Goal: Task Accomplishment & Management: Manage account settings

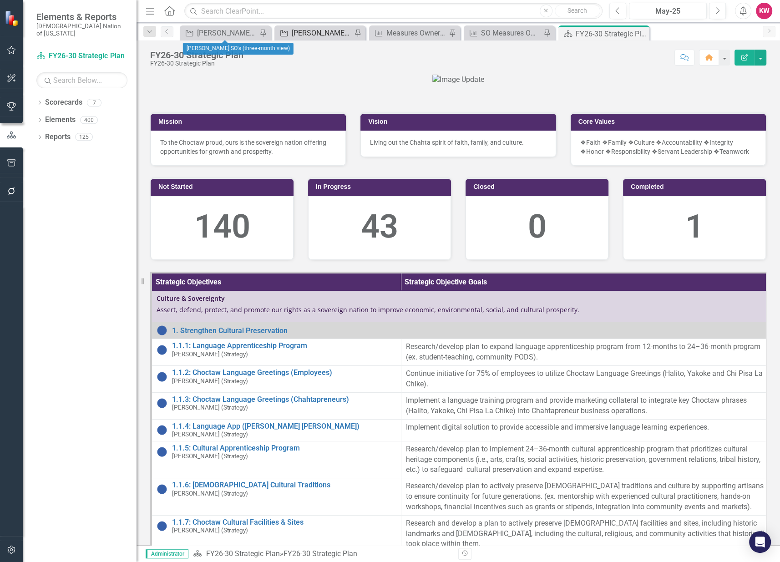
click at [310, 35] on div "[PERSON_NAME]'s Team SO's" at bounding box center [322, 32] width 60 height 11
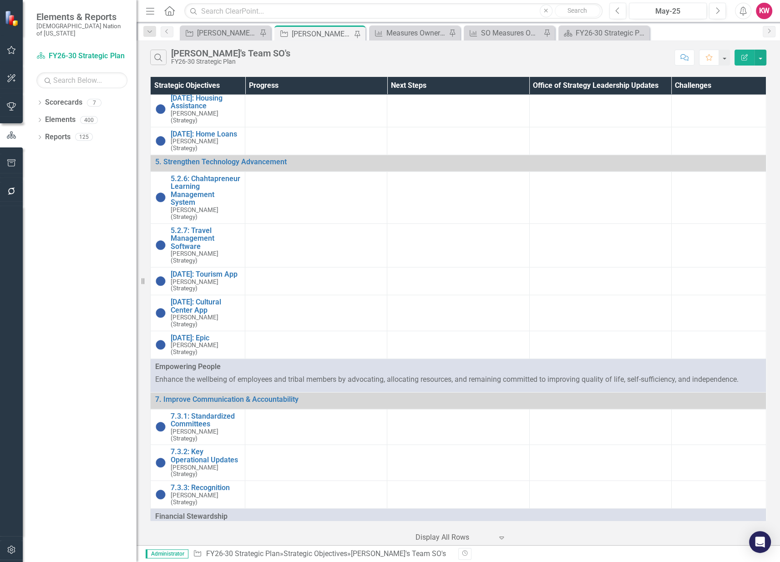
scroll to position [2478, 0]
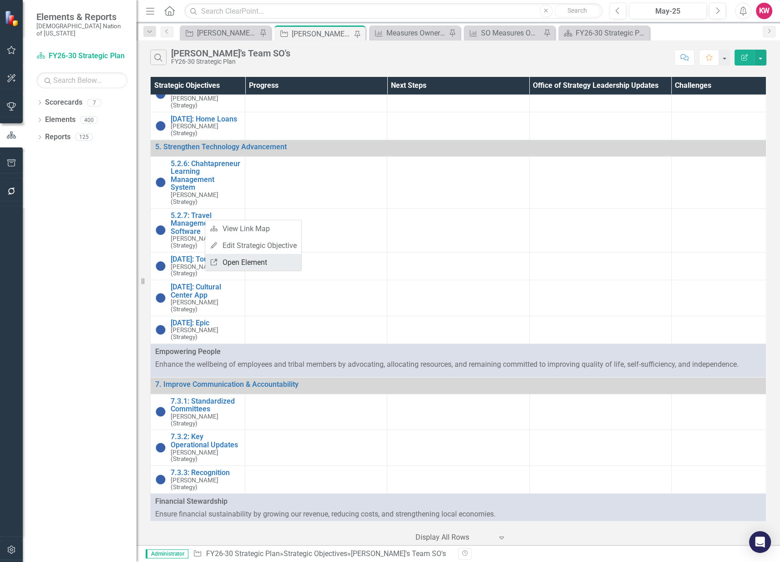
click at [246, 261] on link "Link Open Element" at bounding box center [253, 262] width 96 height 17
click at [224, 34] on div "[PERSON_NAME] SO's (three-month view)" at bounding box center [227, 32] width 60 height 11
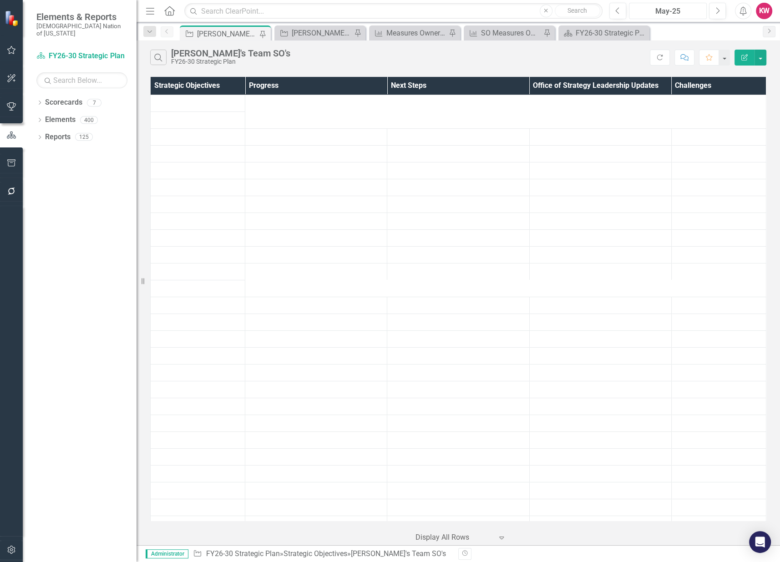
click at [676, 10] on div "May-25" at bounding box center [667, 11] width 71 height 11
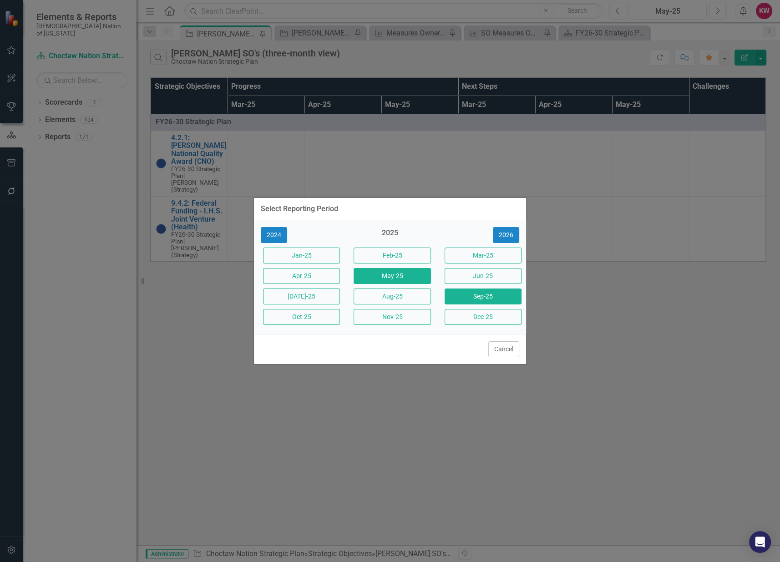
click at [489, 297] on button "Sep-25" at bounding box center [483, 297] width 77 height 16
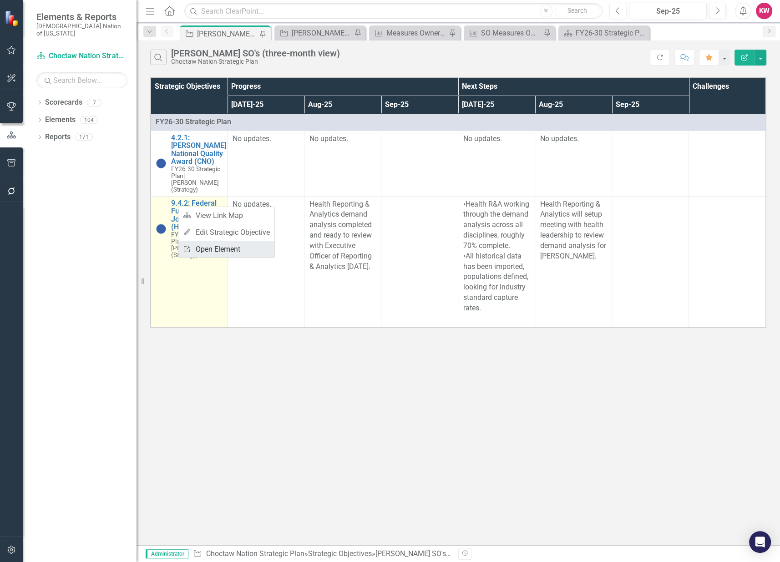
click at [219, 250] on link "Link Open Element" at bounding box center [226, 249] width 96 height 17
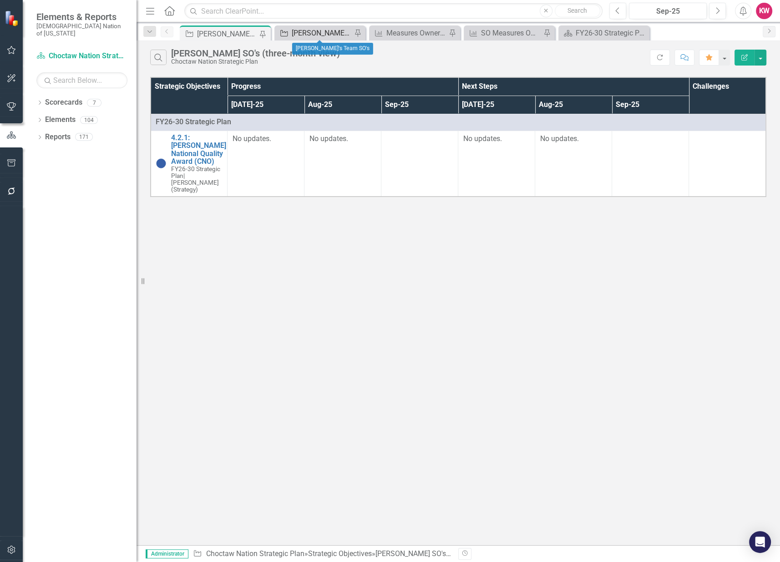
click at [311, 32] on div "[PERSON_NAME]'s Team SO's" at bounding box center [322, 32] width 60 height 11
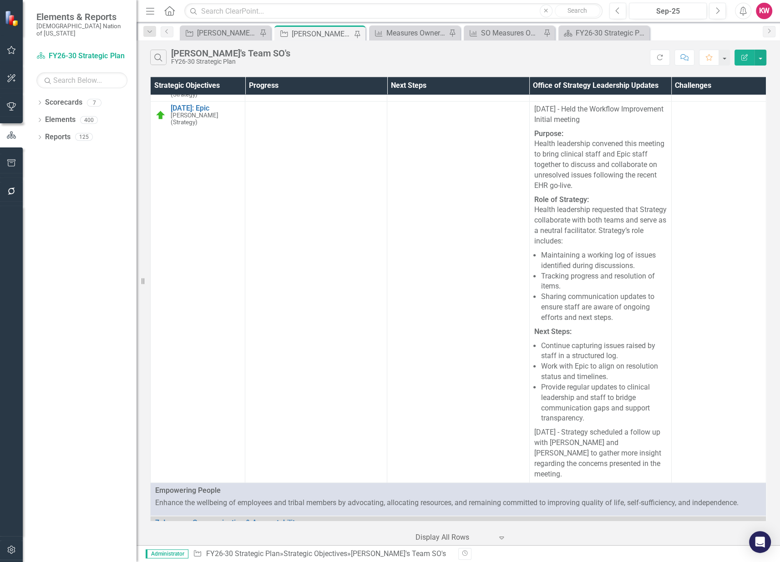
scroll to position [4753, 0]
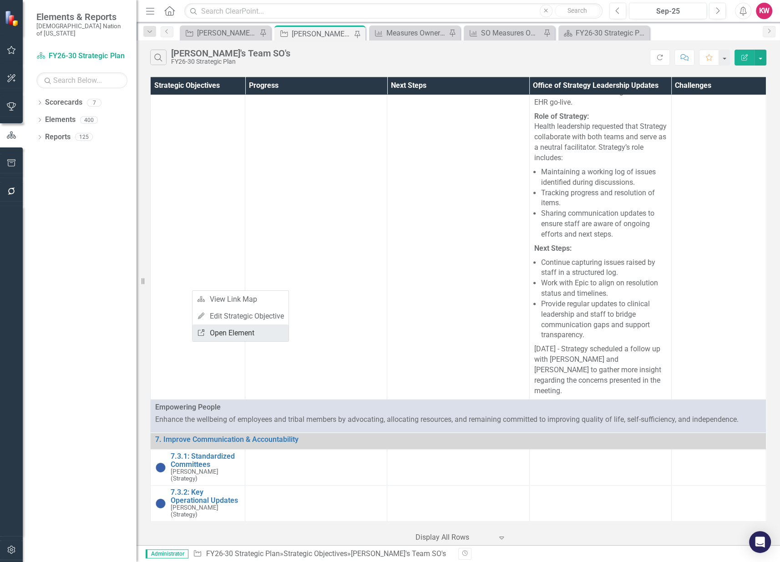
click at [237, 335] on link "Link Open Element" at bounding box center [241, 332] width 96 height 17
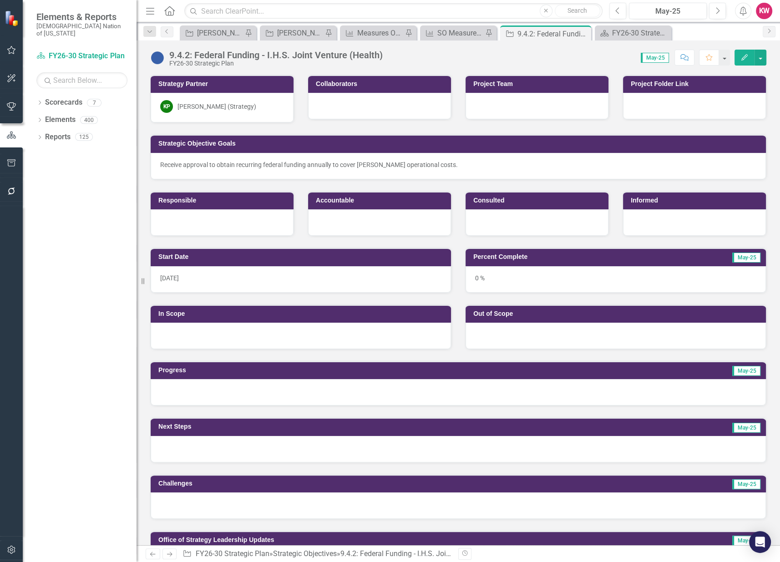
click at [201, 106] on div "[PERSON_NAME] (Strategy)" at bounding box center [216, 106] width 79 height 9
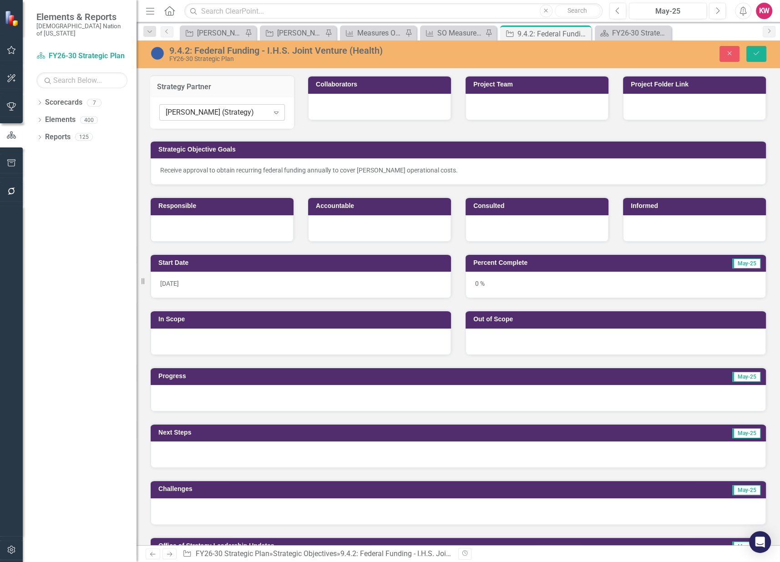
click at [202, 113] on div "[PERSON_NAME] (Strategy)" at bounding box center [217, 112] width 103 height 10
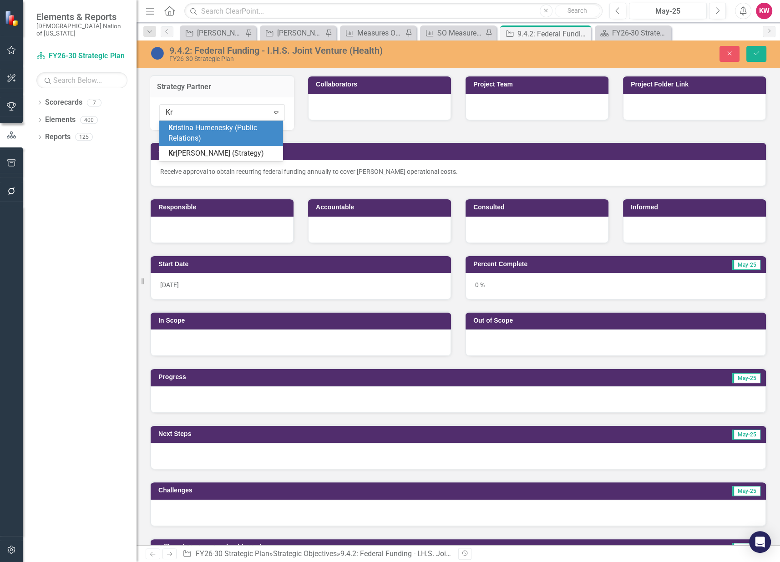
type input "Kry"
click at [192, 130] on span "Kry stal Wilson (Strategy)" at bounding box center [207, 132] width 79 height 19
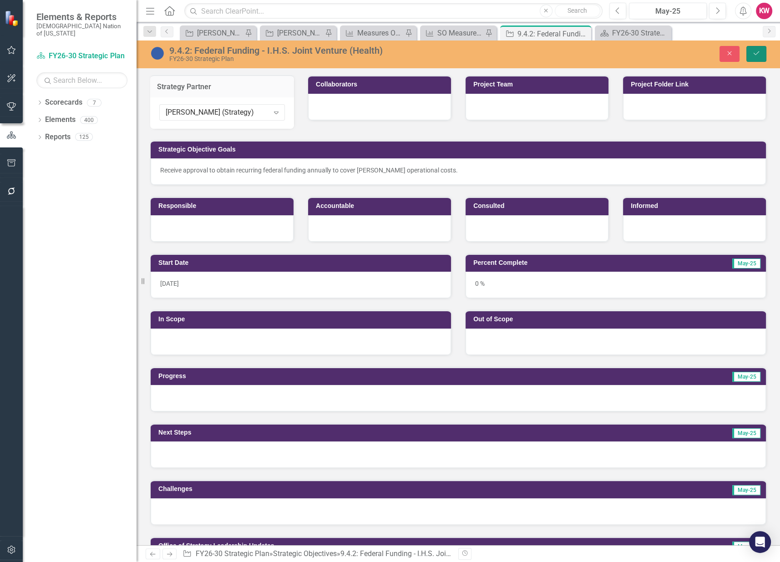
click at [757, 54] on icon "Save" at bounding box center [756, 53] width 8 height 6
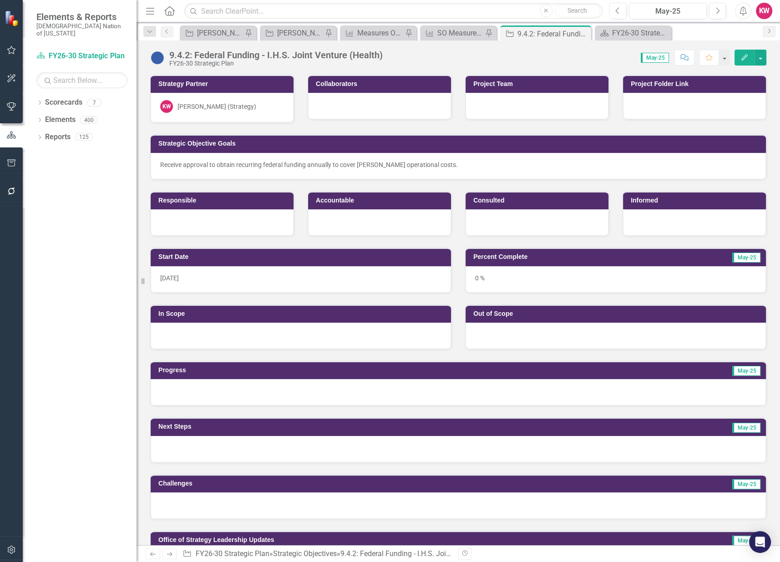
click at [73, 483] on div "Dropdown Scorecards 7 FY26-30 Strategic Plan Continuous Improvement FY26-30 Ope…" at bounding box center [80, 328] width 114 height 467
click at [662, 12] on div "May-25" at bounding box center [667, 11] width 71 height 11
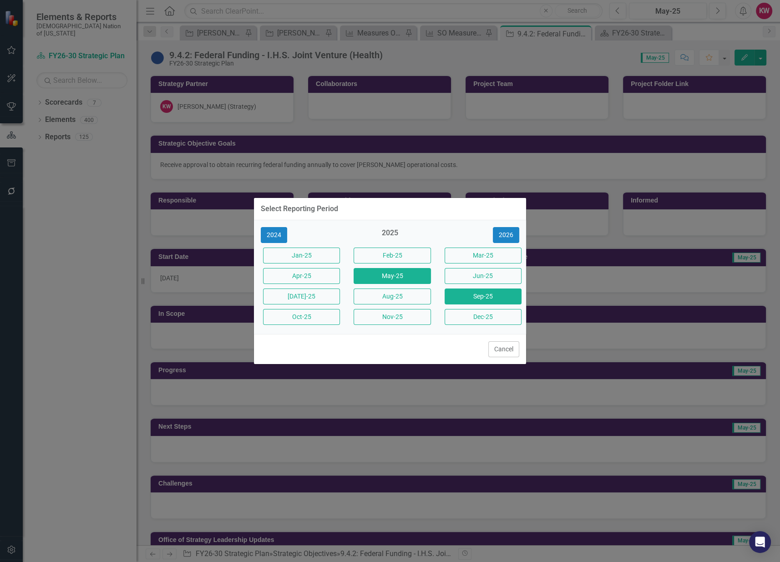
click at [473, 301] on button "Sep-25" at bounding box center [483, 297] width 77 height 16
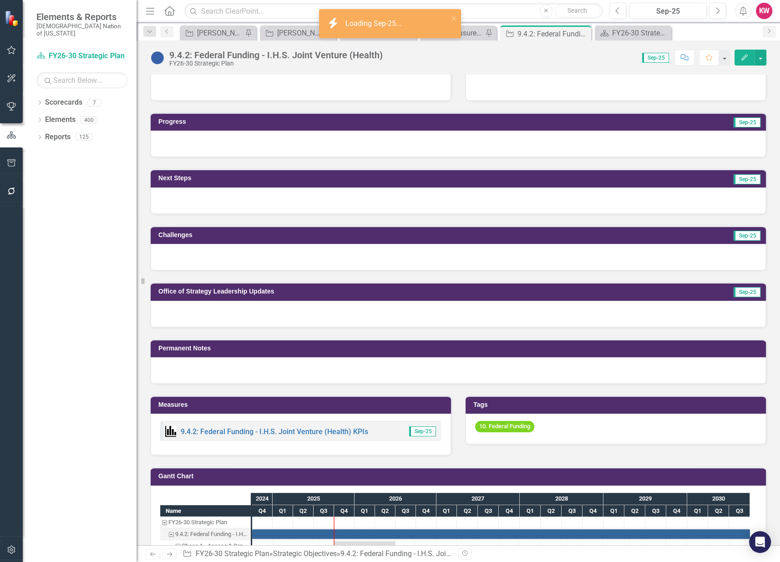
scroll to position [253, 0]
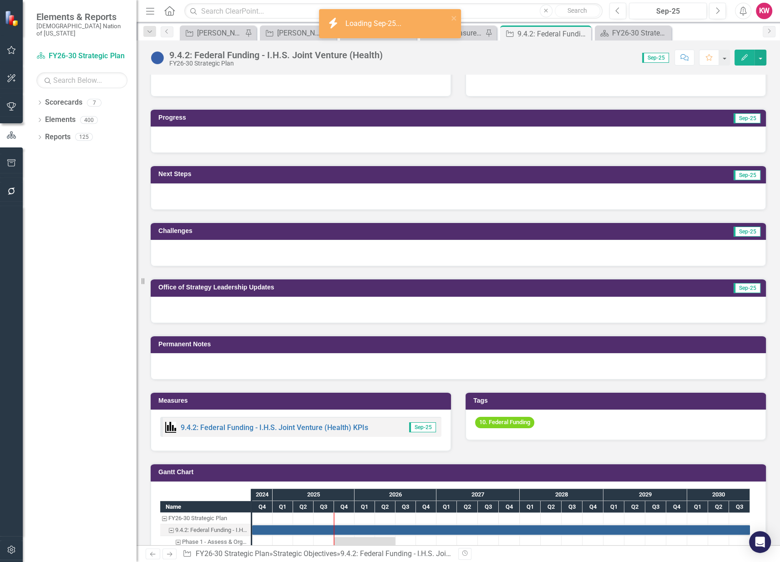
click at [187, 307] on div at bounding box center [458, 310] width 615 height 26
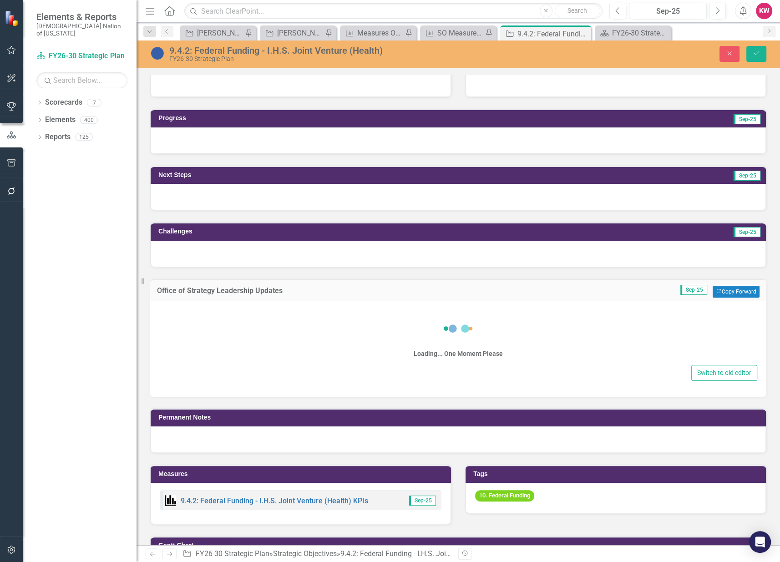
click at [185, 365] on div "Switch to old editor" at bounding box center [458, 373] width 598 height 16
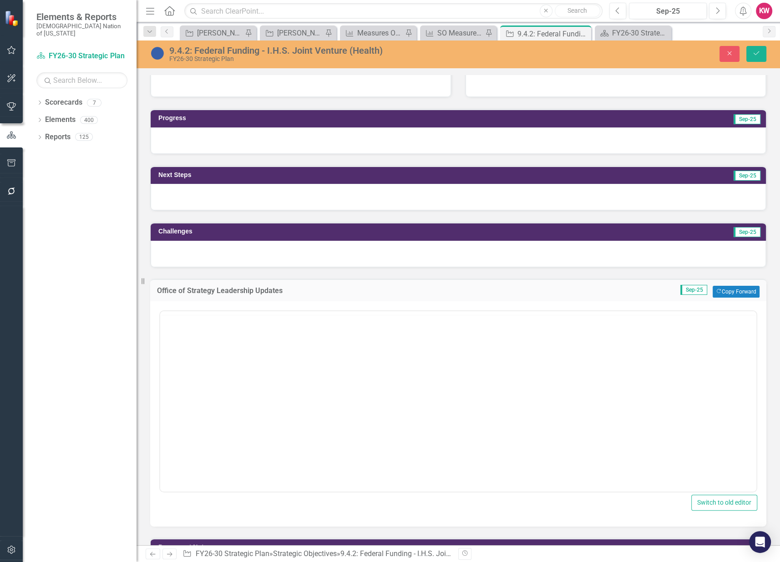
scroll to position [0, 0]
click at [765, 53] on button "Save" at bounding box center [756, 54] width 20 height 16
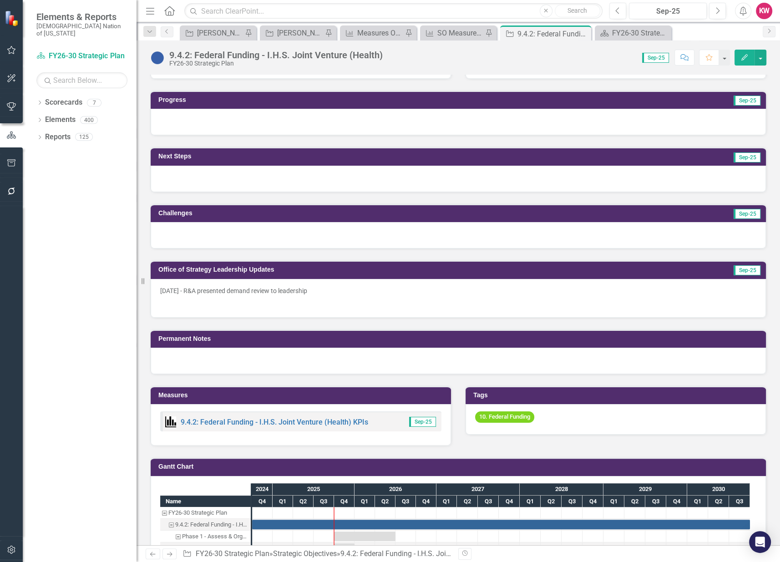
scroll to position [303, 0]
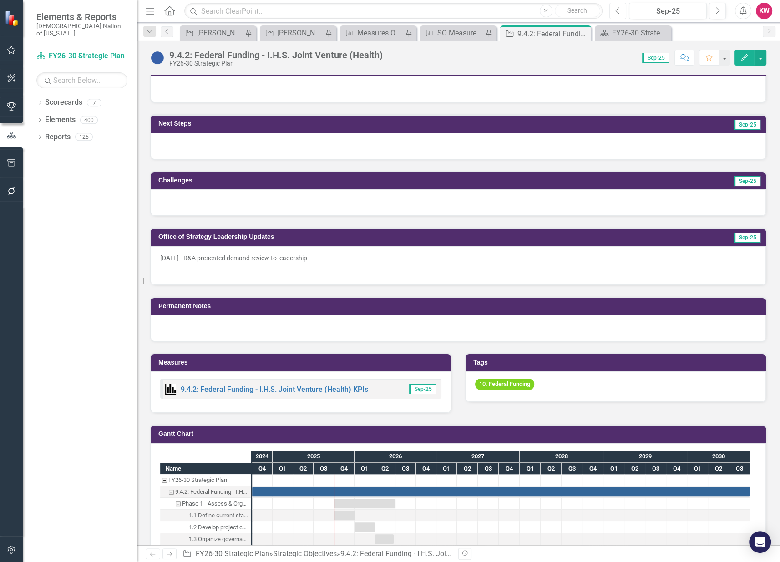
click at [617, 11] on icon "Previous" at bounding box center [617, 11] width 5 height 8
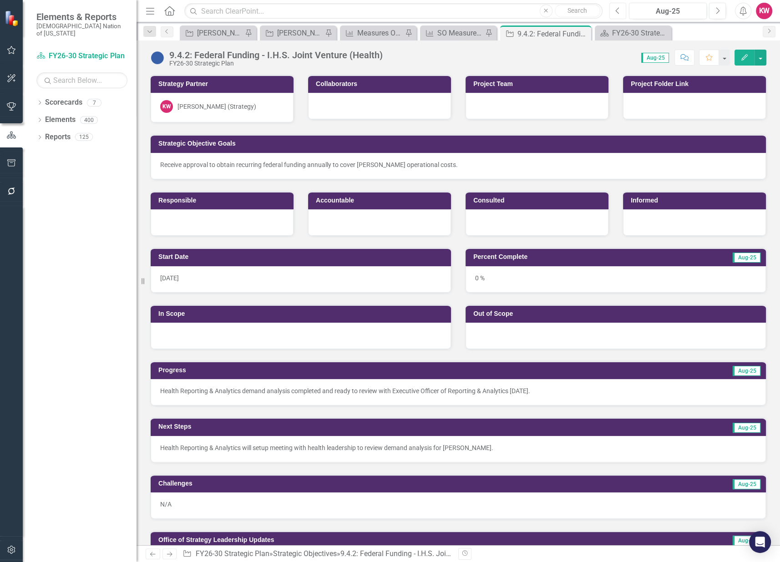
click at [619, 10] on icon "Previous" at bounding box center [617, 11] width 5 height 8
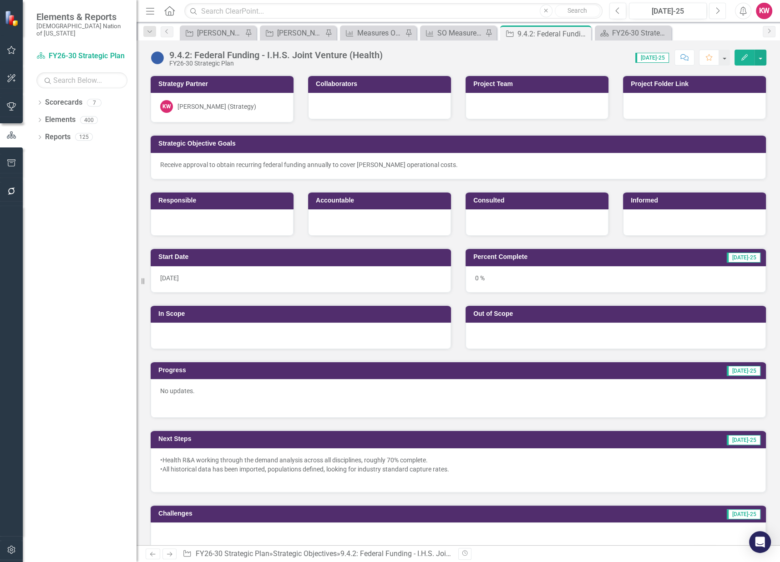
click at [716, 11] on icon "Next" at bounding box center [717, 11] width 5 height 8
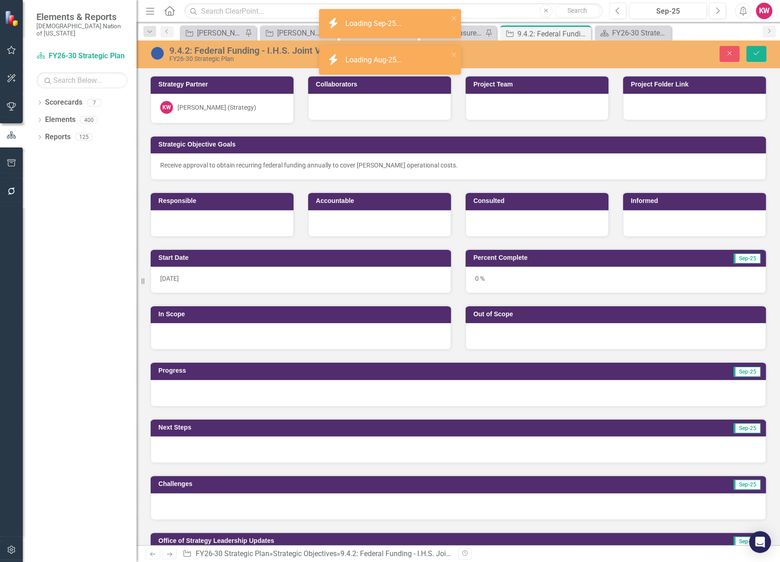
click at [203, 109] on div "[PERSON_NAME] (Strategy)" at bounding box center [216, 107] width 79 height 9
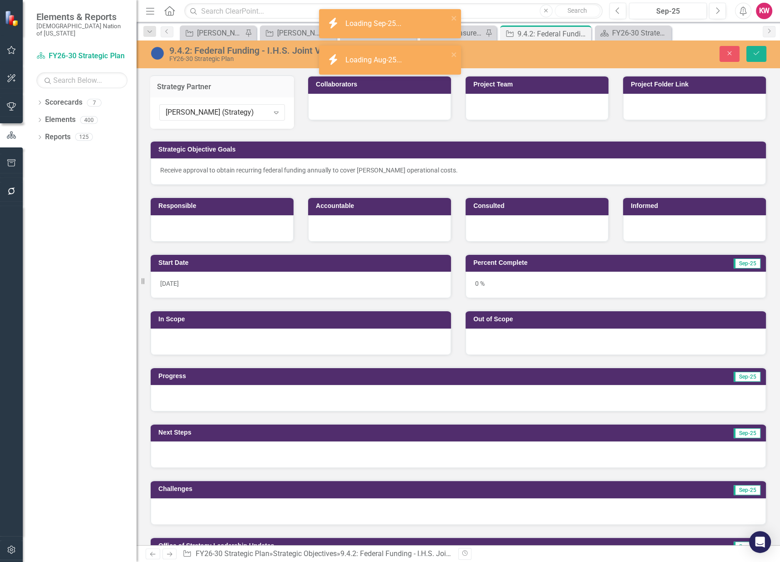
click at [203, 109] on div "[PERSON_NAME] (Strategy)" at bounding box center [217, 112] width 103 height 10
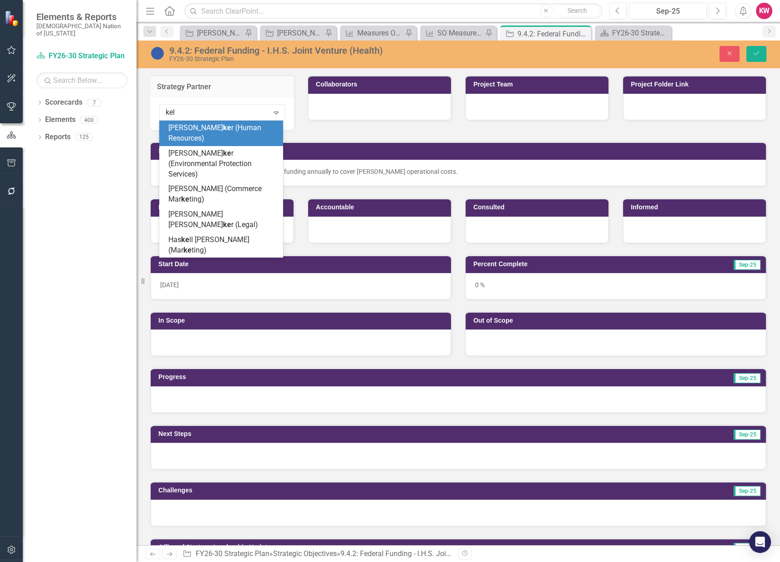
type input "kell"
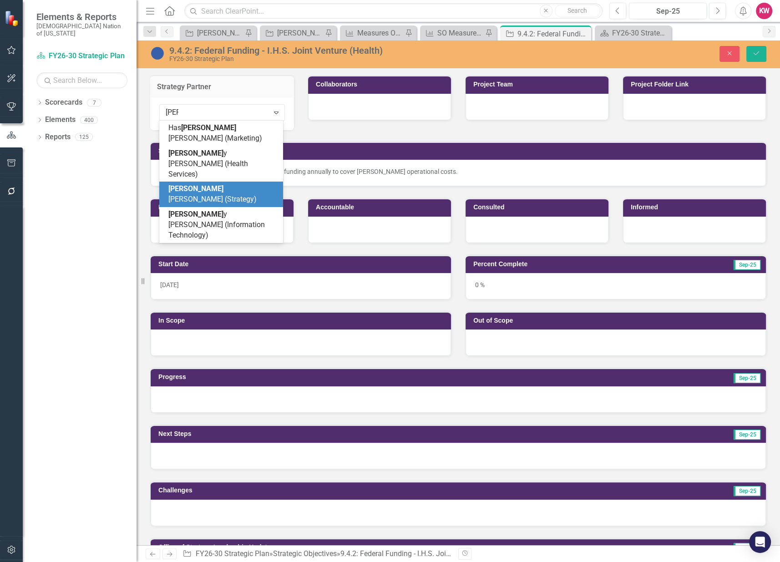
click at [193, 184] on span "Kell ey Polk (Strategy)" at bounding box center [212, 193] width 88 height 19
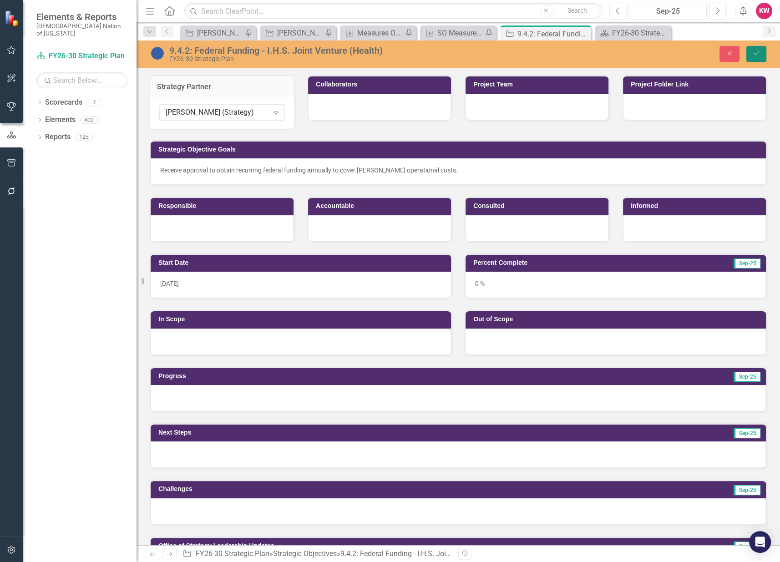
click at [757, 57] on button "Save" at bounding box center [756, 54] width 20 height 16
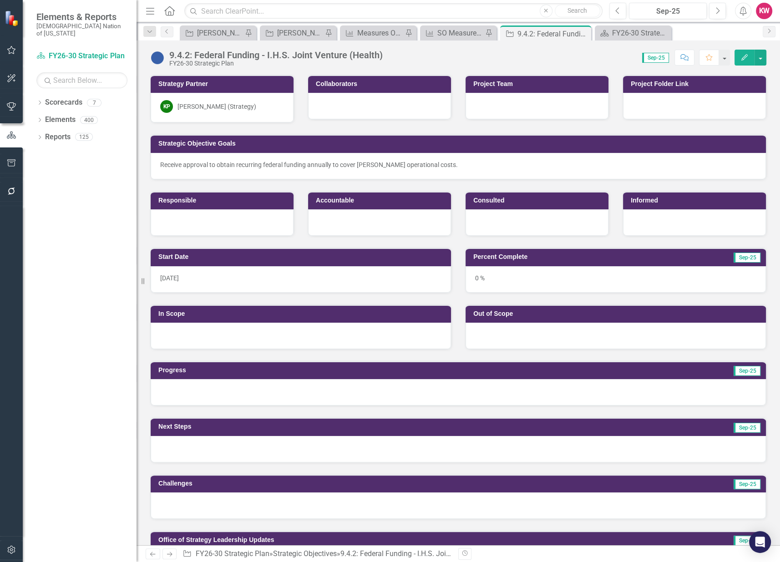
click at [341, 107] on div at bounding box center [379, 106] width 143 height 26
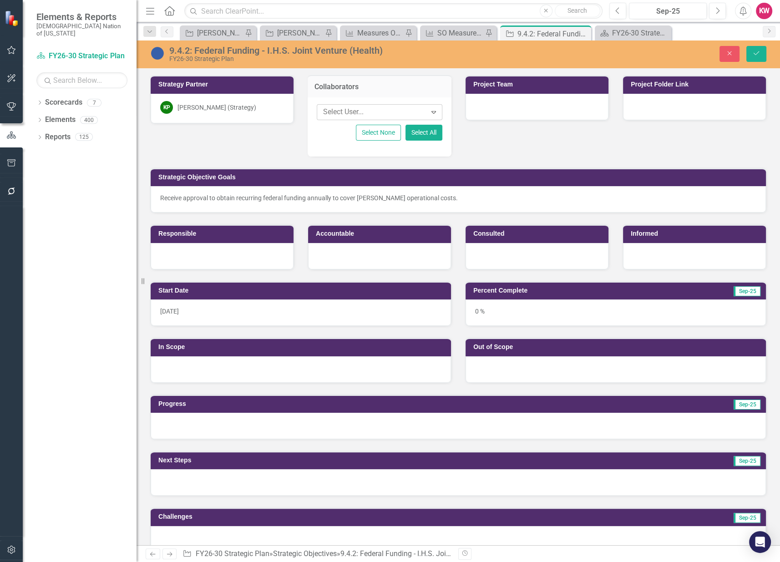
click at [346, 105] on div "Select User..." at bounding box center [372, 112] width 107 height 14
type input "kry"
click at [360, 124] on span "Kry stal [PERSON_NAME] (Strategy)" at bounding box center [363, 132] width 79 height 19
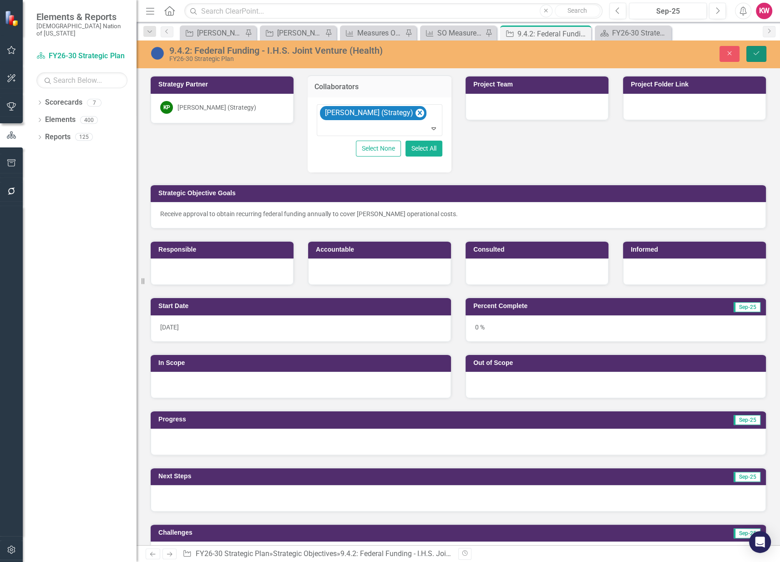
click at [759, 53] on icon "Save" at bounding box center [756, 53] width 8 height 6
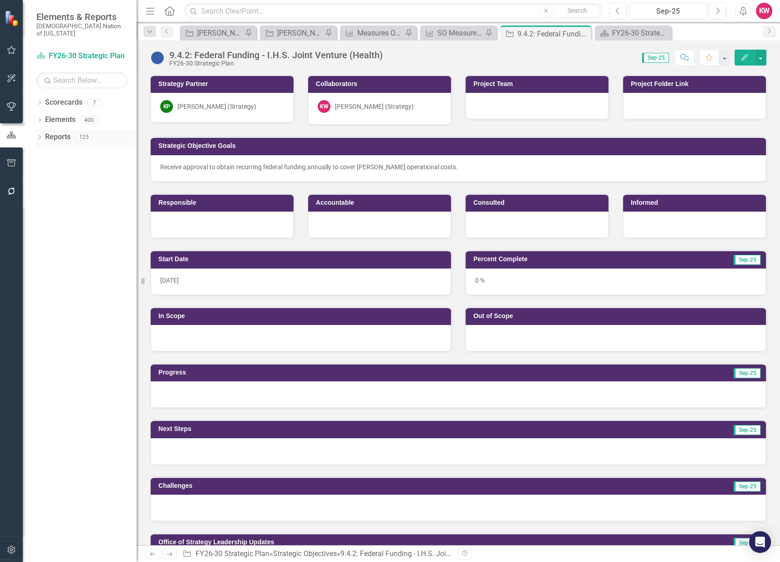
click at [56, 132] on link "Reports" at bounding box center [57, 137] width 25 height 10
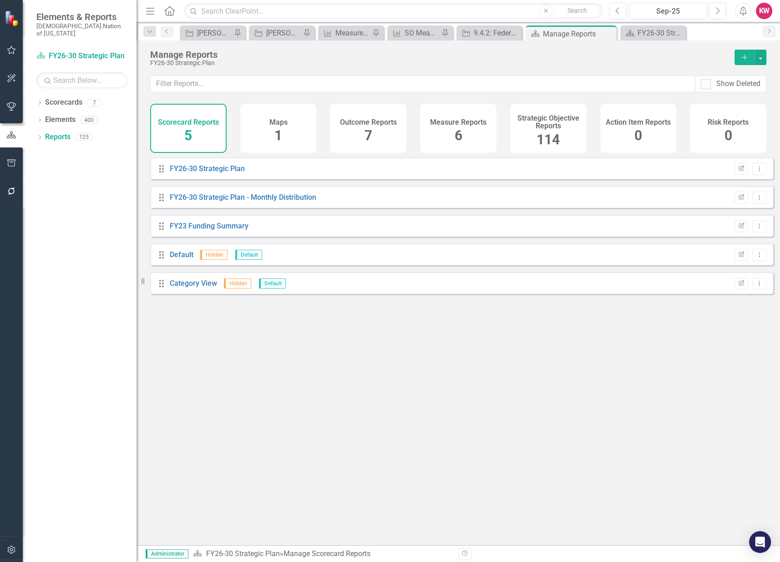
click at [543, 137] on span "114" at bounding box center [548, 140] width 23 height 16
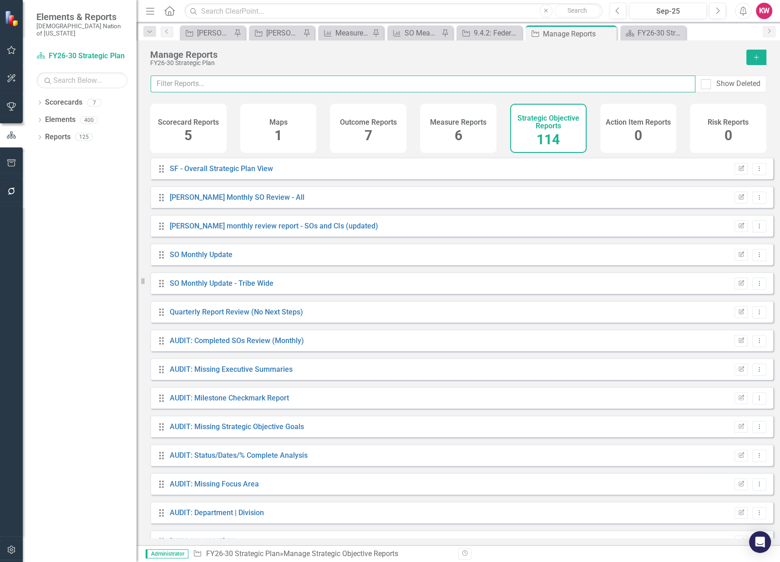
click at [510, 86] on input "text" at bounding box center [423, 84] width 545 height 17
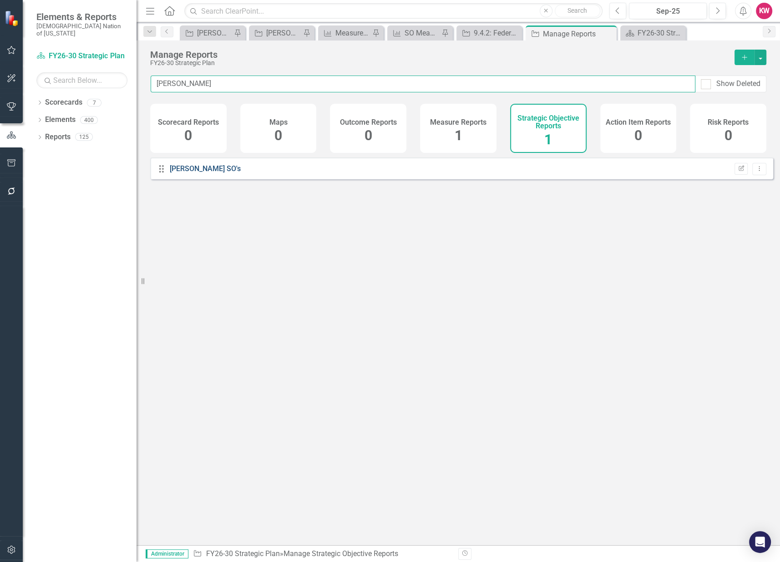
type input "kell"
click at [185, 173] on link "[PERSON_NAME] SO's" at bounding box center [205, 168] width 71 height 9
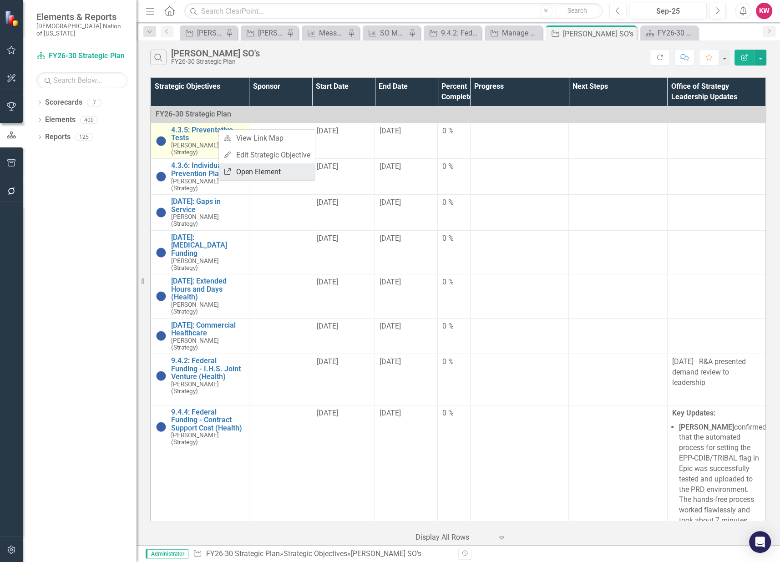
click at [265, 175] on link "Link Open Element" at bounding box center [267, 171] width 96 height 17
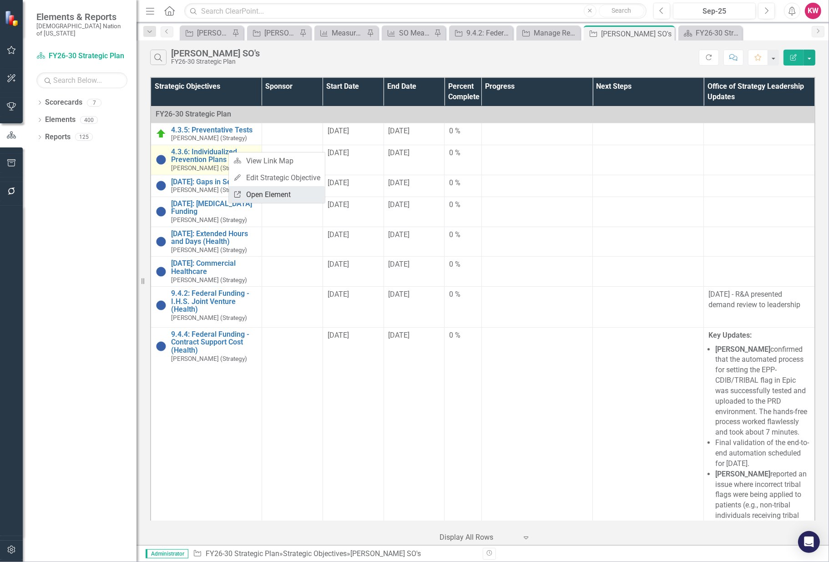
click at [260, 195] on link "Link Open Element" at bounding box center [277, 194] width 96 height 17
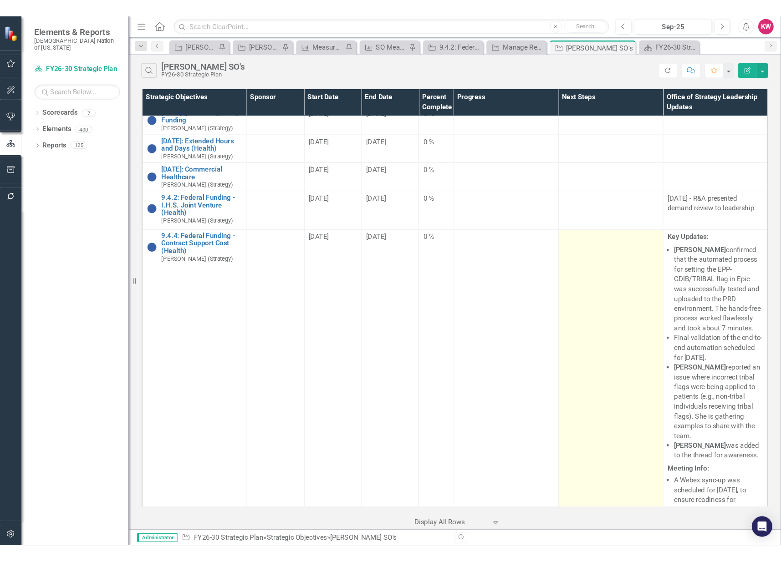
scroll to position [152, 0]
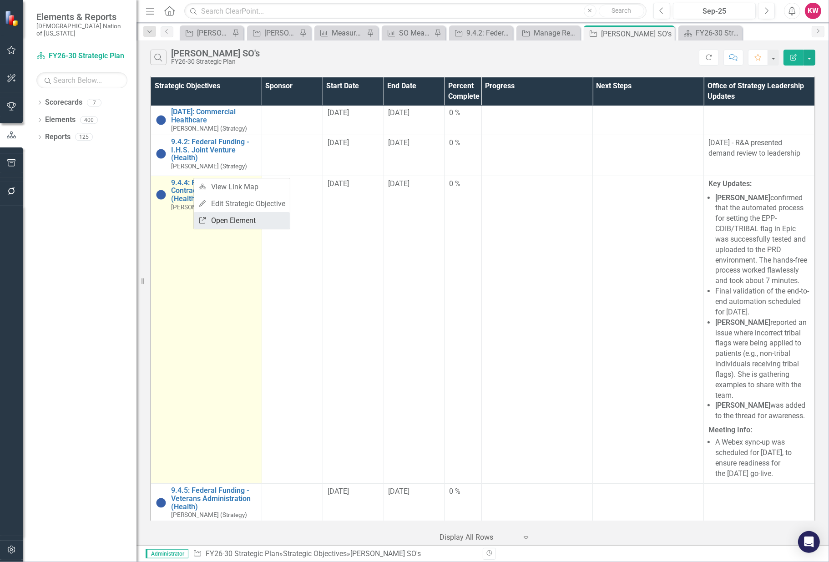
click at [215, 218] on link "Link Open Element" at bounding box center [242, 220] width 96 height 17
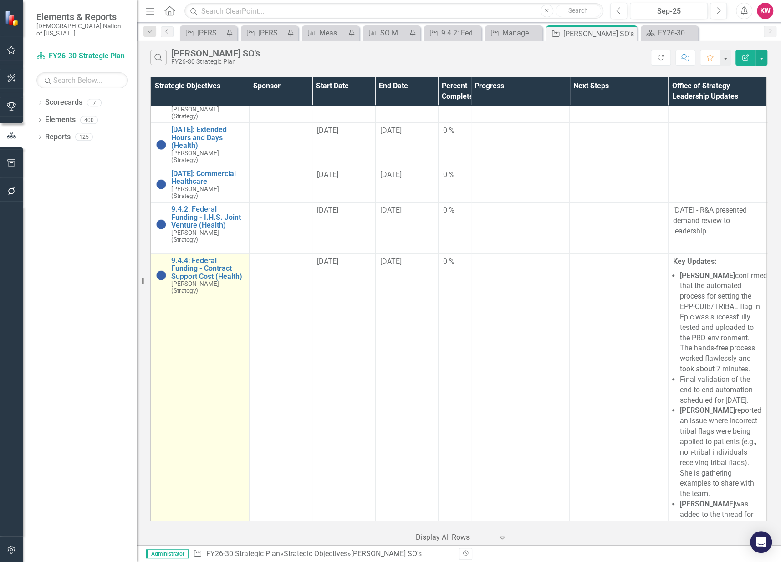
scroll to position [0, 0]
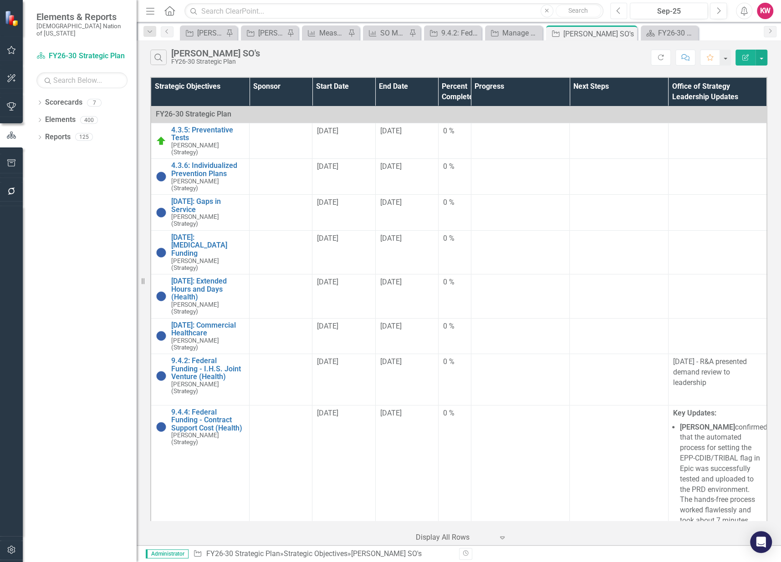
click at [613, 10] on button "Previous" at bounding box center [618, 11] width 17 height 16
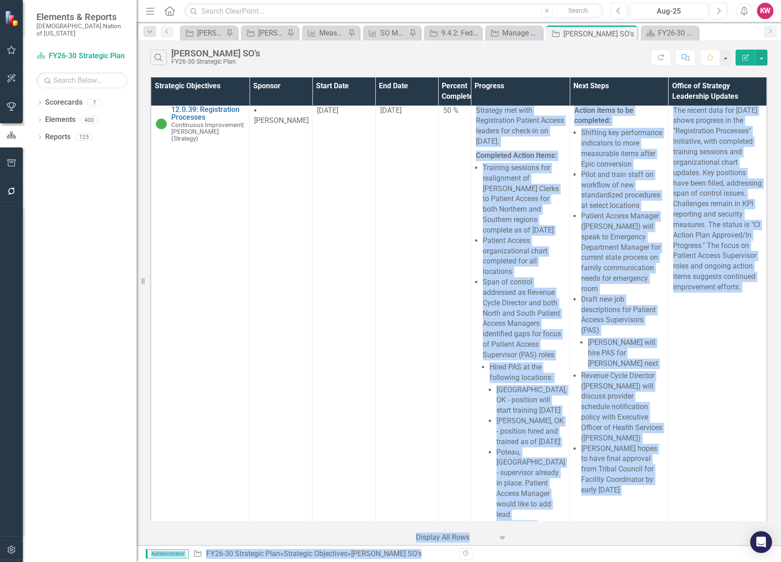
scroll to position [2542, 0]
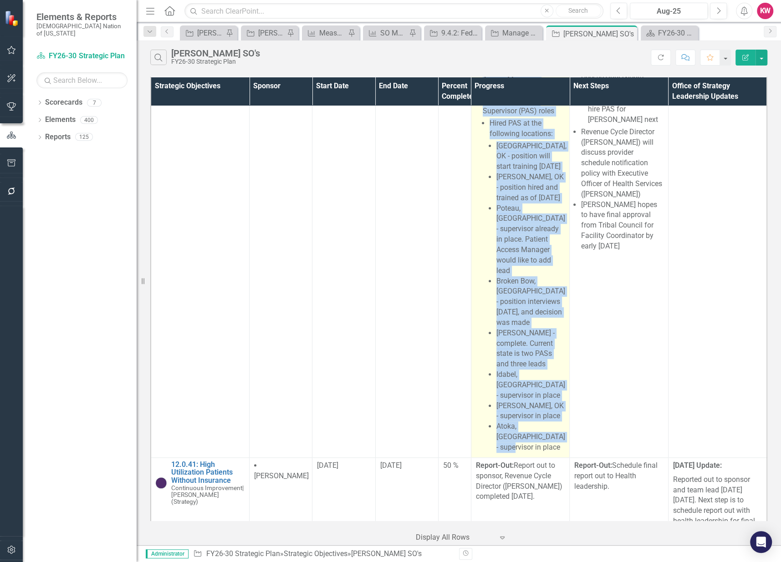
drag, startPoint x: 473, startPoint y: 219, endPoint x: 561, endPoint y: 426, distance: 224.8
click at [561, 426] on td "Strategy met with Registration Patient Access leaders for check-in on August 26…" at bounding box center [520, 157] width 99 height 599
copy span "Strategy met with Registration Patient Access leaders for check-in on August 26…"
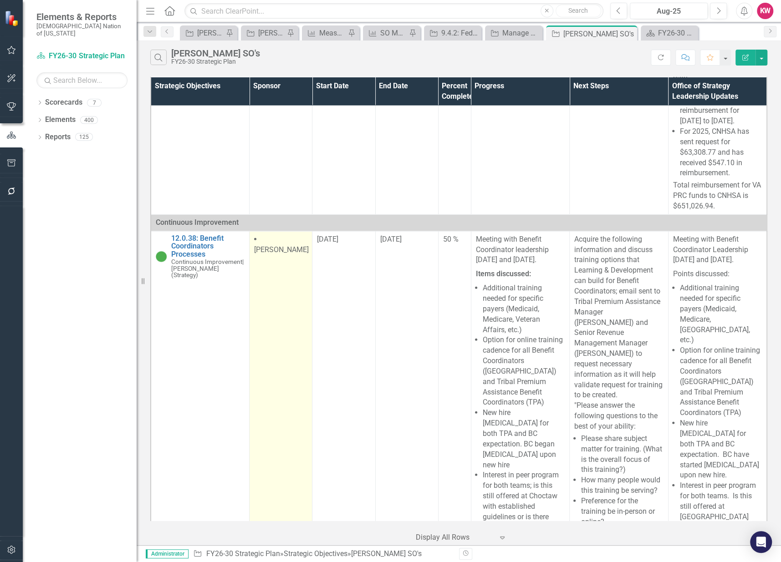
scroll to position [1430, 0]
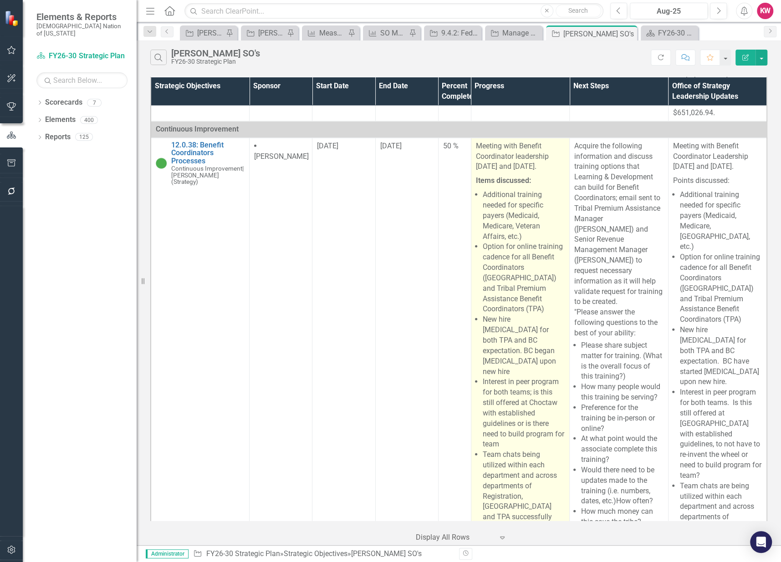
click at [506, 174] on p "Meeting with Benefit Coordinator leadership August 11 and 25, 2025." at bounding box center [520, 157] width 89 height 33
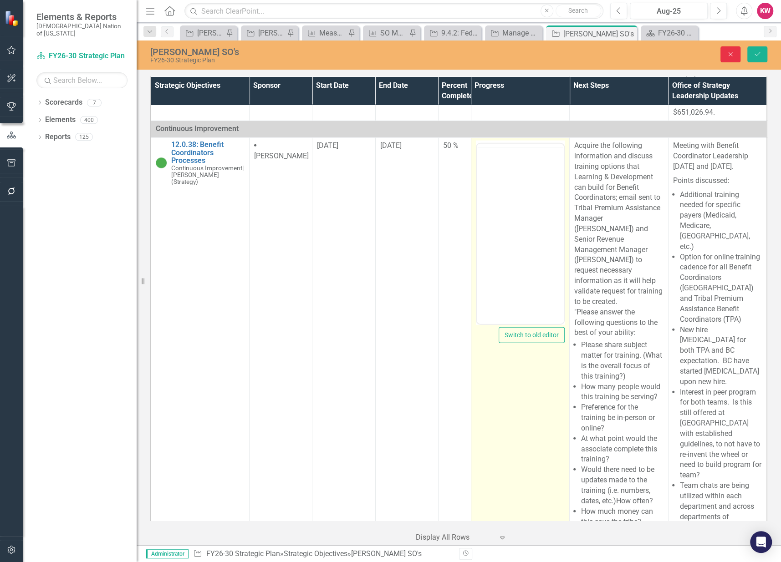
click at [730, 56] on icon "Close" at bounding box center [730, 54] width 8 height 6
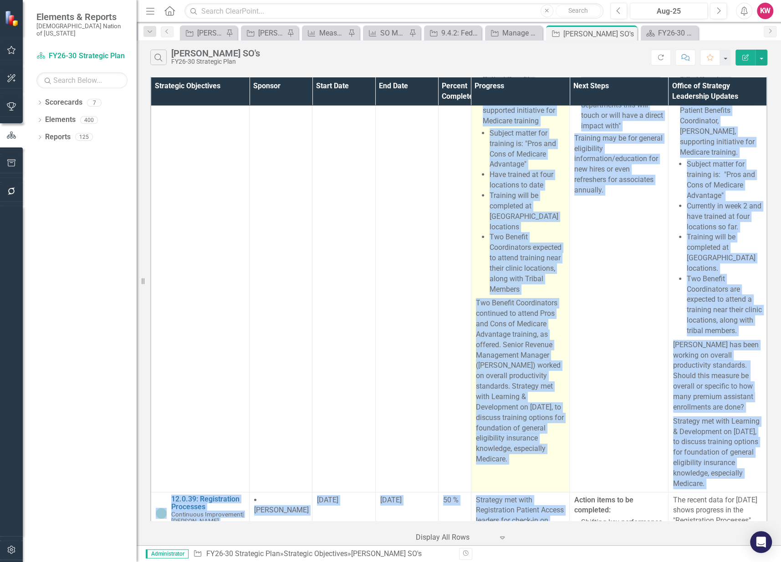
scroll to position [2137, 0]
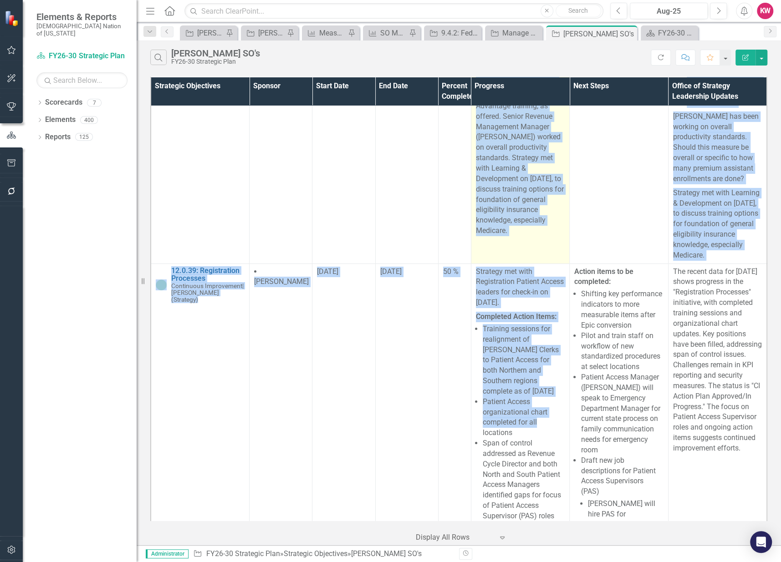
drag, startPoint x: 471, startPoint y: 187, endPoint x: 519, endPoint y: 254, distance: 82.3
copy span "Meeting with Benefit Coordinator leadership August 11 and 25, 2025. Items discu…"
click at [511, 225] on p "Two Benefit Coordinators continued to attend Pros and Cons of Medicare Advantag…" at bounding box center [520, 152] width 89 height 168
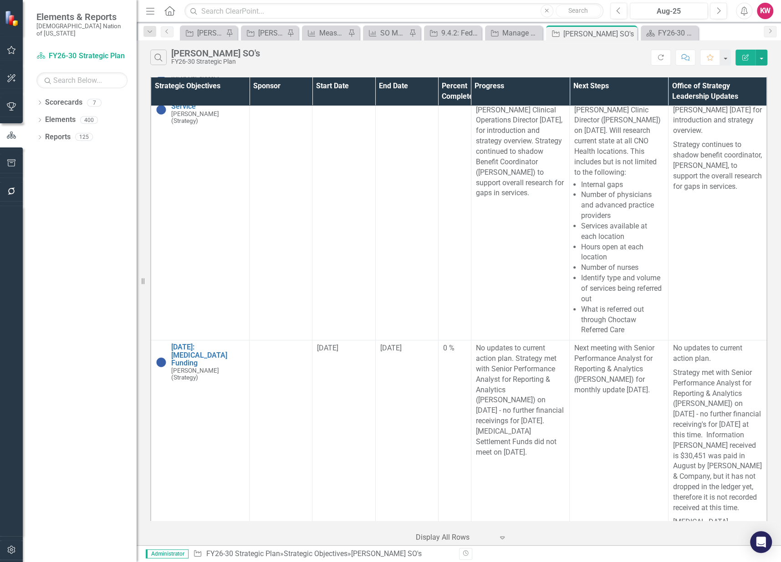
scroll to position [0, 0]
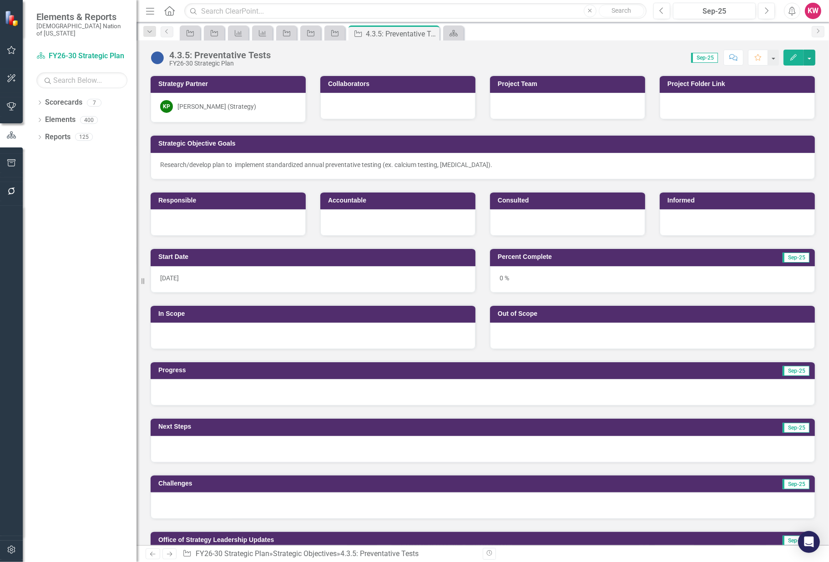
click at [550, 110] on div at bounding box center [567, 106] width 155 height 26
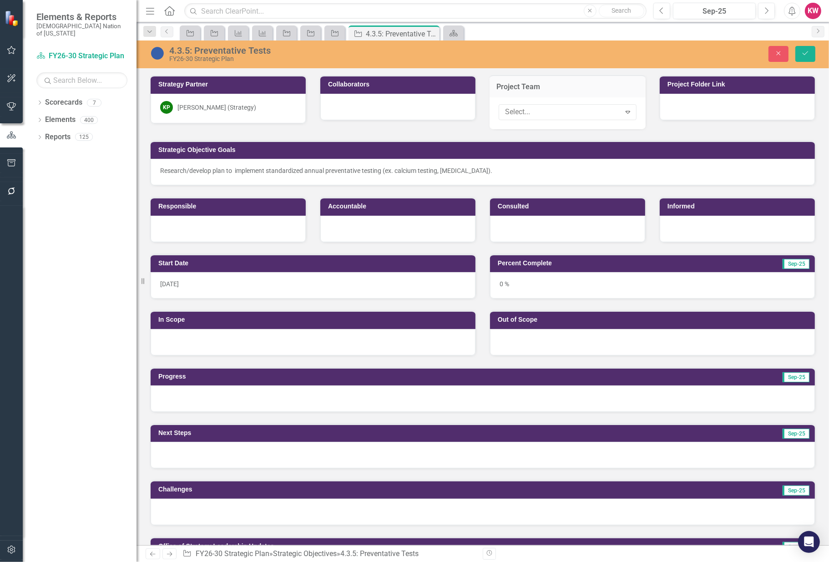
click at [550, 110] on div at bounding box center [561, 112] width 119 height 12
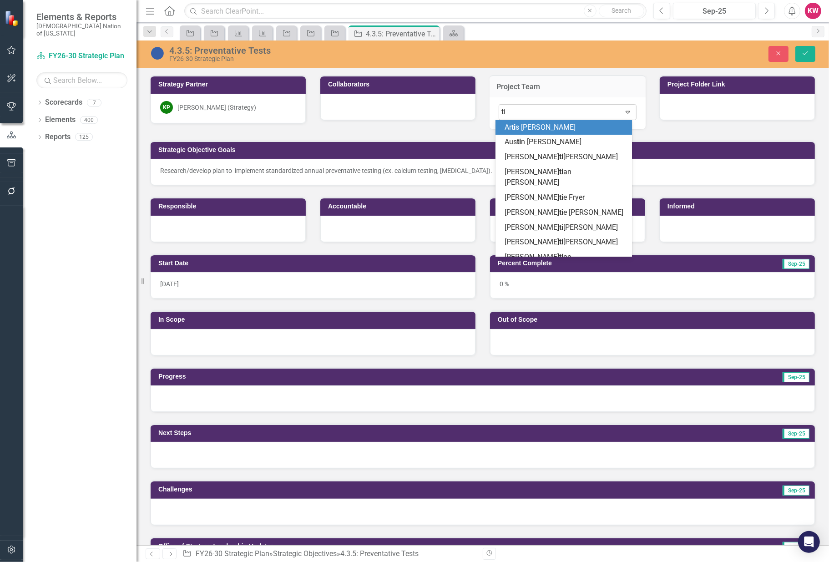
type input "tif"
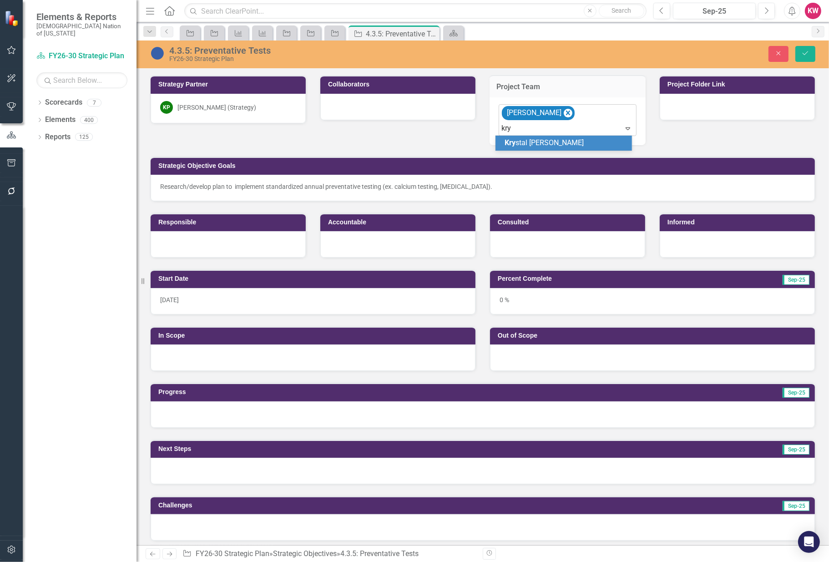
type input "krys"
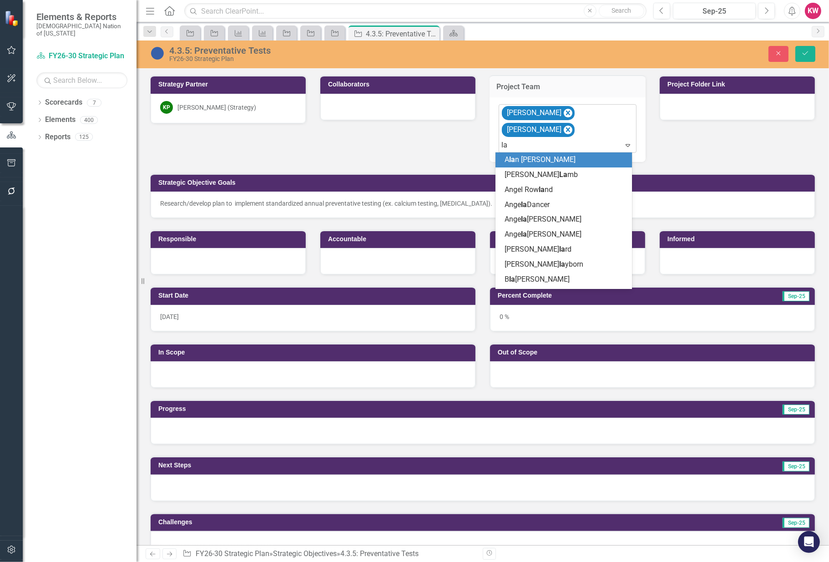
type input "law"
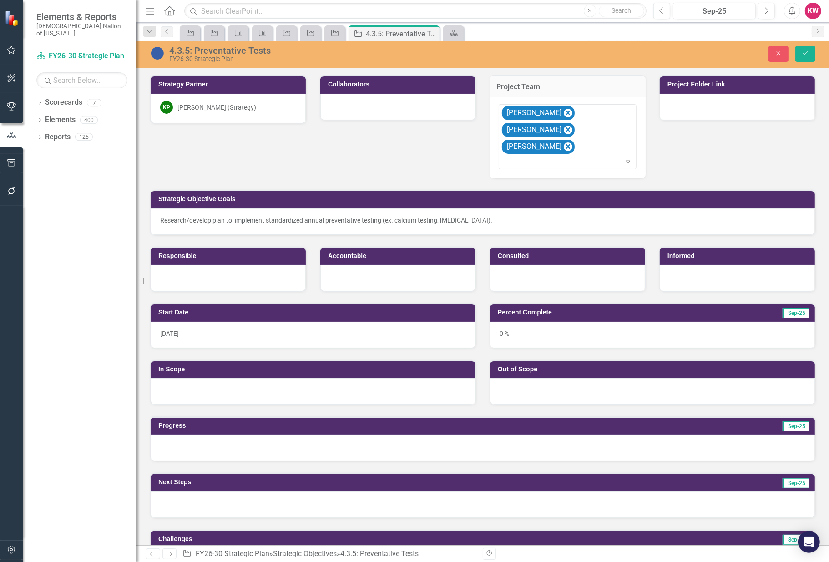
click at [726, 151] on div "Strategy Partner [PERSON_NAME] (Strategy) Collaborators Project Team option [PE…" at bounding box center [482, 178] width 679 height 228
click at [780, 50] on icon "Save" at bounding box center [805, 53] width 8 height 6
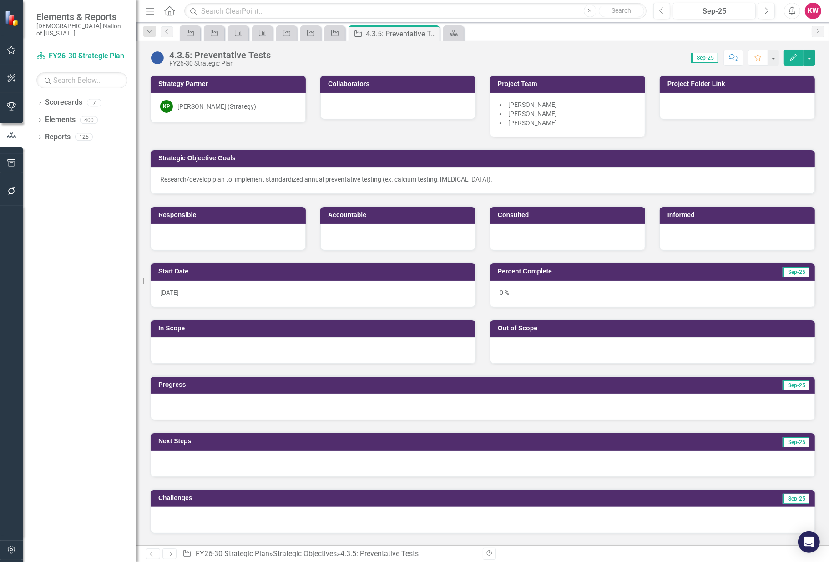
click at [723, 109] on div at bounding box center [737, 106] width 155 height 26
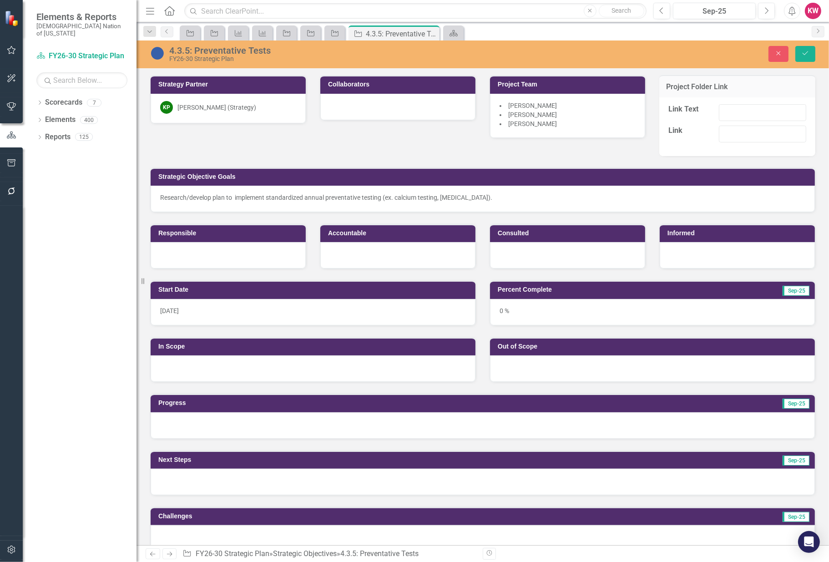
click at [701, 112] on label "Link Text" at bounding box center [691, 109] width 44 height 10
click at [719, 112] on input "Link Text" at bounding box center [762, 112] width 87 height 17
click at [733, 109] on input "Link Text" at bounding box center [762, 112] width 87 height 17
click at [689, 132] on label "Link" at bounding box center [691, 131] width 44 height 10
click at [719, 132] on input "https://" at bounding box center [762, 134] width 87 height 17
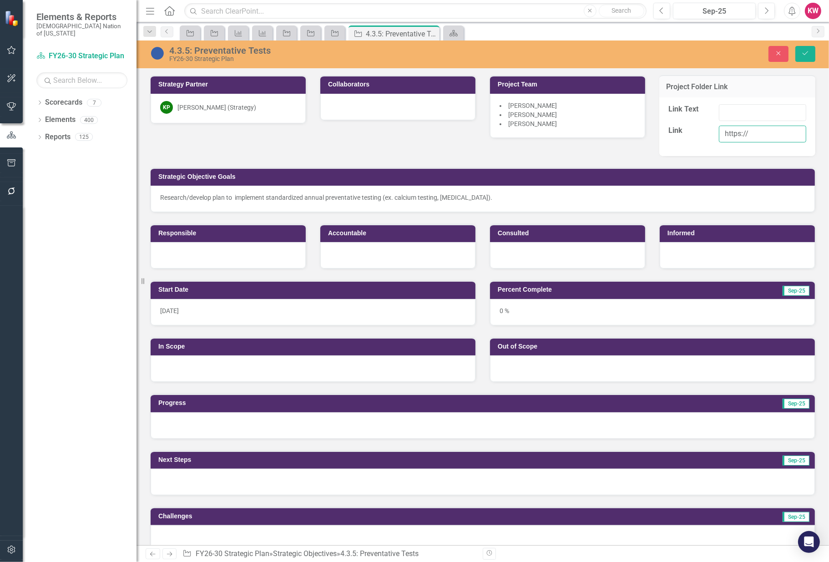
click at [724, 129] on input "https://" at bounding box center [762, 134] width 87 height 17
drag, startPoint x: 724, startPoint y: 131, endPoint x: 710, endPoint y: 131, distance: 13.7
click at [712, 131] on div "https://" at bounding box center [762, 136] width 101 height 21
paste input "choctawnationofoklahoma.sharepoint.com/sites/TheOfficeofStrategy/0%20%20Strateg…"
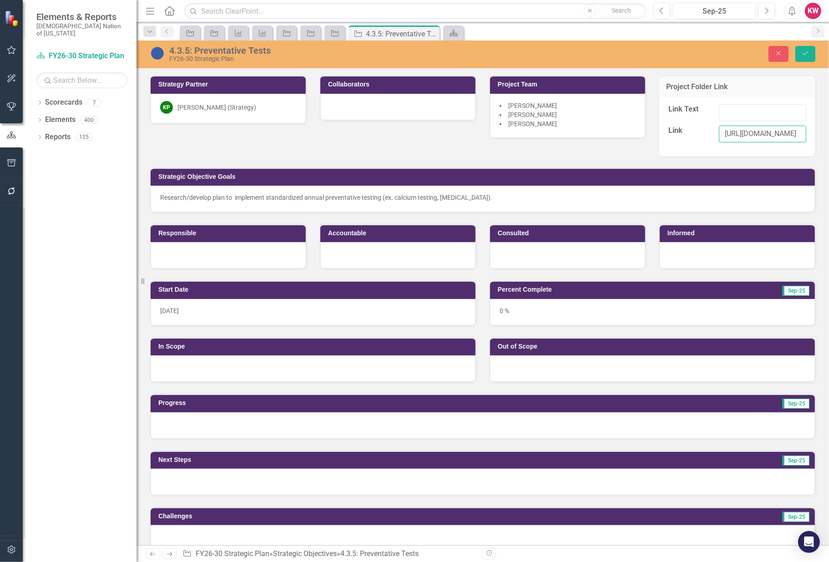
type input "https://choctawnationofoklahoma.sharepoint.com/sites/TheOfficeofStrategy/0%20%2…"
click at [734, 111] on input "Link Text" at bounding box center [762, 112] width 87 height 17
type input "4.3.5 Preventative Test"
click at [780, 52] on icon "Save" at bounding box center [805, 53] width 8 height 6
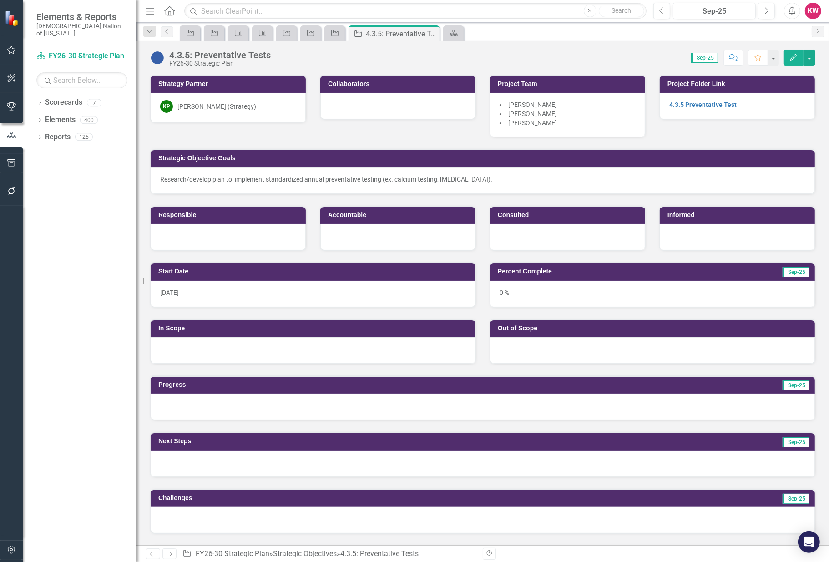
scroll to position [51, 0]
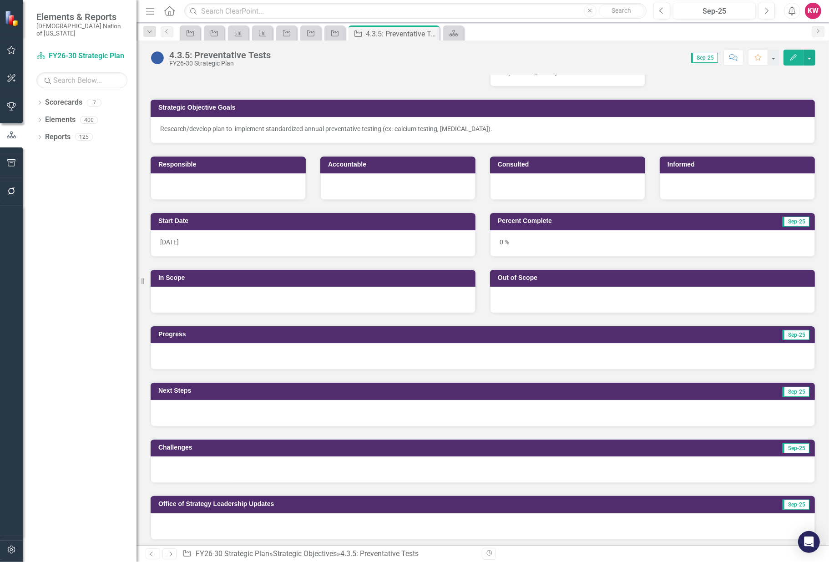
click at [211, 186] on div at bounding box center [228, 186] width 155 height 26
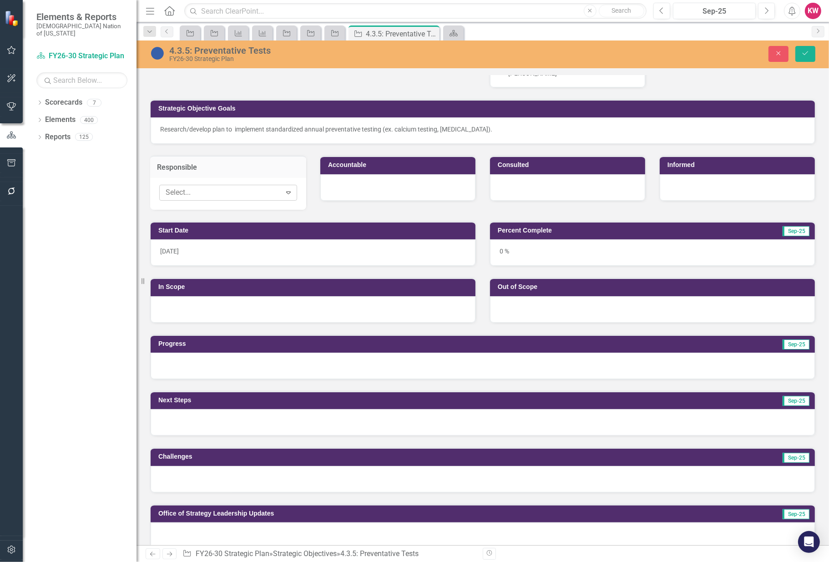
click at [202, 188] on div at bounding box center [221, 193] width 119 height 12
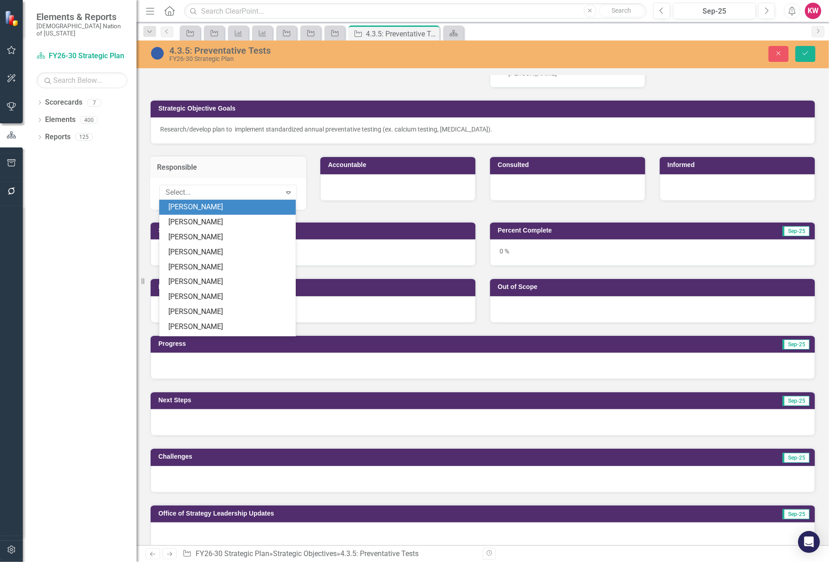
click at [241, 172] on td "Responsible" at bounding box center [228, 168] width 142 height 12
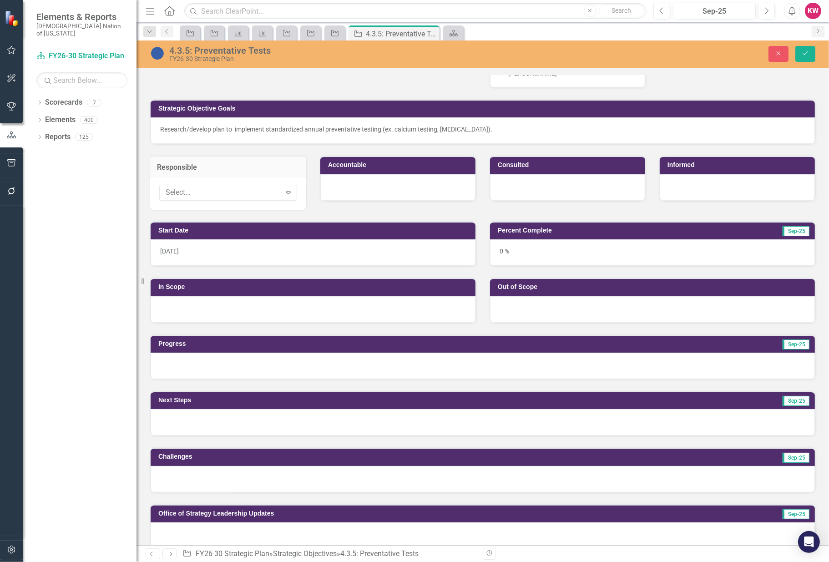
click at [718, 188] on div at bounding box center [737, 187] width 155 height 26
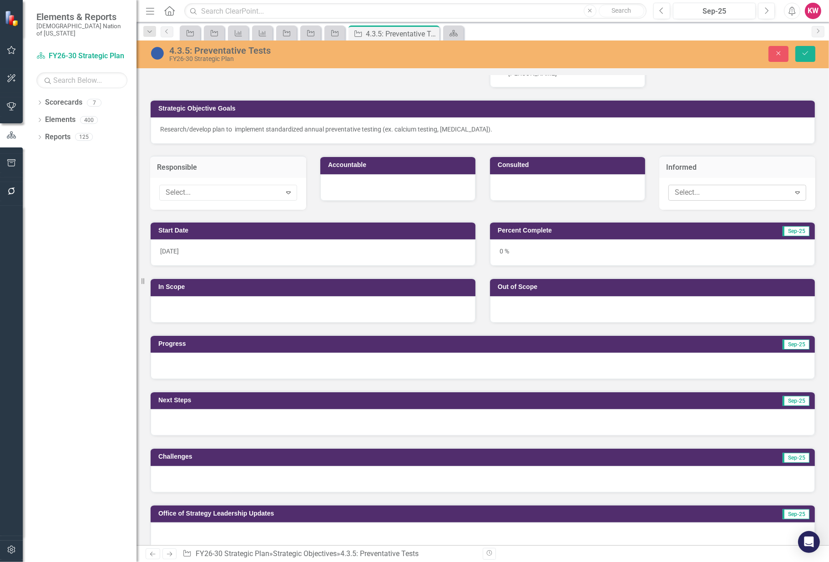
click at [695, 197] on div at bounding box center [730, 193] width 119 height 12
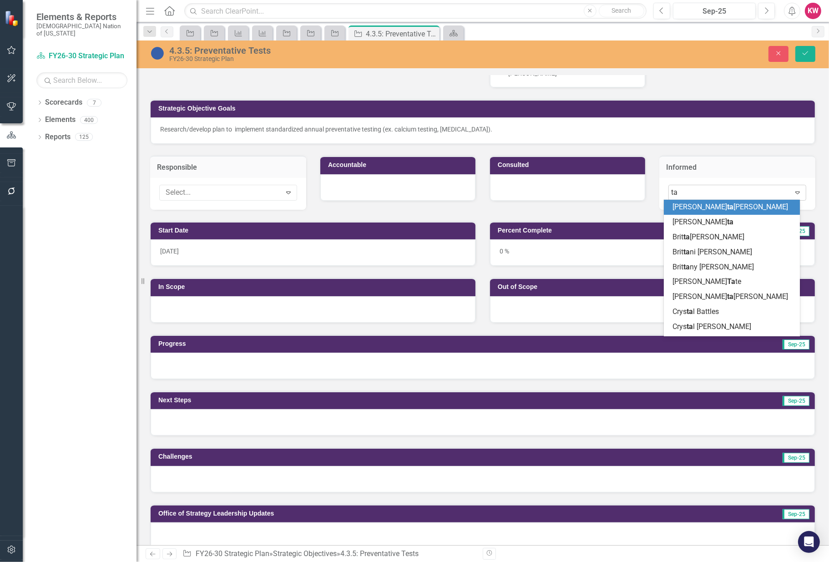
type input "tam"
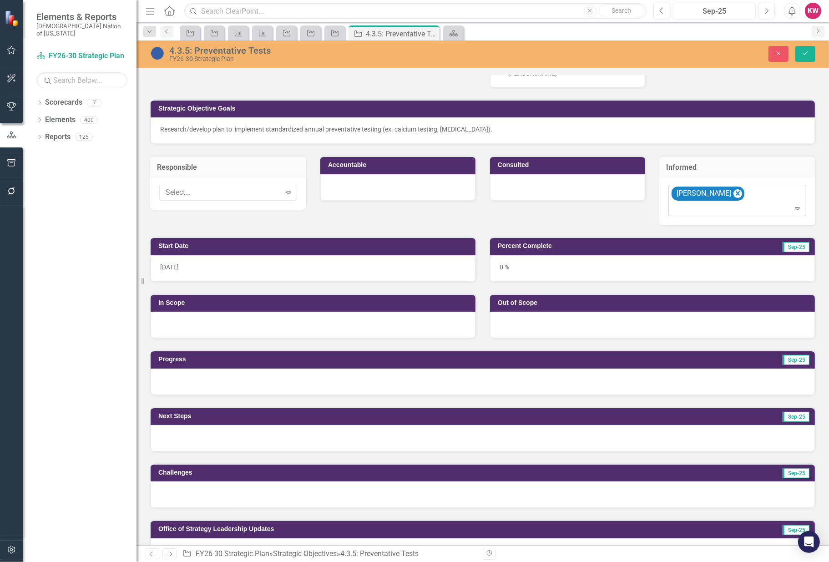
type input "S"
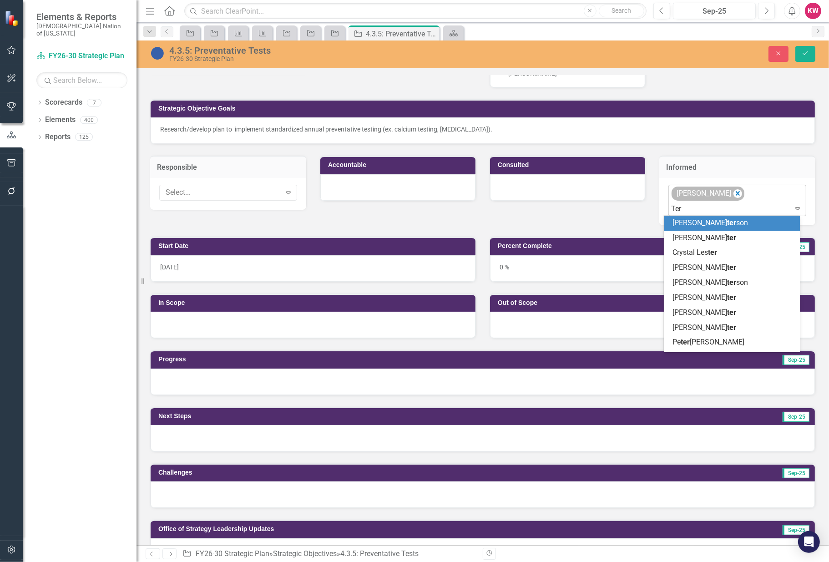
type input "Tere"
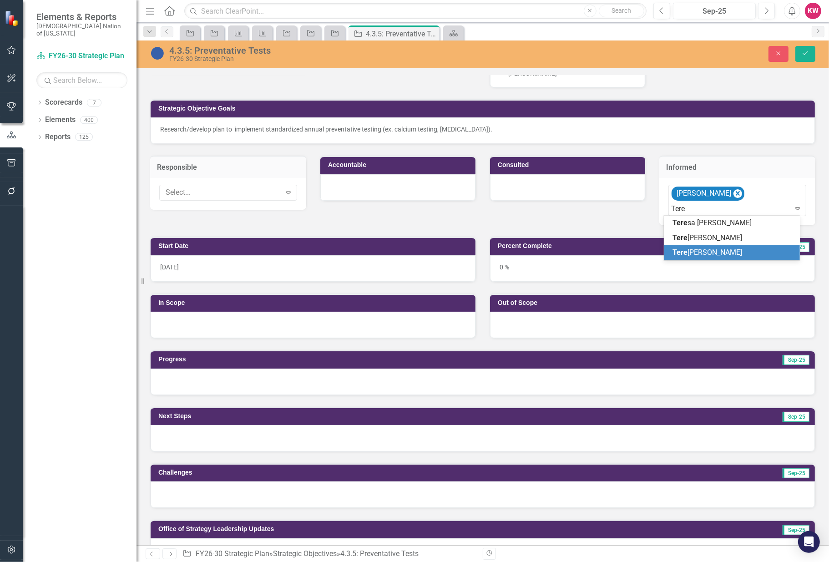
click at [698, 254] on span "Tere sa Jackson" at bounding box center [708, 252] width 70 height 9
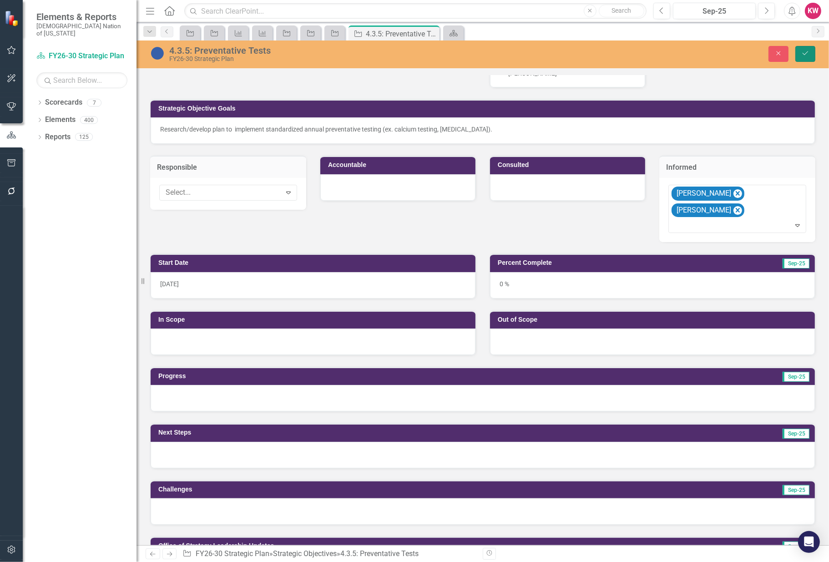
click at [780, 55] on button "Save" at bounding box center [806, 54] width 20 height 16
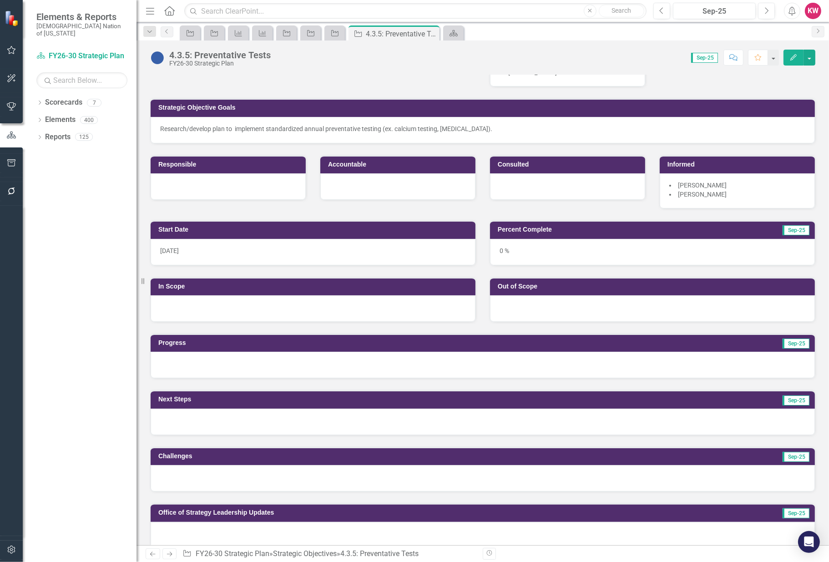
click at [157, 59] on img at bounding box center [157, 58] width 15 height 15
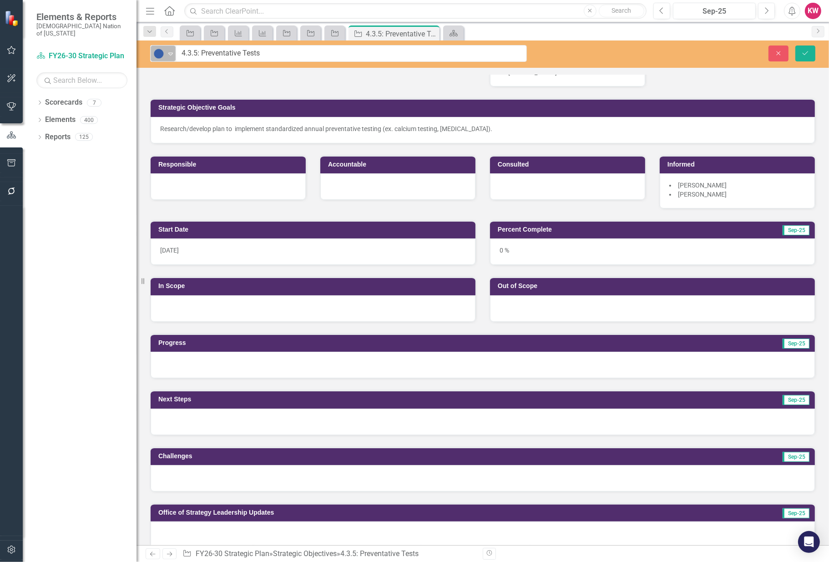
click at [170, 53] on icon at bounding box center [170, 54] width 5 height 3
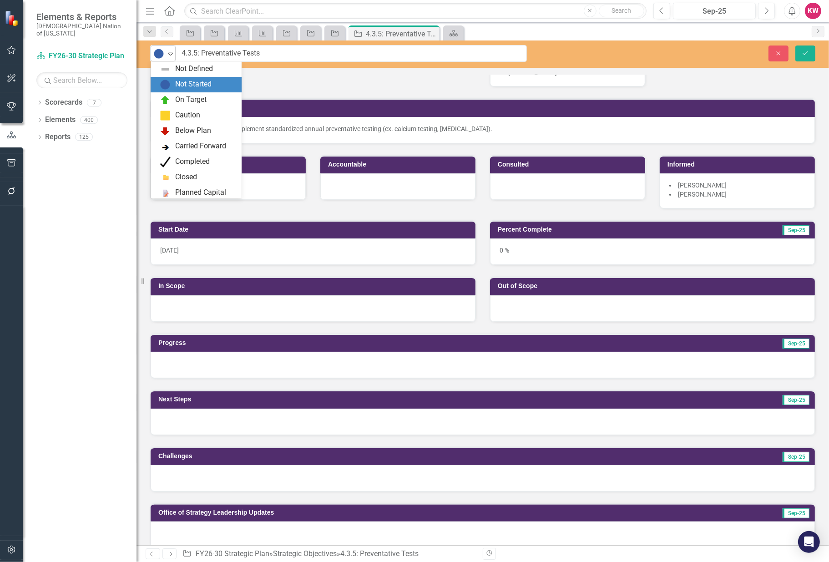
scroll to position [15, 0]
click at [165, 84] on img at bounding box center [165, 85] width 11 height 11
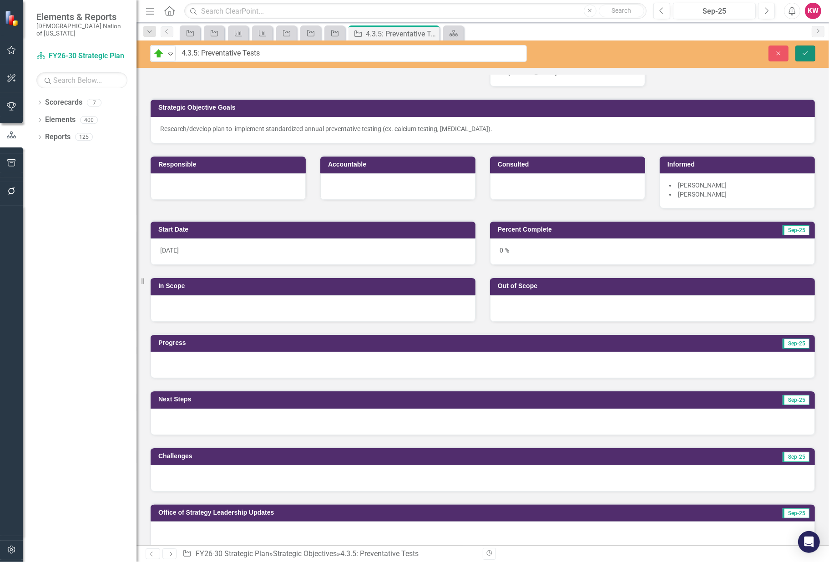
click at [780, 52] on button "Save" at bounding box center [806, 54] width 20 height 16
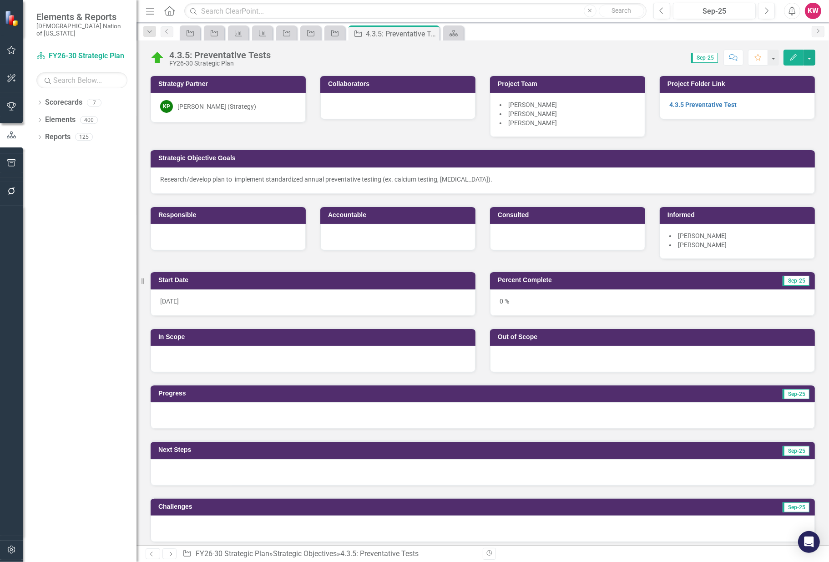
click at [178, 301] on span "[DATE]" at bounding box center [169, 301] width 19 height 7
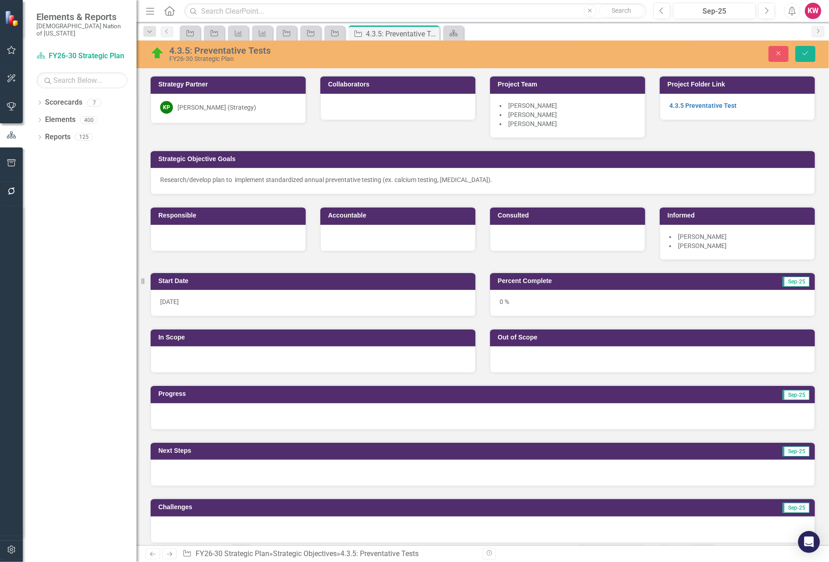
click at [192, 299] on div "[DATE]" at bounding box center [313, 303] width 325 height 26
click at [179, 301] on span "[DATE]" at bounding box center [169, 301] width 19 height 7
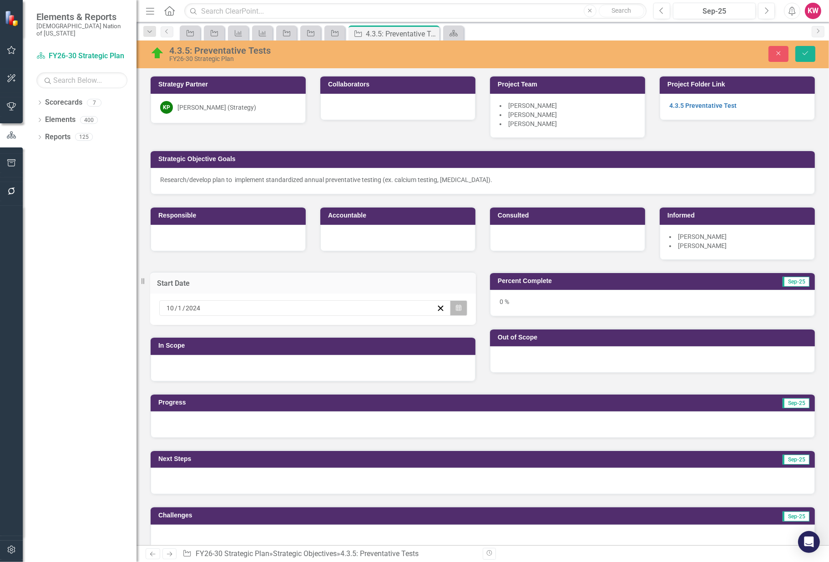
click at [457, 309] on icon "button" at bounding box center [458, 307] width 5 height 6
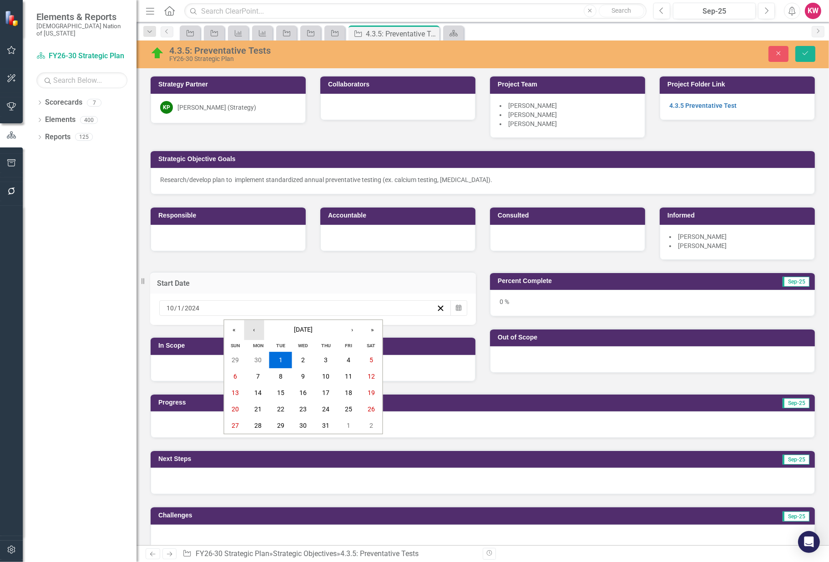
click at [254, 331] on button "‹" at bounding box center [254, 330] width 20 height 20
click at [258, 359] on abbr "2" at bounding box center [258, 359] width 4 height 7
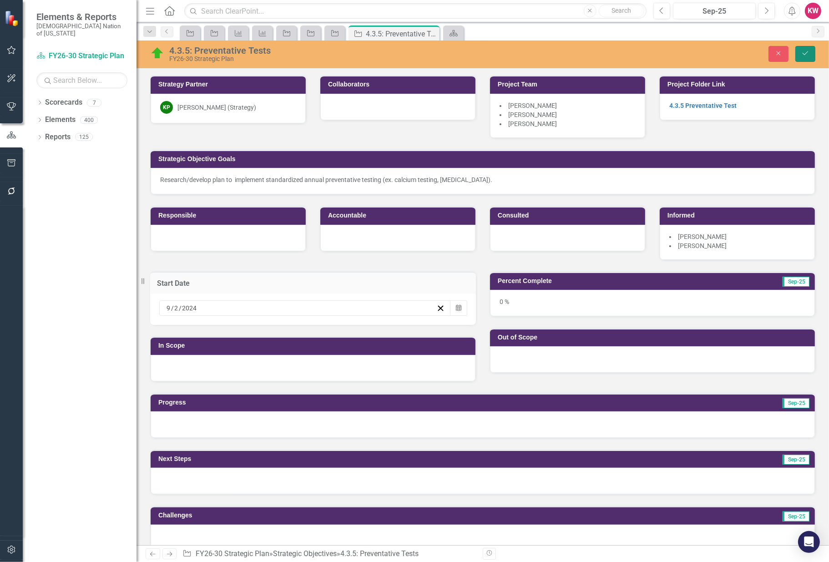
click at [780, 56] on button "Save" at bounding box center [806, 54] width 20 height 16
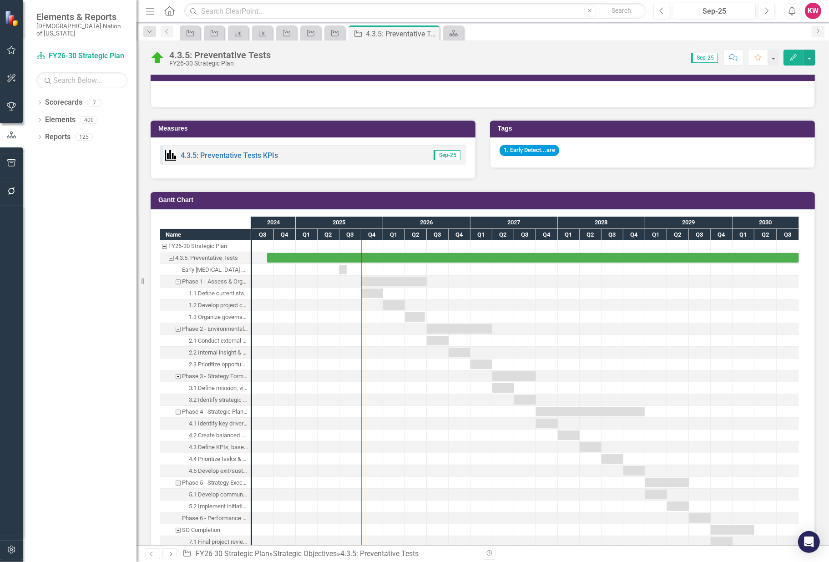
scroll to position [556, 0]
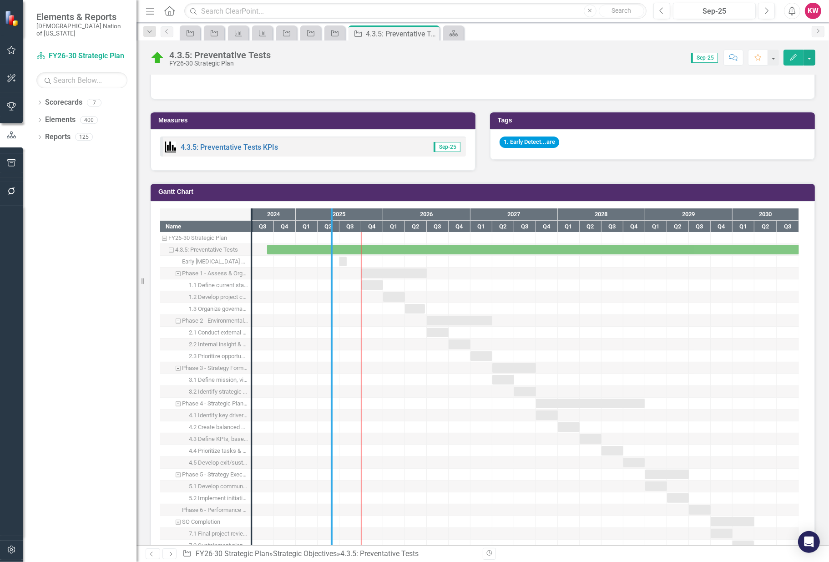
drag, startPoint x: 255, startPoint y: 315, endPoint x: 335, endPoint y: 325, distance: 80.8
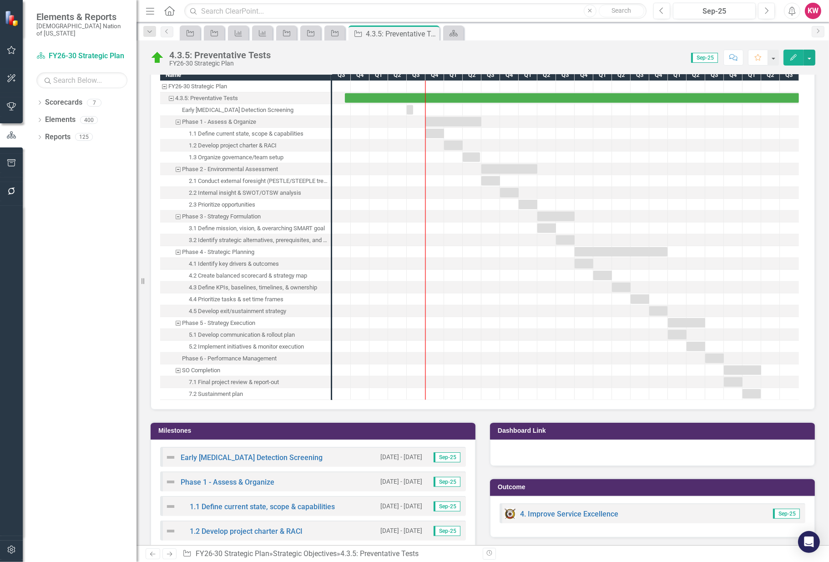
scroll to position [859, 0]
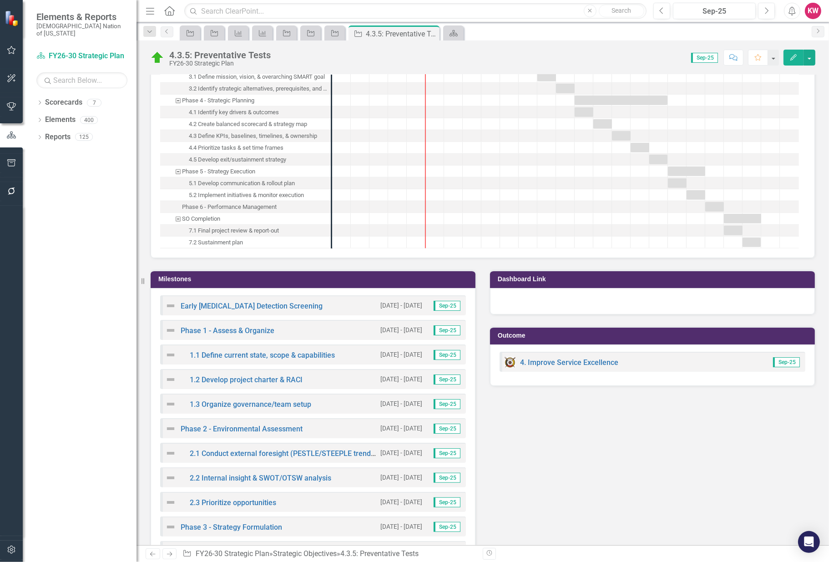
click at [186, 276] on h3 "Milestones" at bounding box center [314, 279] width 313 height 7
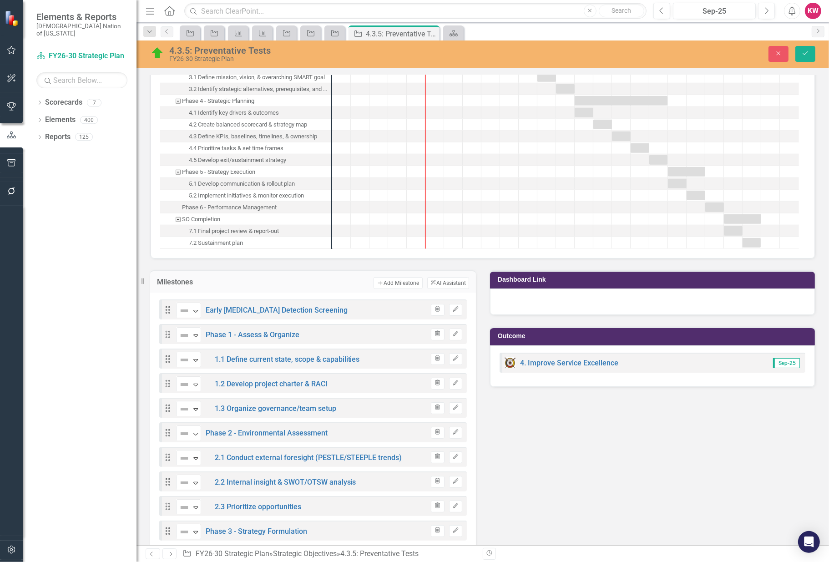
click at [263, 285] on td "Add Add Milestone ClearPoint AI AI Assistant" at bounding box center [356, 283] width 227 height 12
click at [229, 285] on td "Milestones" at bounding box center [200, 283] width 86 height 12
click at [456, 307] on icon "Edit" at bounding box center [455, 309] width 7 height 5
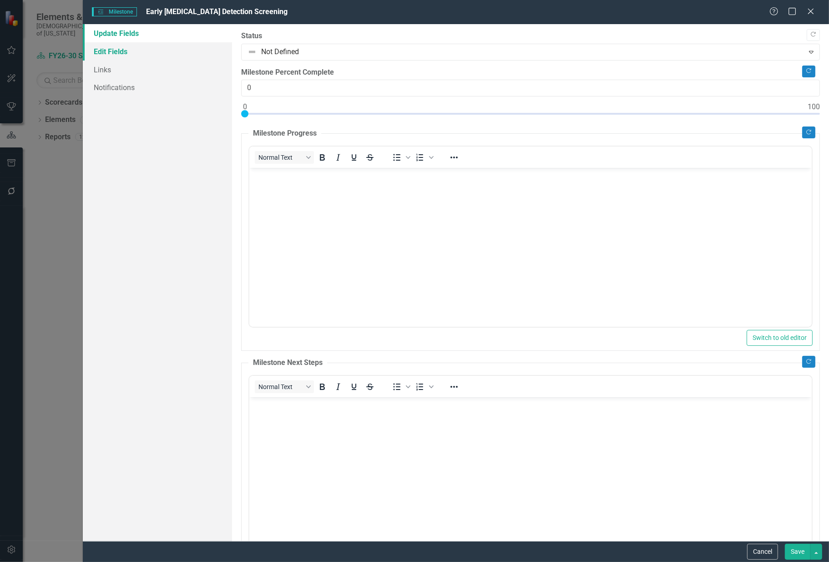
scroll to position [859, 0]
click at [127, 51] on link "Edit Fields" at bounding box center [157, 51] width 149 height 18
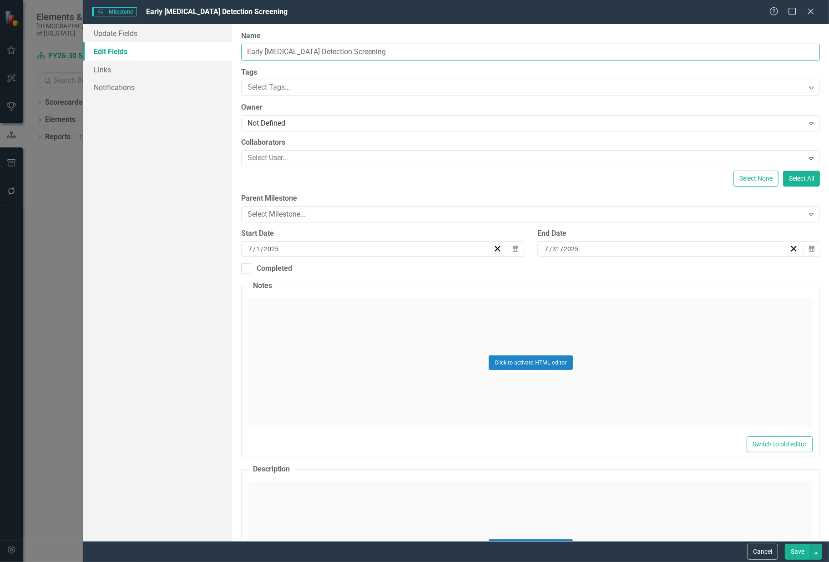
drag, startPoint x: 262, startPoint y: 50, endPoint x: 242, endPoint y: 50, distance: 19.6
click at [242, 50] on input "Early [MEDICAL_DATA] Detection Screening" at bounding box center [530, 52] width 579 height 17
click at [188, 167] on div "Update Fields Edit Fields Links Notifications" at bounding box center [157, 282] width 149 height 517
click at [768, 549] on button "Cancel" at bounding box center [762, 552] width 31 height 16
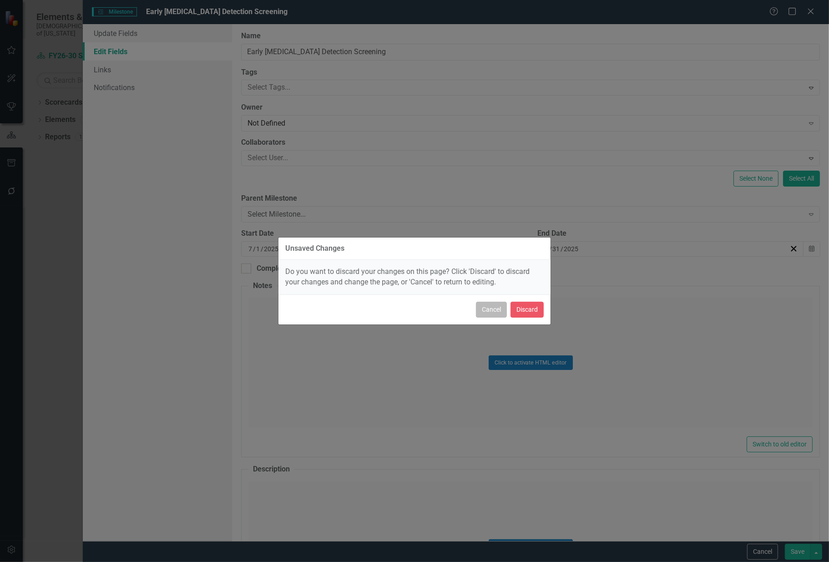
click at [488, 313] on button "Cancel" at bounding box center [491, 310] width 31 height 16
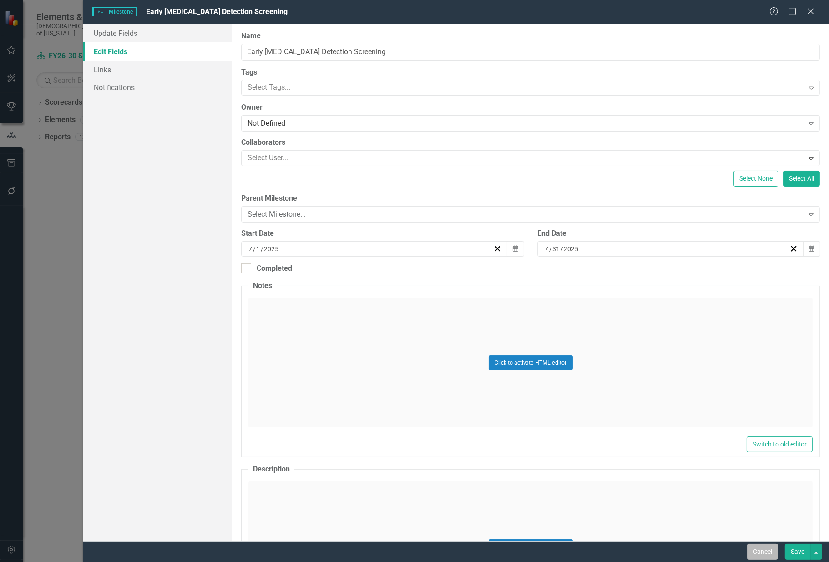
click at [759, 550] on button "Cancel" at bounding box center [762, 552] width 31 height 16
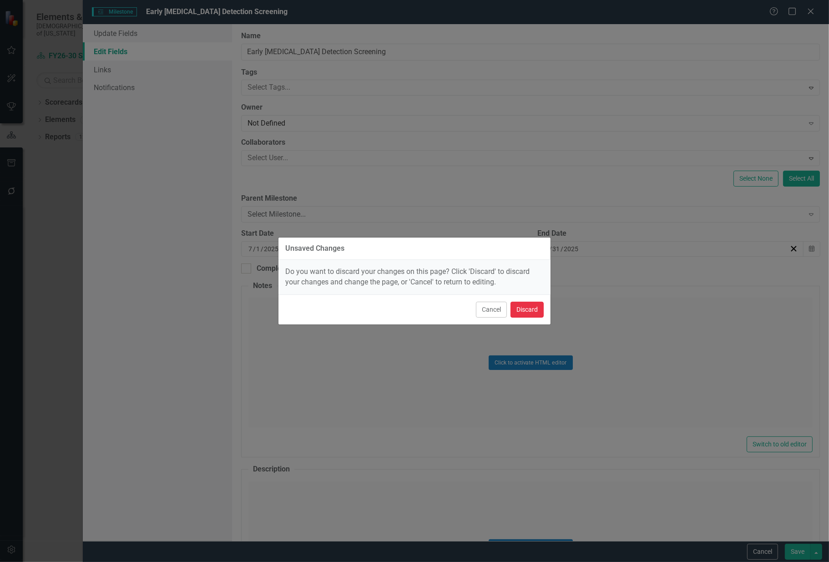
click at [542, 308] on button "Discard" at bounding box center [527, 310] width 33 height 16
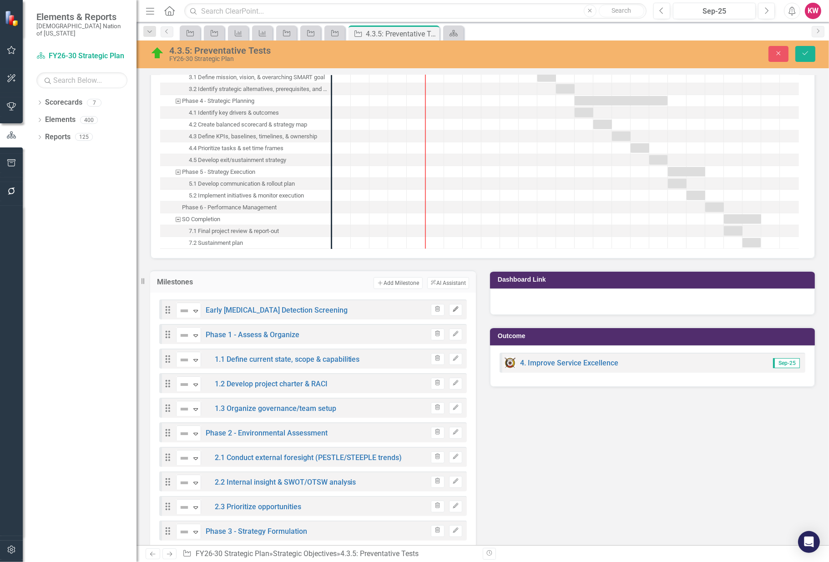
click at [456, 307] on icon "Edit" at bounding box center [455, 309] width 7 height 5
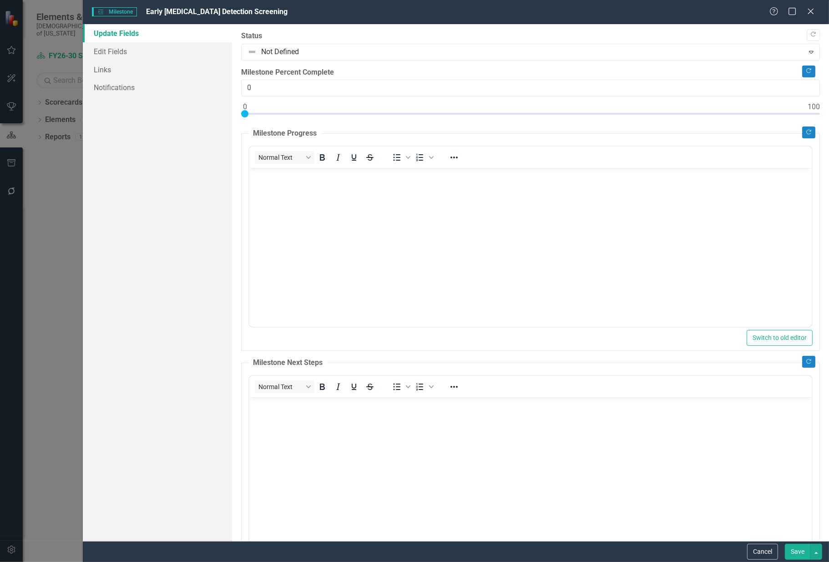
scroll to position [0, 0]
click at [127, 53] on link "Edit Fields" at bounding box center [157, 51] width 149 height 18
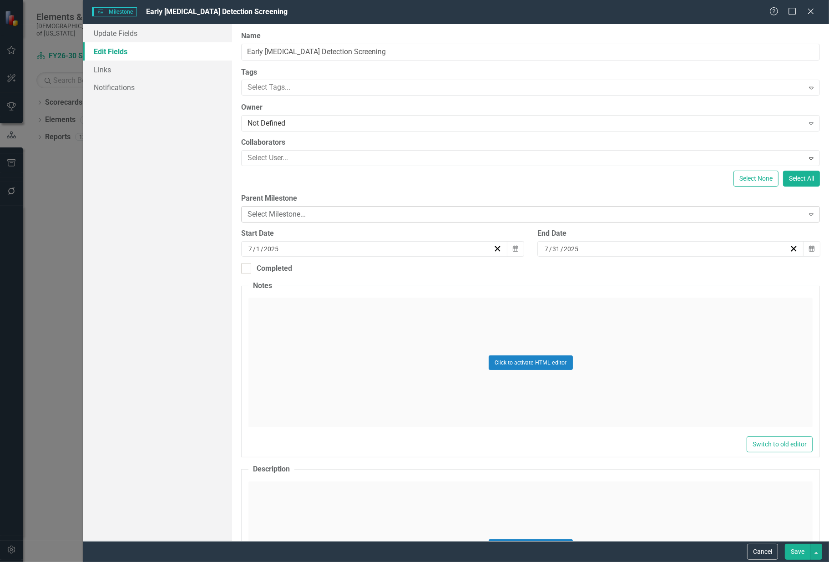
click at [284, 209] on div "Select Milestone..." at bounding box center [526, 214] width 556 height 10
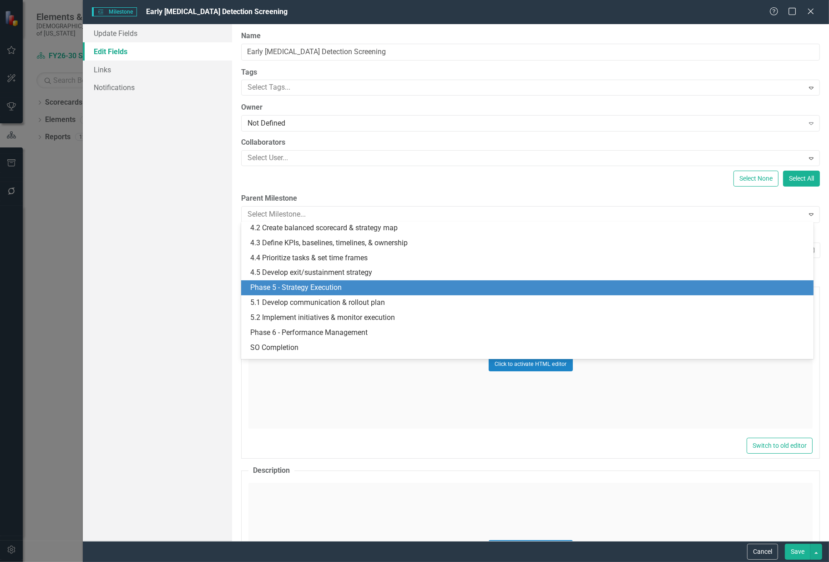
scroll to position [237, 0]
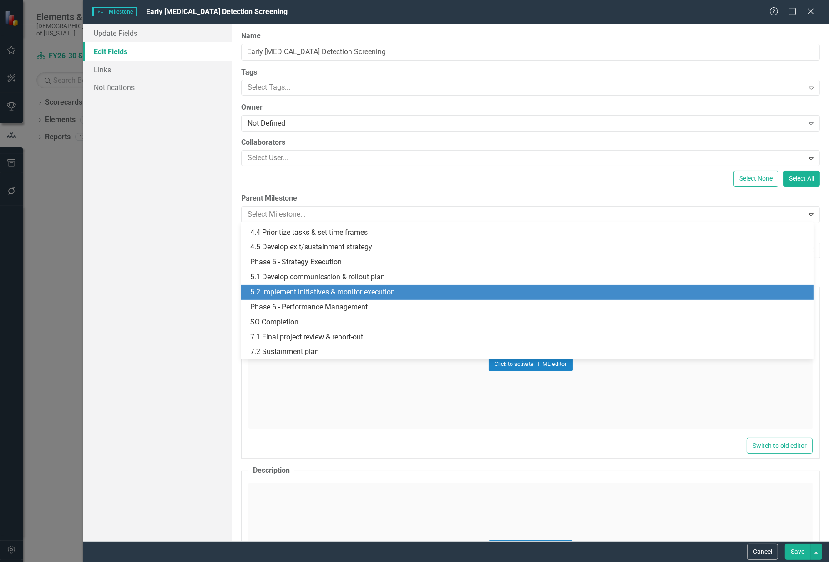
click at [294, 292] on div "5.2 Implement initiatives & monitor execution" at bounding box center [529, 292] width 558 height 10
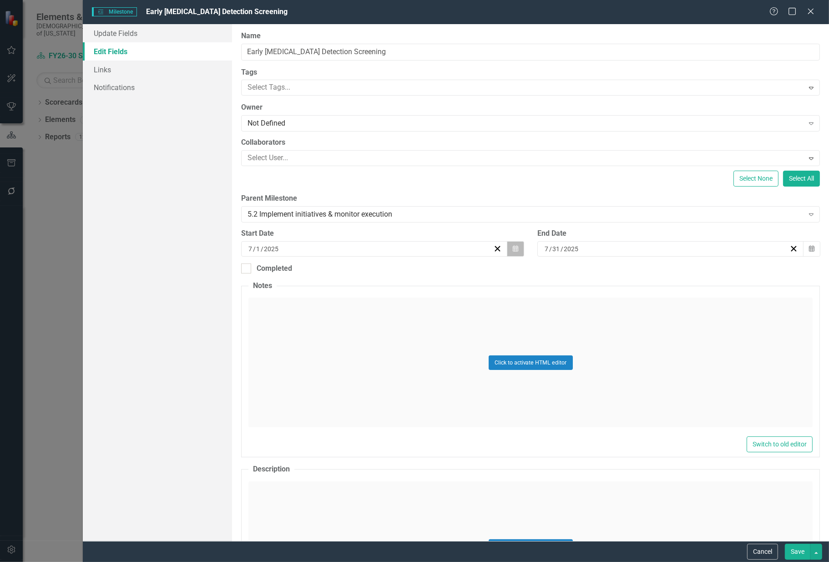
click at [508, 248] on button "Calendar" at bounding box center [515, 248] width 17 height 15
click at [426, 270] on button "›" at bounding box center [422, 271] width 20 height 20
click at [329, 300] on abbr "1" at bounding box center [328, 301] width 4 height 7
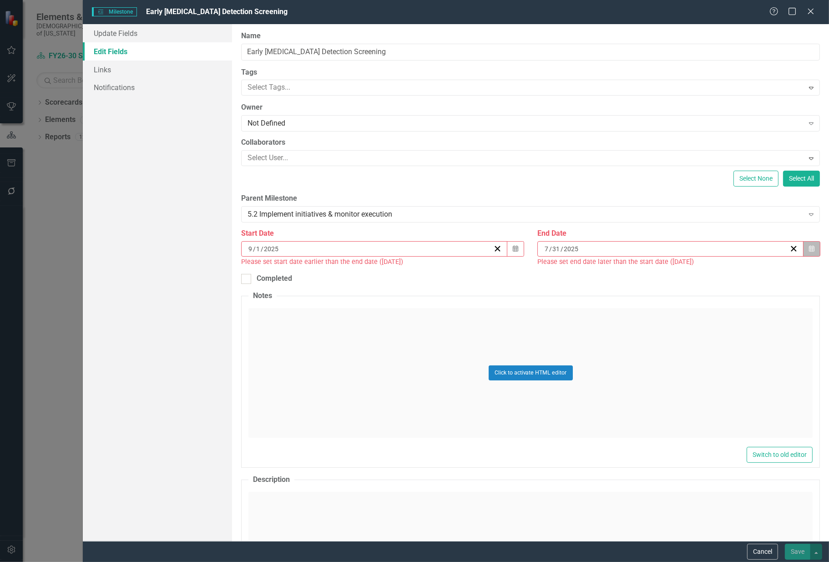
click at [803, 248] on button "Calendar" at bounding box center [811, 248] width 17 height 15
click at [735, 271] on button "»" at bounding box center [735, 271] width 20 height 20
click at [619, 275] on button "‹" at bounding box center [617, 271] width 20 height 20
click at [734, 271] on button "»" at bounding box center [735, 271] width 20 height 20
click at [661, 363] on button "30" at bounding box center [666, 367] width 23 height 16
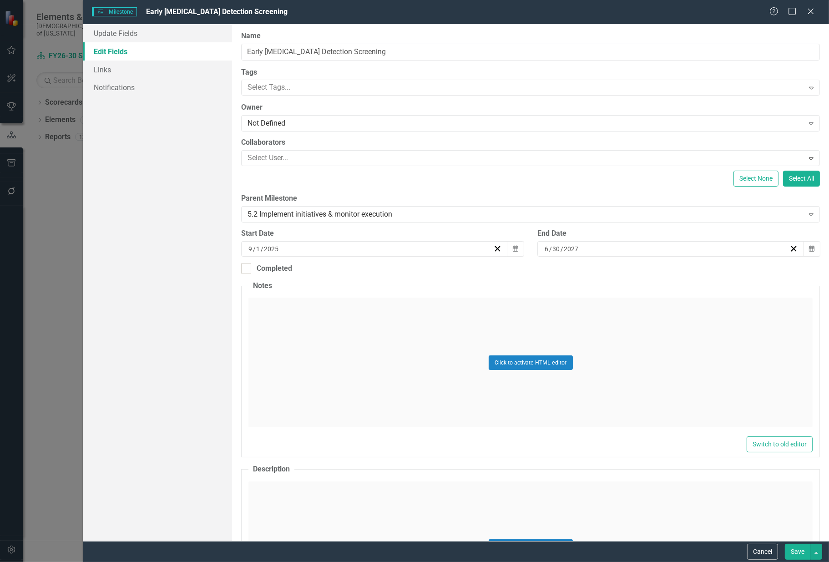
click at [800, 547] on button "Save" at bounding box center [797, 552] width 25 height 16
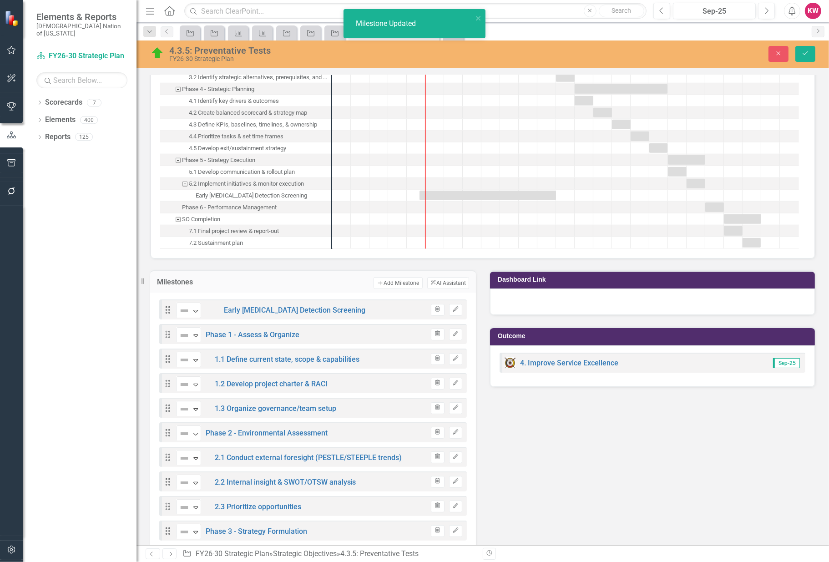
scroll to position [0, 0]
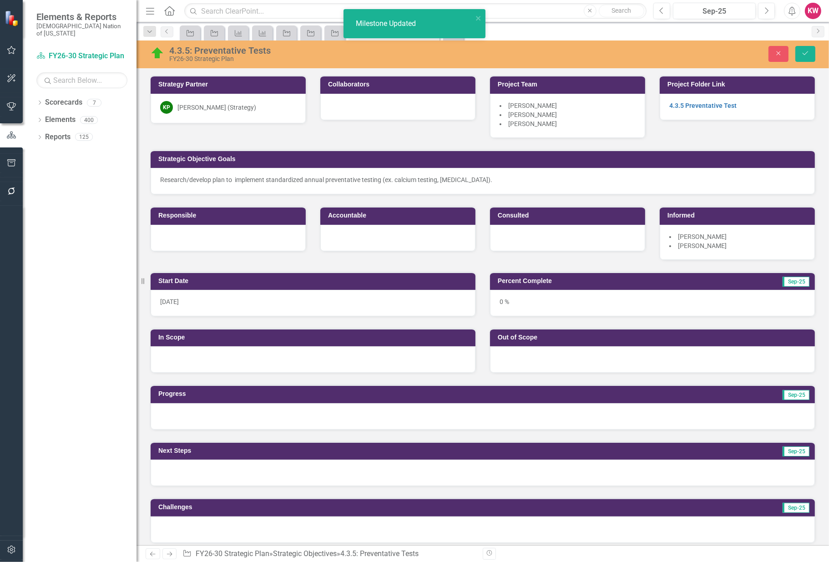
click at [184, 300] on div "9/2/24" at bounding box center [313, 303] width 325 height 26
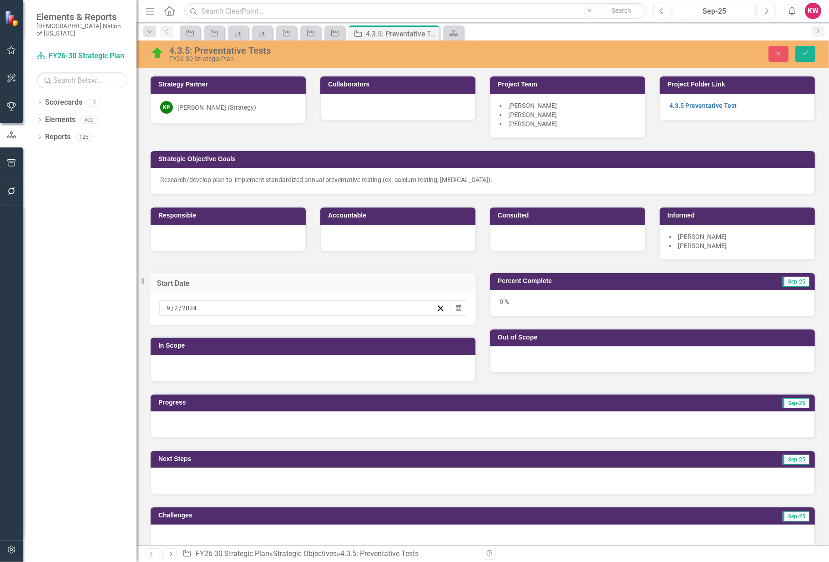
click at [195, 307] on input "2024" at bounding box center [190, 308] width 16 height 9
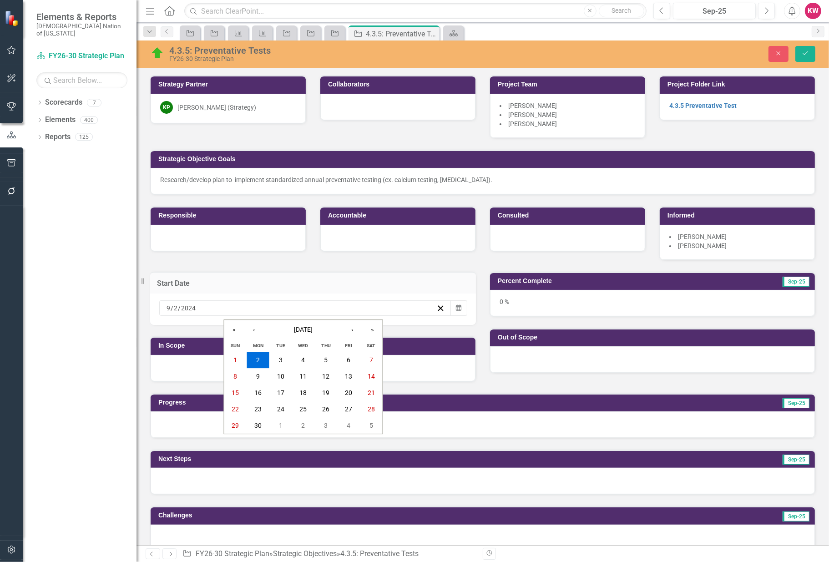
click at [197, 307] on div "2024-09-02 9 / 2 / 2024" at bounding box center [300, 308] width 271 height 9
click at [368, 330] on button "»" at bounding box center [373, 330] width 20 height 20
click at [262, 356] on button "1" at bounding box center [258, 360] width 23 height 16
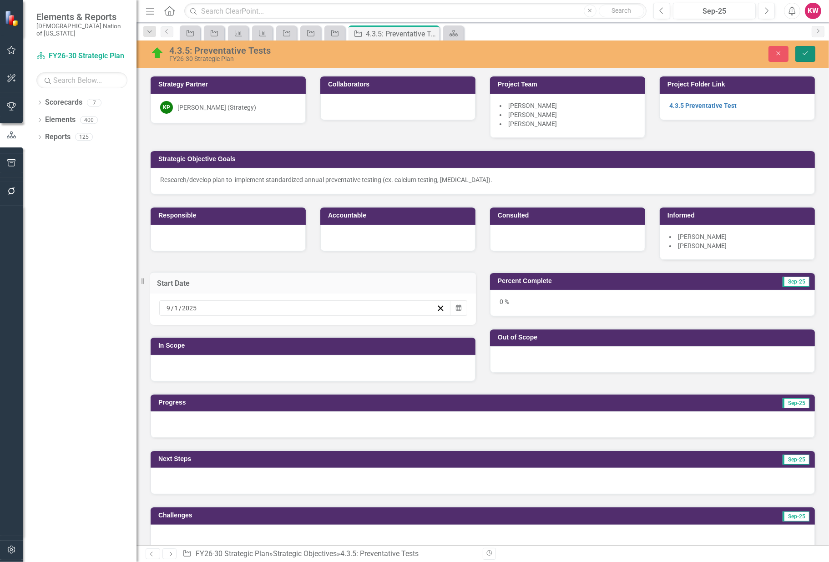
click at [807, 51] on icon "Save" at bounding box center [805, 53] width 8 height 6
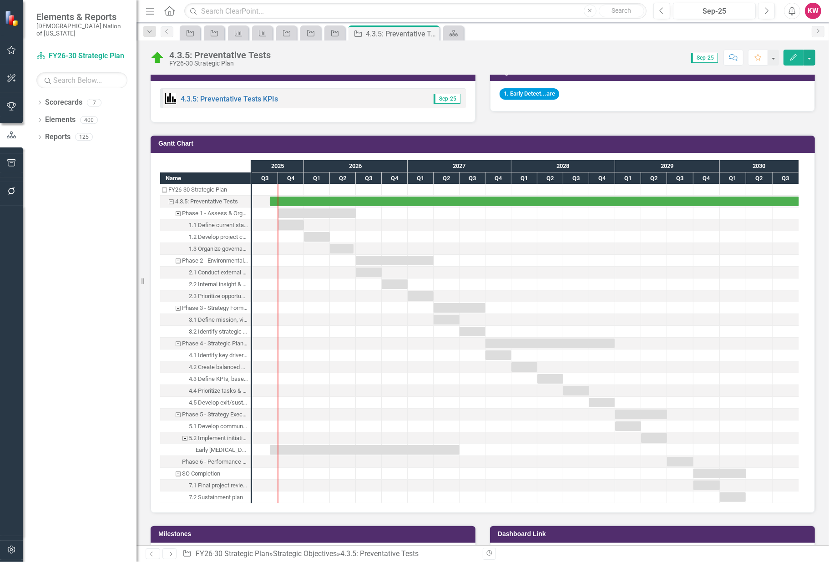
scroll to position [657, 0]
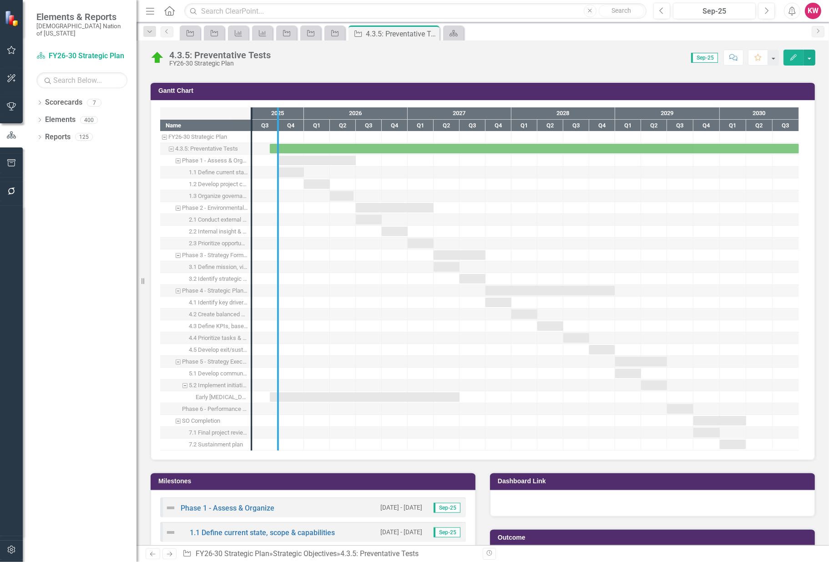
drag, startPoint x: 254, startPoint y: 395, endPoint x: 299, endPoint y: 400, distance: 44.8
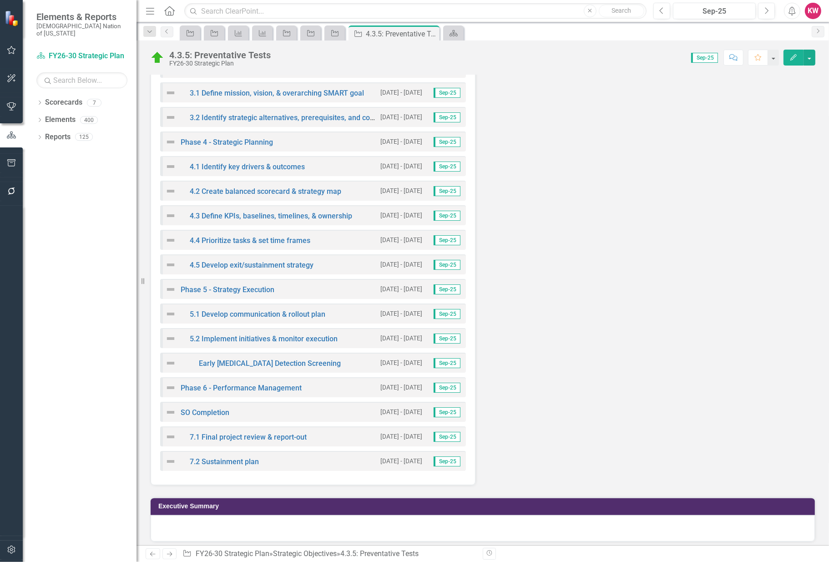
scroll to position [1296, 0]
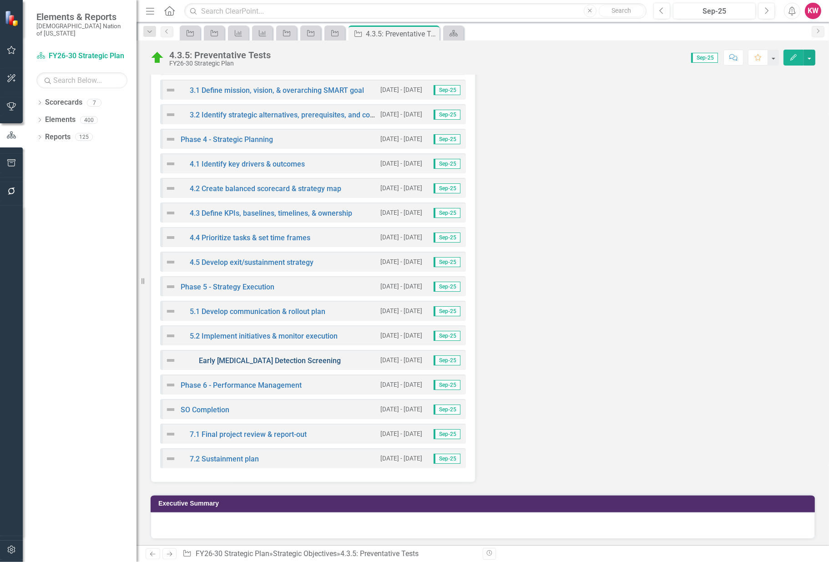
click at [251, 357] on link "Early Cancer Detection Screening" at bounding box center [270, 360] width 142 height 9
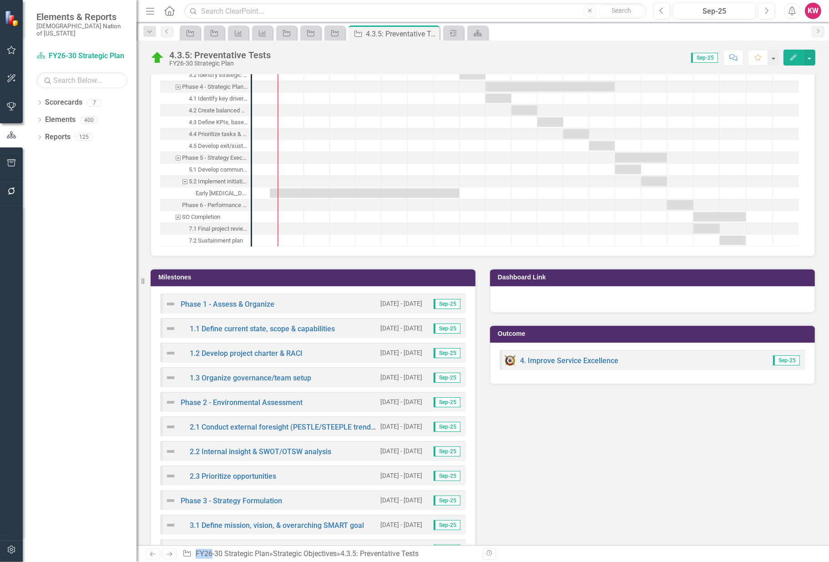
scroll to position [910, 0]
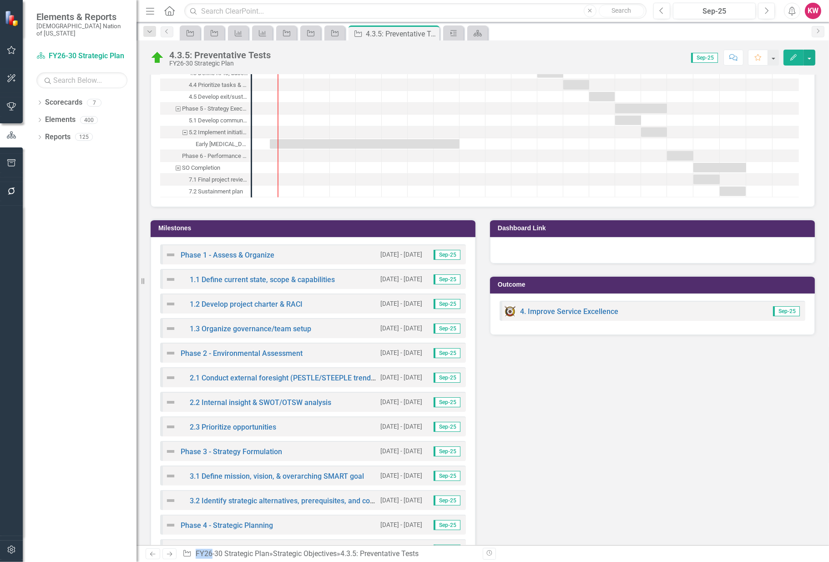
click at [167, 225] on h3 "Milestones" at bounding box center [314, 228] width 313 height 7
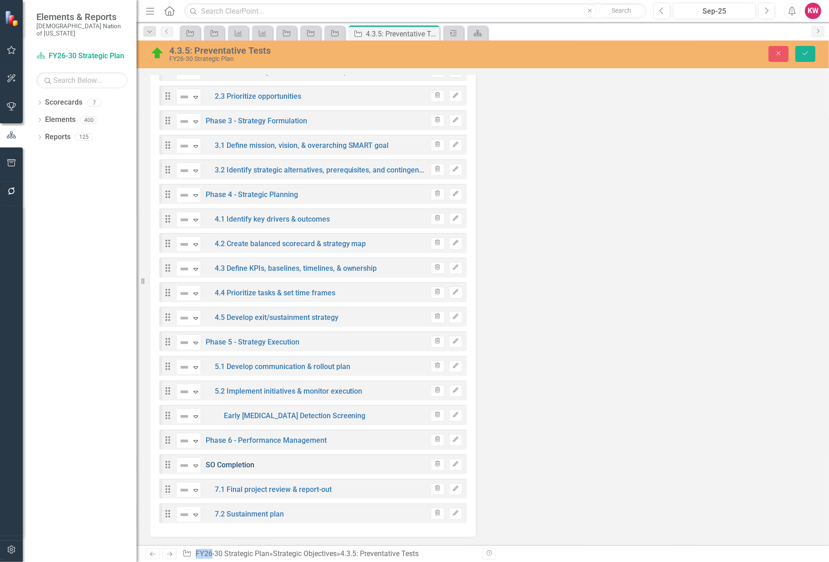
scroll to position [1299, 0]
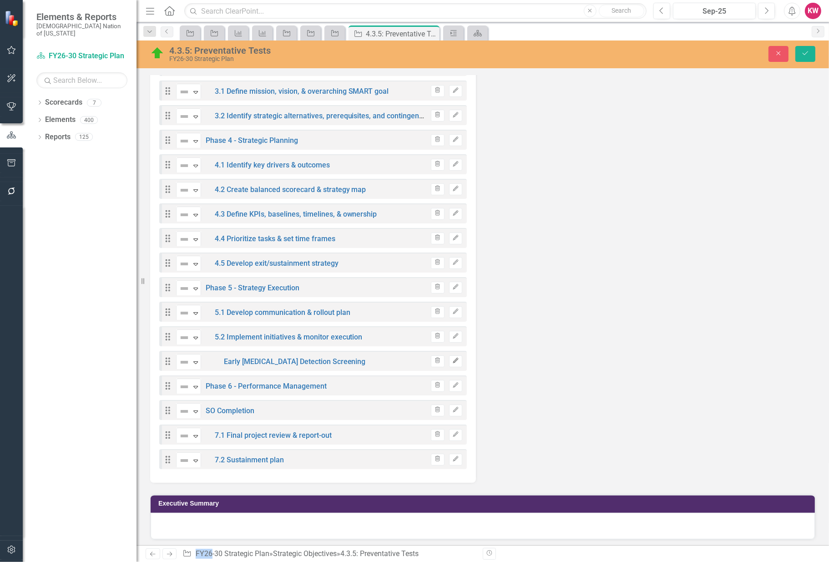
click at [452, 358] on icon "Edit" at bounding box center [455, 360] width 7 height 5
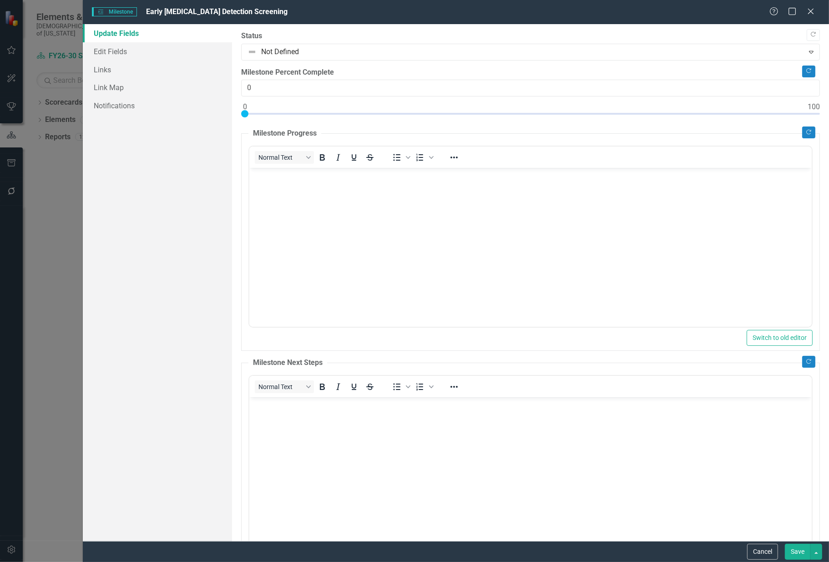
scroll to position [0, 0]
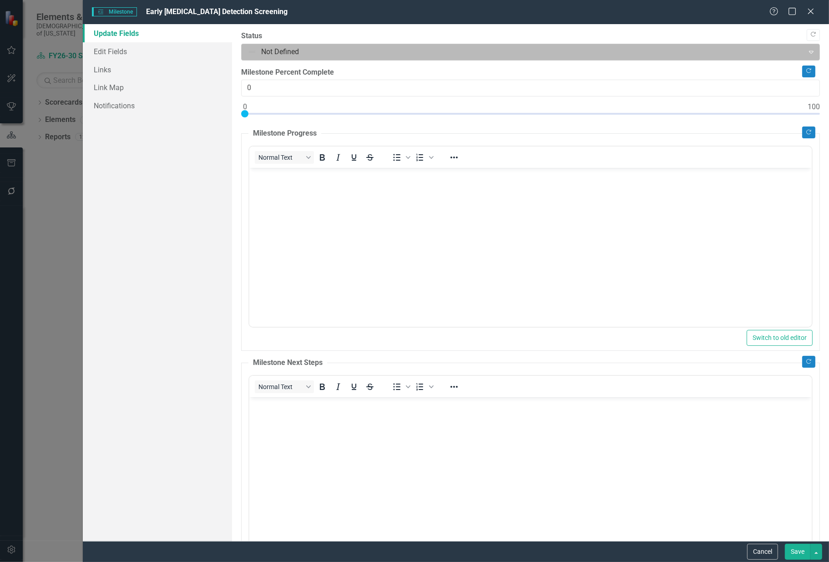
click at [808, 50] on icon "Expand" at bounding box center [811, 51] width 9 height 7
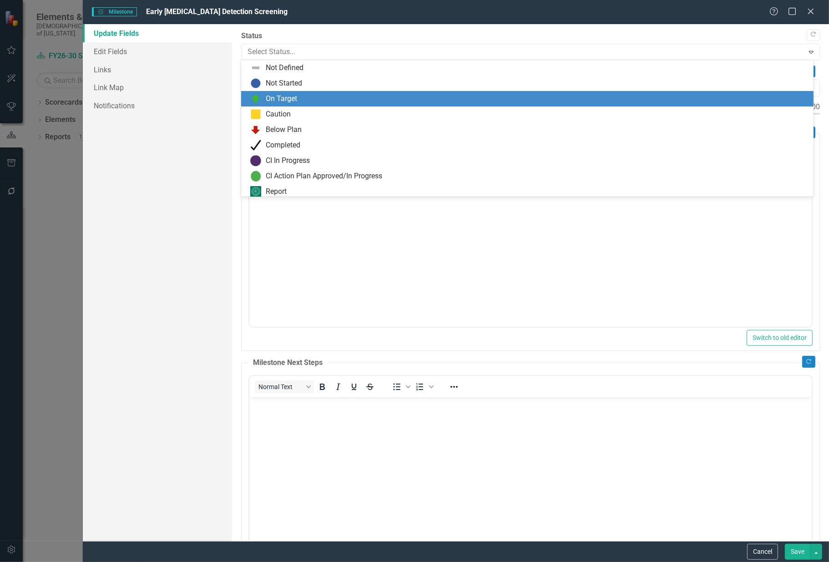
click at [266, 98] on div "On Target" at bounding box center [281, 99] width 31 height 10
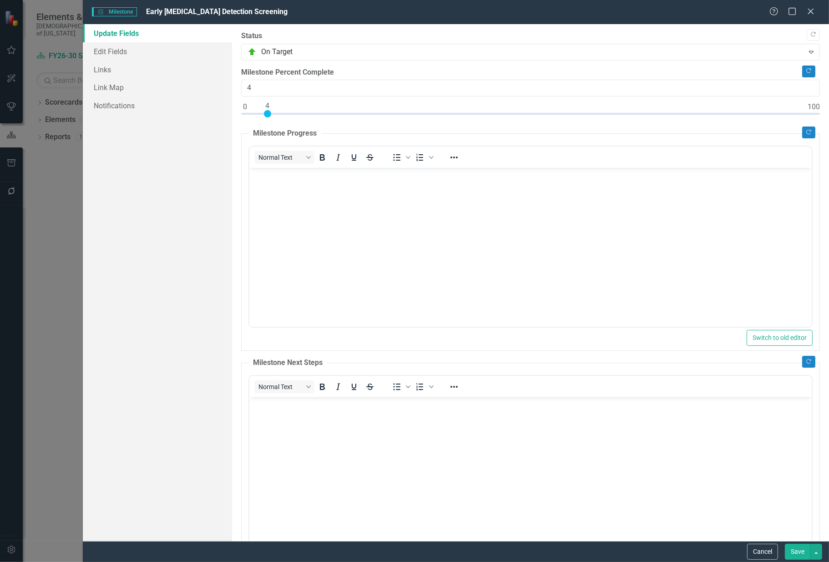
type input "5"
drag, startPoint x: 244, startPoint y: 113, endPoint x: 274, endPoint y: 116, distance: 29.3
click at [274, 116] on div at bounding box center [272, 113] width 7 height 7
click at [118, 47] on link "Edit Fields" at bounding box center [157, 51] width 149 height 18
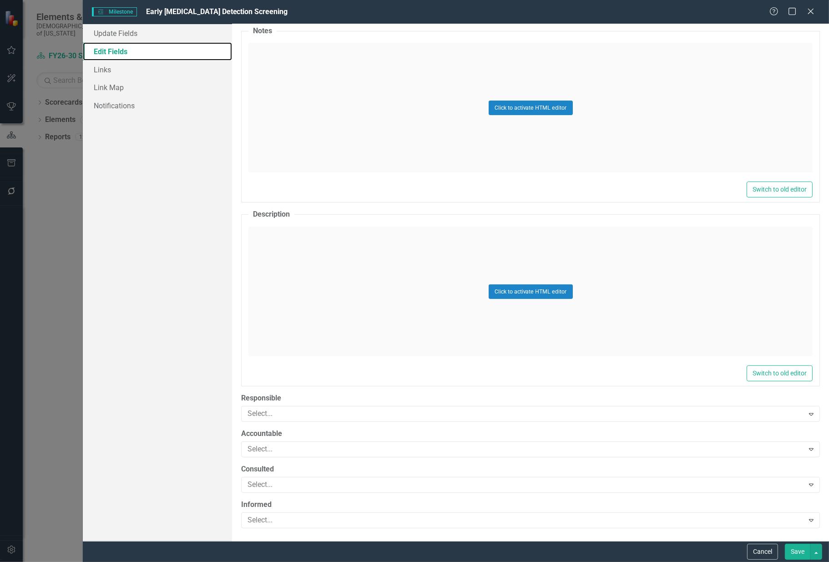
scroll to position [255, 0]
click at [791, 551] on button "Save" at bounding box center [797, 552] width 25 height 16
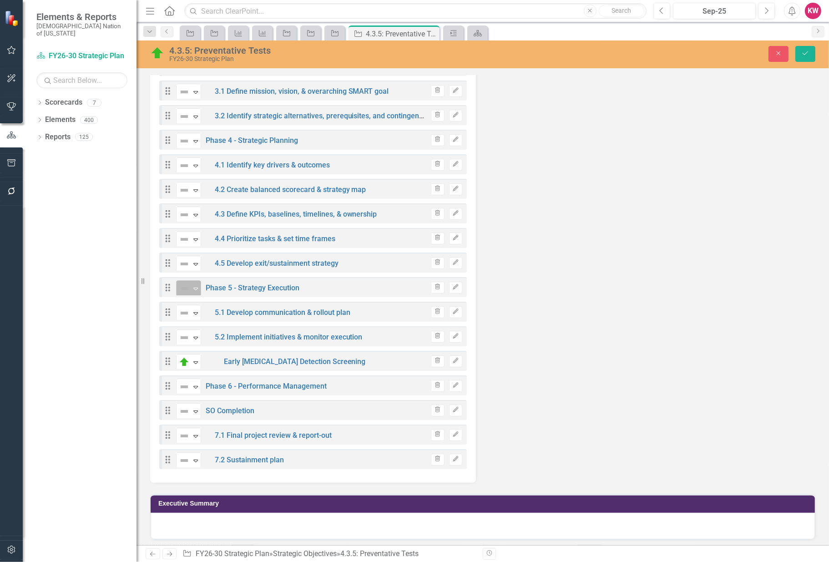
click at [198, 285] on icon "Expand" at bounding box center [195, 288] width 9 height 7
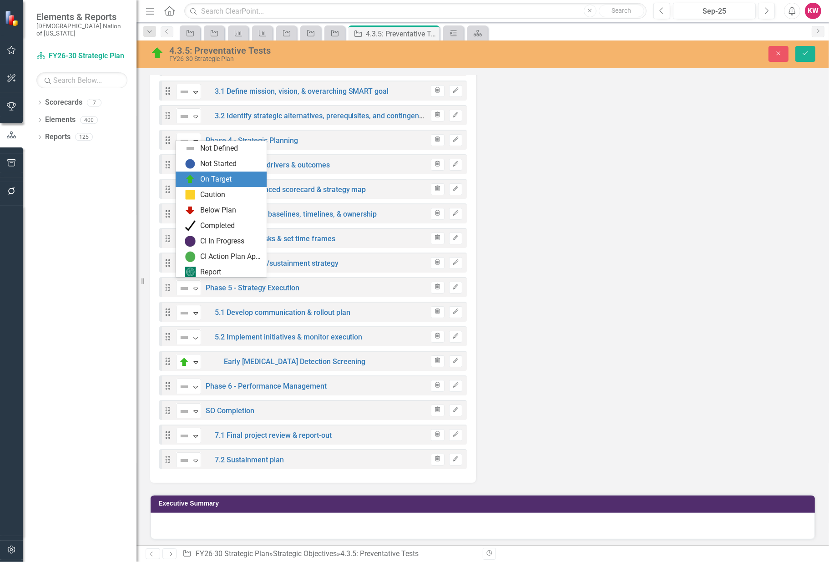
click at [184, 181] on div "On Target" at bounding box center [221, 179] width 91 height 15
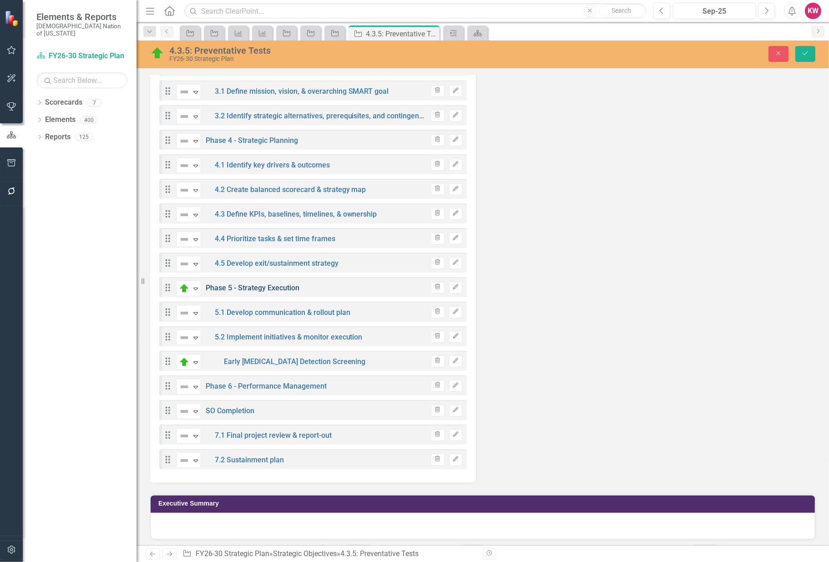
click at [242, 286] on link "Phase 5 - Strategy Execution" at bounding box center [253, 288] width 94 height 9
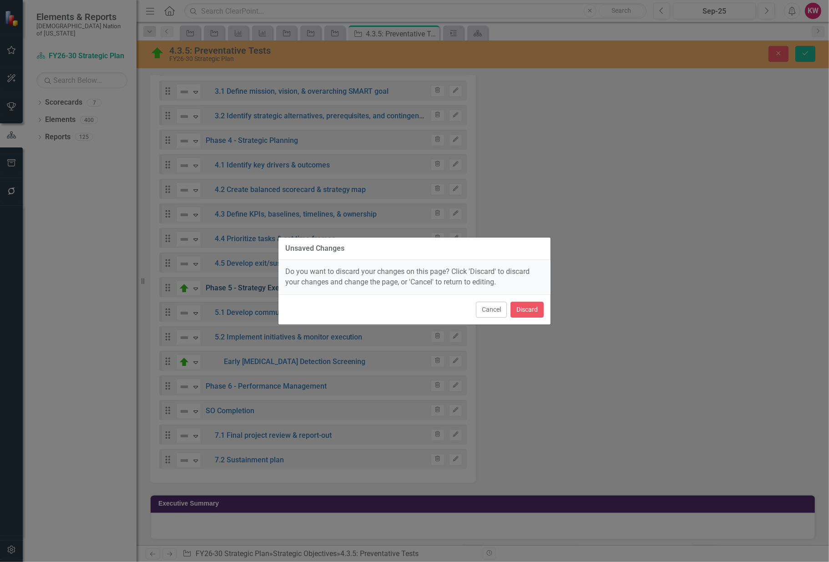
click at [242, 286] on div "Unsaved Changes Do you want to discard your changes on this page? Click 'Discar…" at bounding box center [414, 281] width 829 height 562
click at [490, 312] on button "Cancel" at bounding box center [491, 310] width 31 height 16
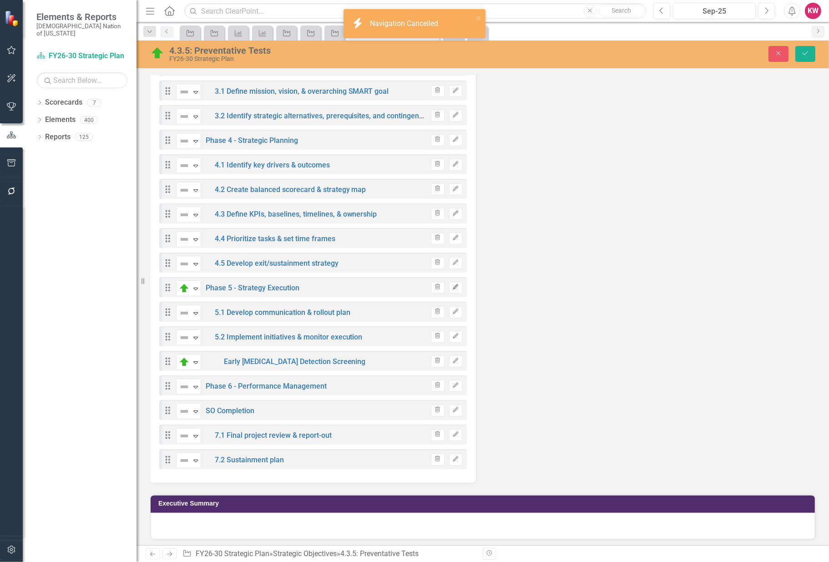
click at [452, 285] on icon "Edit" at bounding box center [455, 286] width 7 height 5
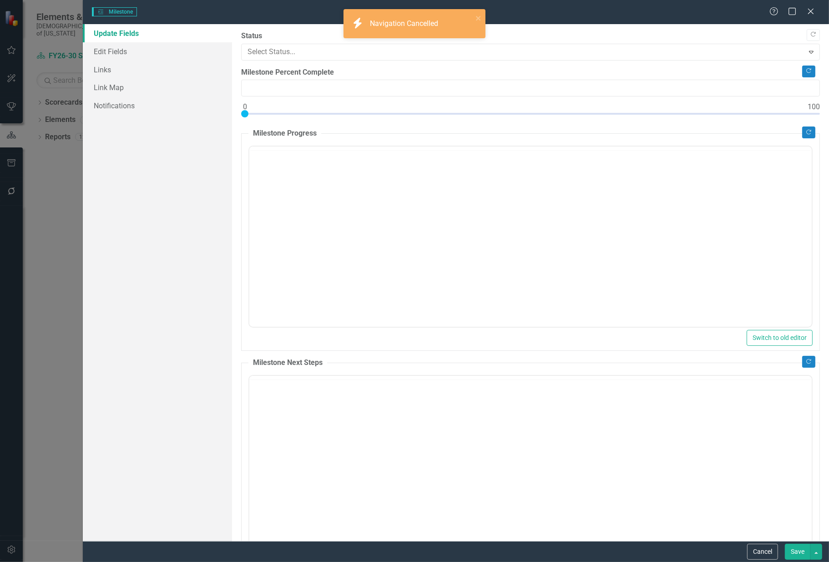
type input "0"
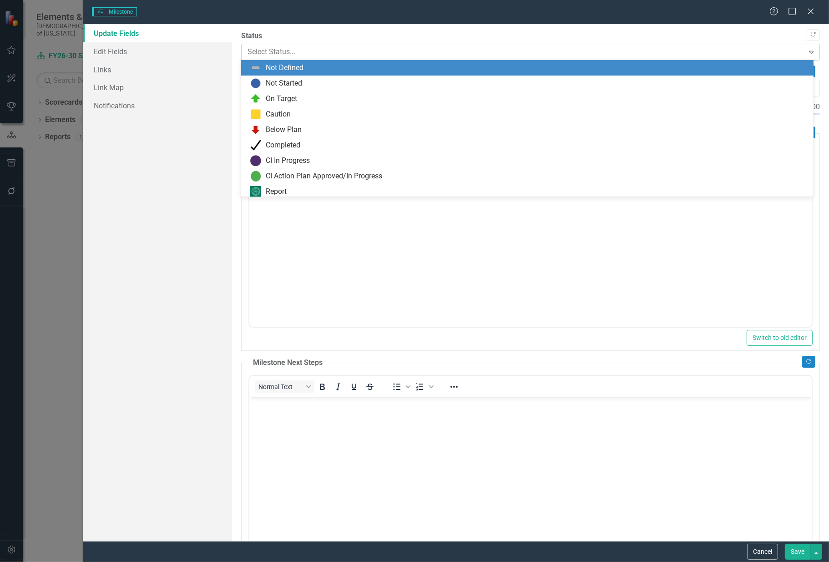
click at [248, 53] on input "text" at bounding box center [249, 52] width 2 height 10
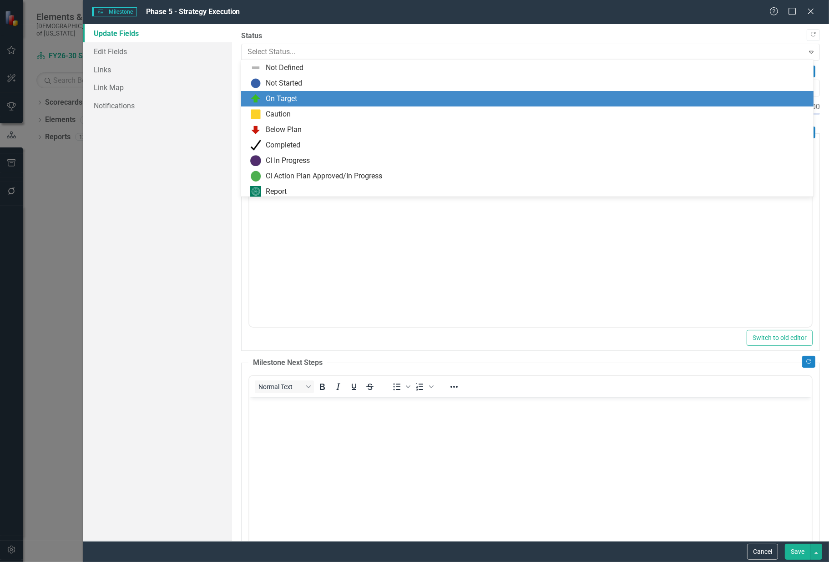
click at [256, 98] on img at bounding box center [255, 98] width 11 height 11
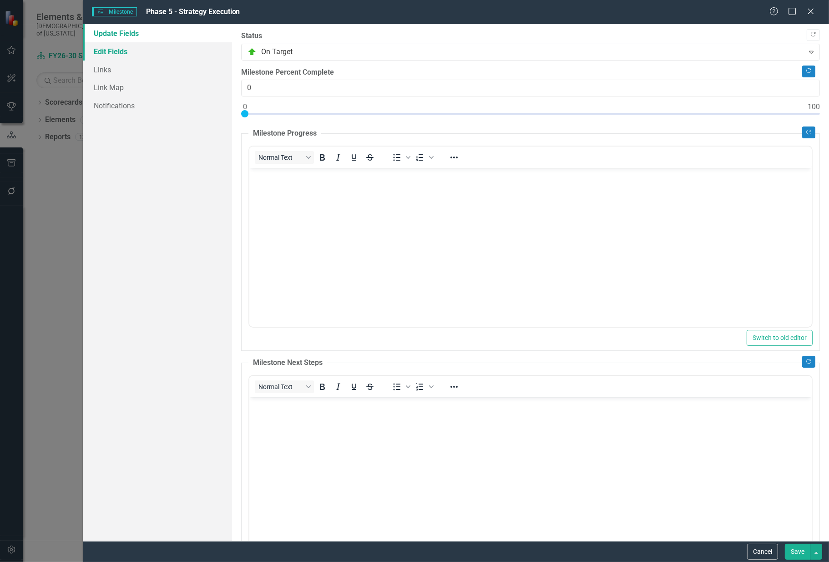
click at [127, 52] on link "Edit Fields" at bounding box center [157, 51] width 149 height 18
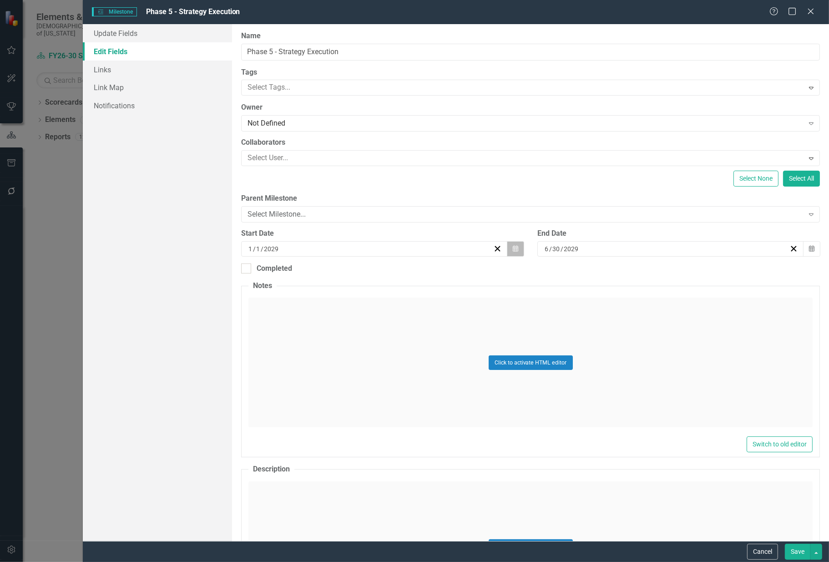
click at [513, 248] on icon "button" at bounding box center [515, 248] width 5 height 6
click at [304, 270] on button "«" at bounding box center [304, 271] width 20 height 20
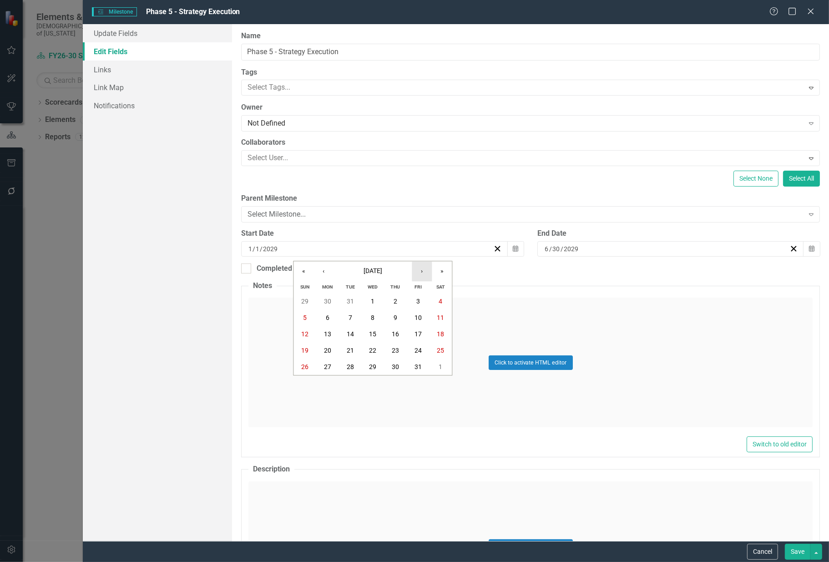
click at [422, 274] on button "›" at bounding box center [422, 271] width 20 height 20
click at [425, 271] on button "›" at bounding box center [422, 271] width 20 height 20
click at [421, 271] on button "›" at bounding box center [422, 271] width 20 height 20
click at [423, 272] on button "›" at bounding box center [422, 271] width 20 height 20
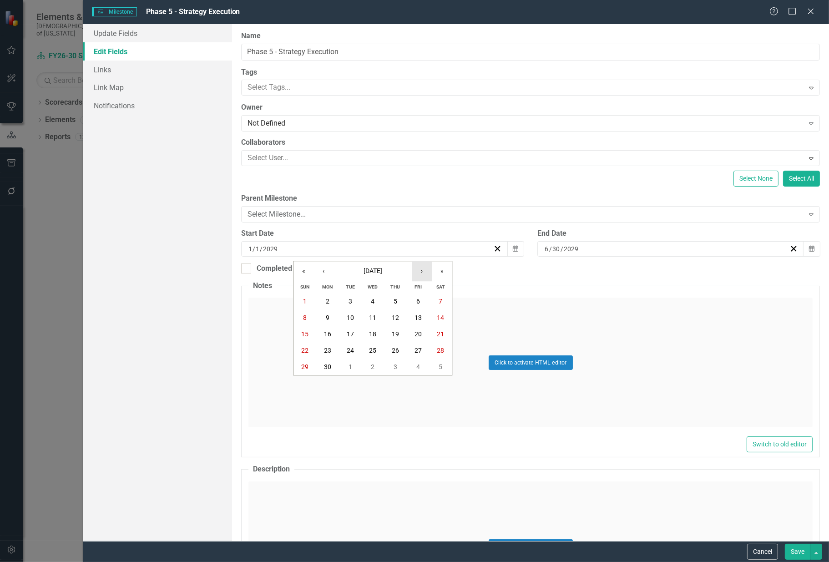
click at [423, 272] on button "›" at bounding box center [422, 271] width 20 height 20
click at [325, 299] on button "1" at bounding box center [327, 302] width 23 height 16
click at [793, 548] on button "Save" at bounding box center [797, 552] width 25 height 16
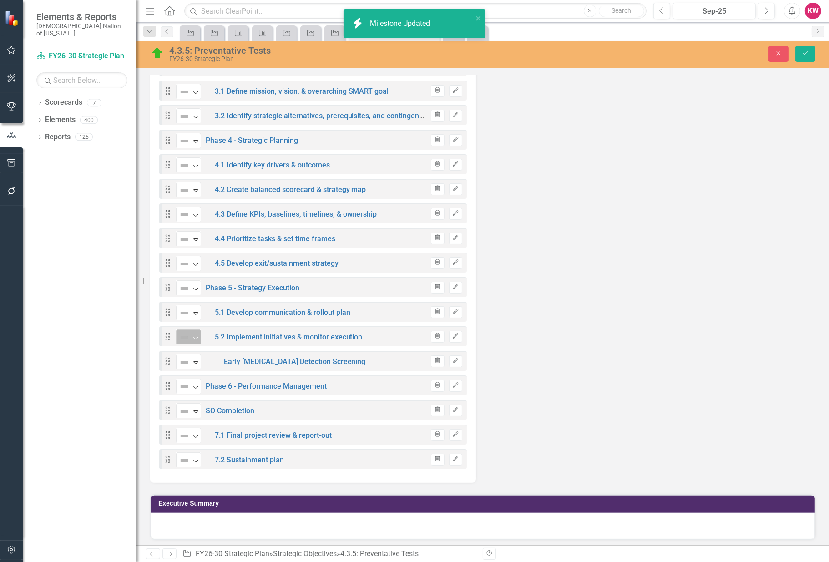
click at [193, 334] on icon "Expand" at bounding box center [195, 337] width 9 height 7
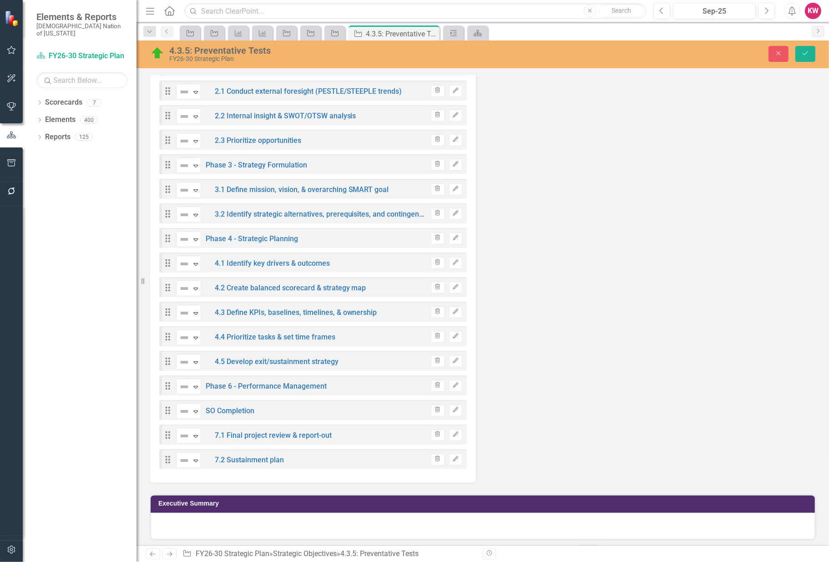
scroll to position [881, 0]
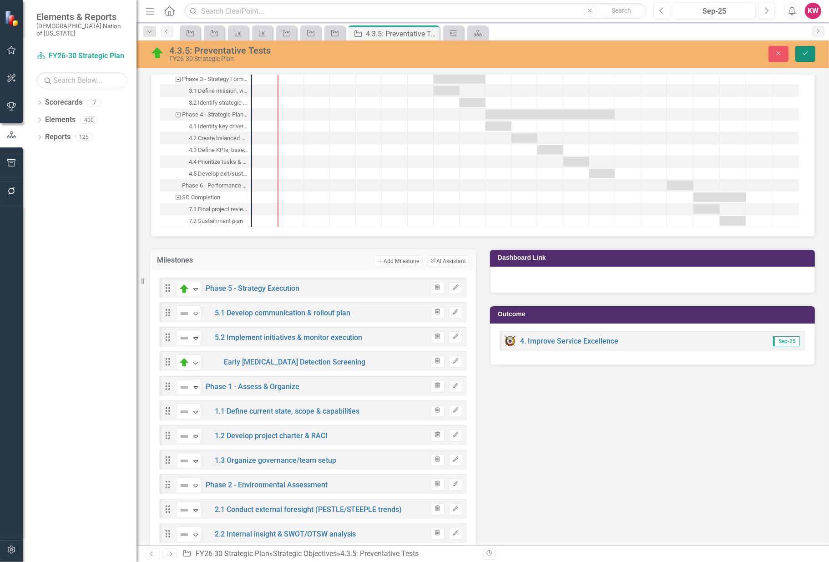
click at [804, 51] on icon "Save" at bounding box center [805, 53] width 8 height 6
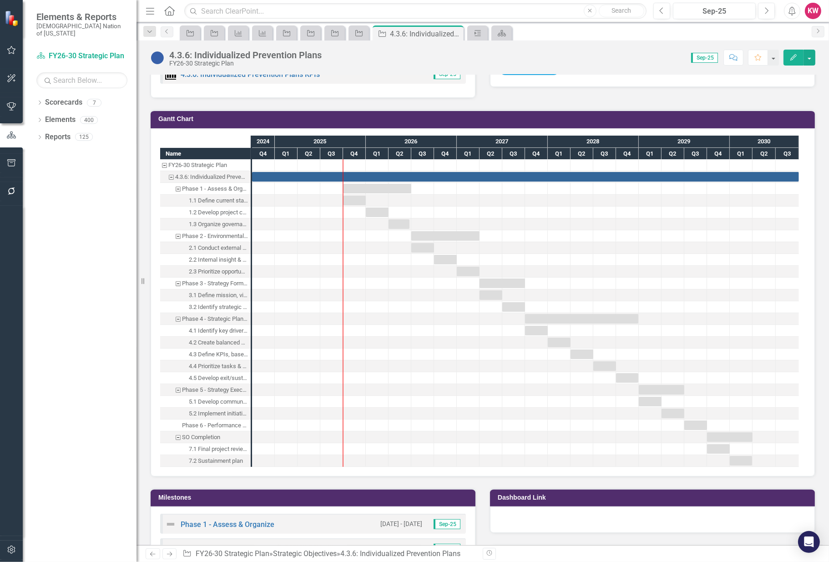
scroll to position [607, 0]
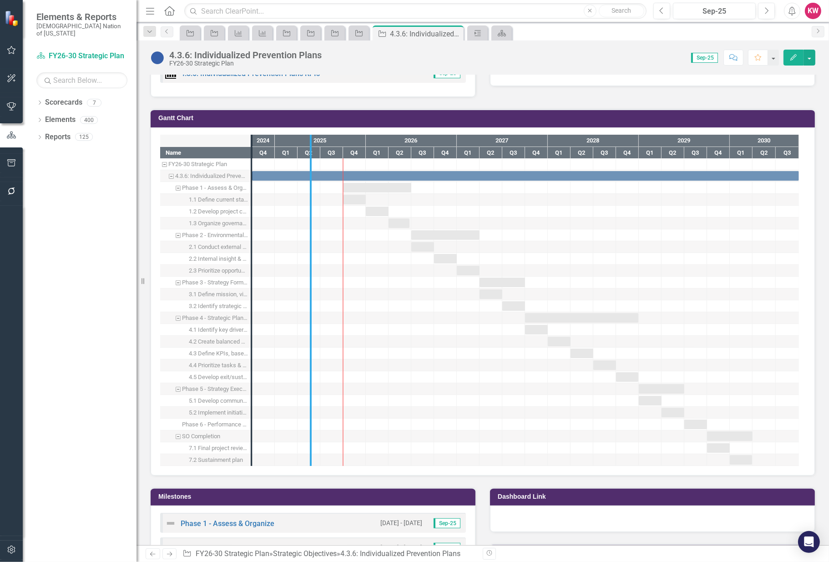
drag, startPoint x: 252, startPoint y: 300, endPoint x: 311, endPoint y: 306, distance: 59.5
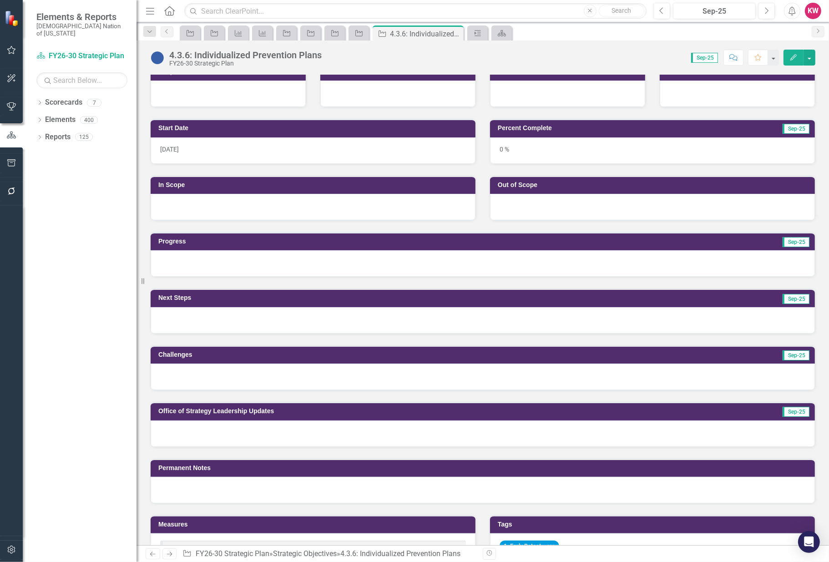
scroll to position [152, 0]
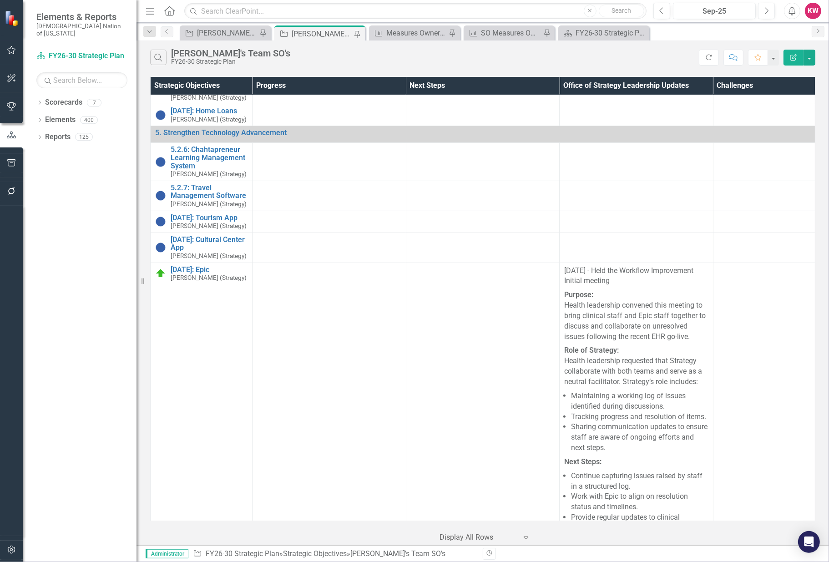
scroll to position [4096, 0]
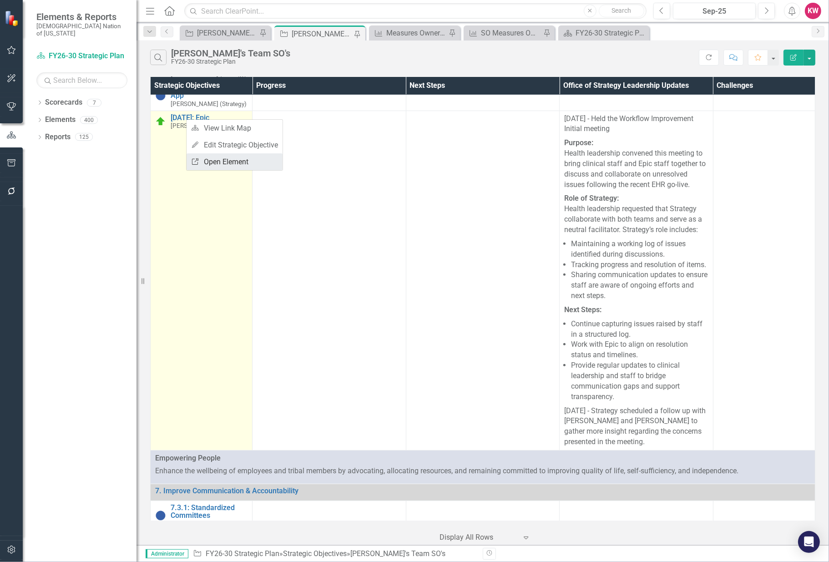
click at [255, 163] on link "Link Open Element" at bounding box center [235, 161] width 96 height 17
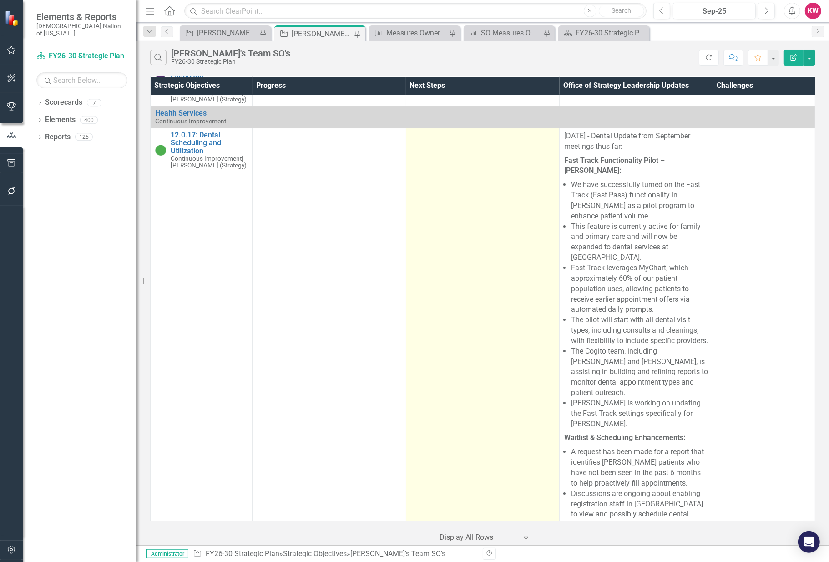
scroll to position [7314, 0]
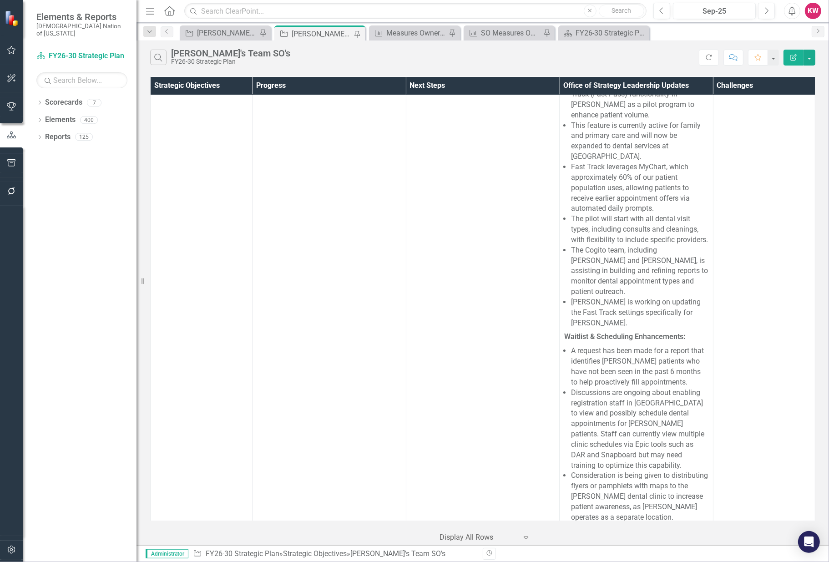
click at [169, 9] on icon "Home" at bounding box center [169, 11] width 12 height 10
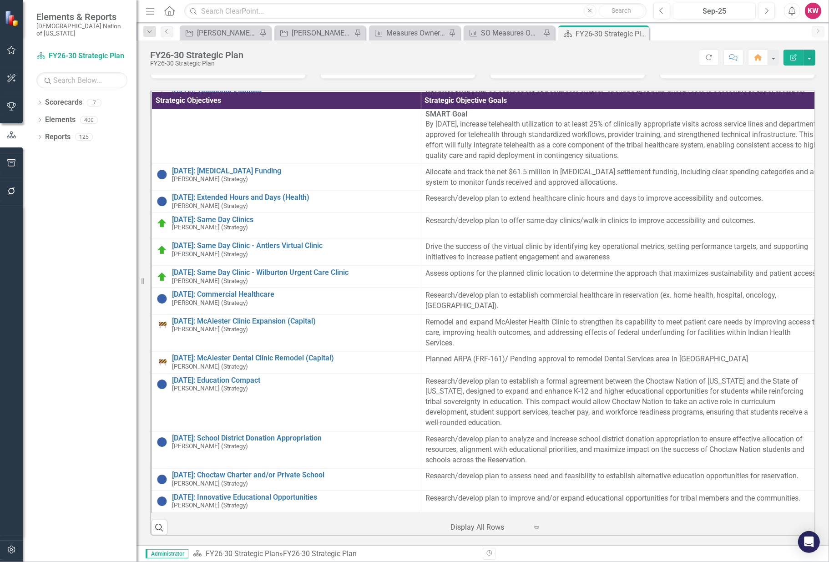
scroll to position [1719, 0]
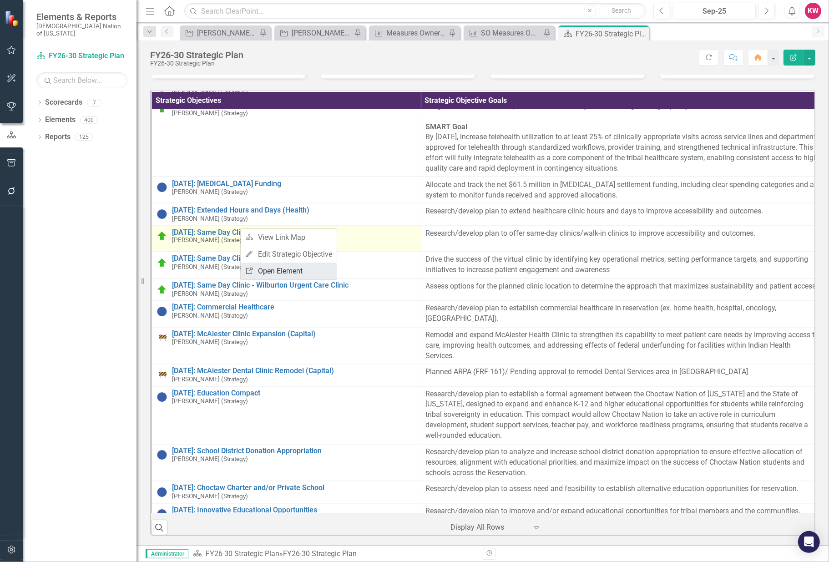
click at [265, 276] on link "Link Open Element" at bounding box center [289, 271] width 96 height 17
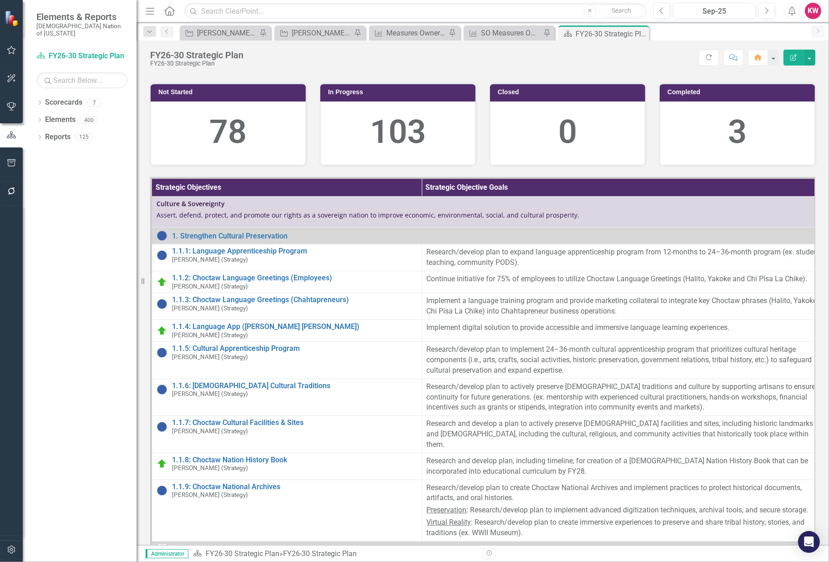
scroll to position [0, 0]
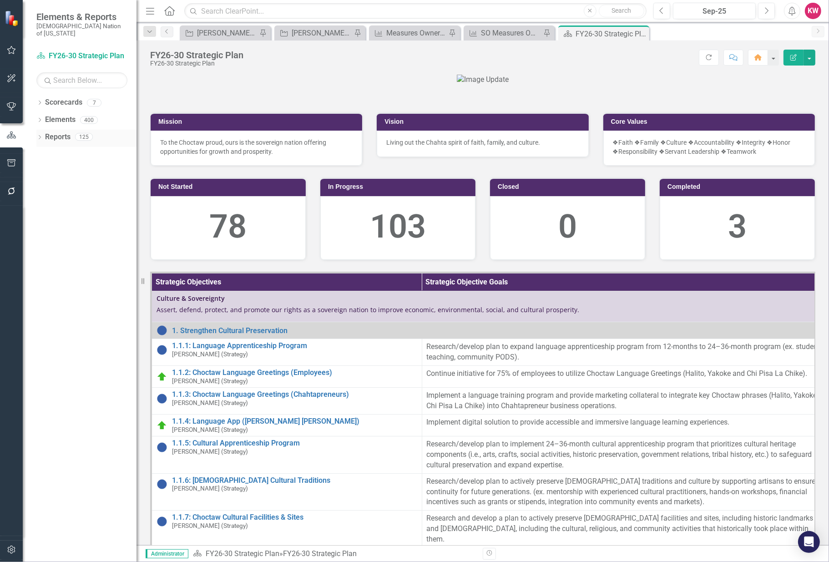
click at [56, 132] on link "Reports" at bounding box center [57, 137] width 25 height 10
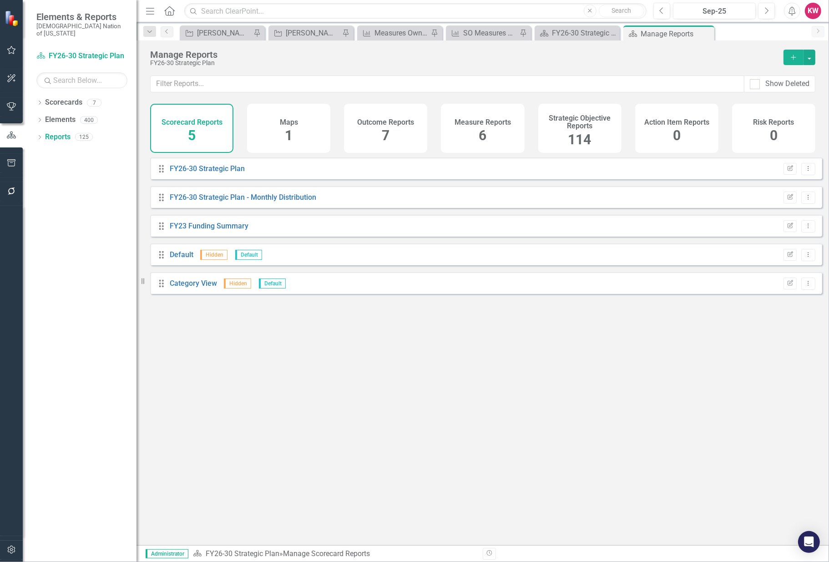
click at [583, 139] on span "114" at bounding box center [579, 140] width 23 height 16
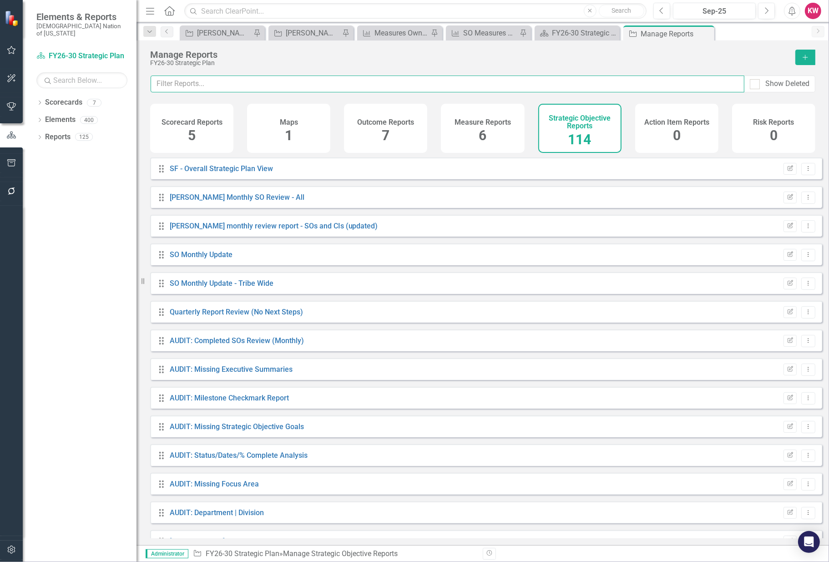
click at [576, 84] on input "text" at bounding box center [448, 84] width 594 height 17
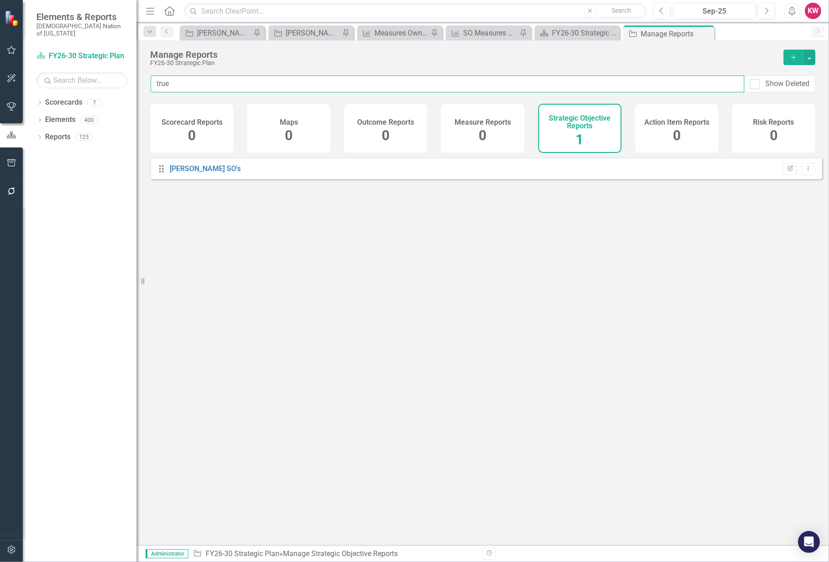
drag, startPoint x: 177, startPoint y: 85, endPoint x: 130, endPoint y: 83, distance: 46.9
click at [130, 83] on div "Elements & Reports Choctaw Nation of [US_STATE] Scorecard FY26-30 Strategic Pla…" at bounding box center [414, 281] width 829 height 562
type input "[PERSON_NAME]"
click at [193, 173] on link "[PERSON_NAME] SO's" at bounding box center [205, 168] width 71 height 9
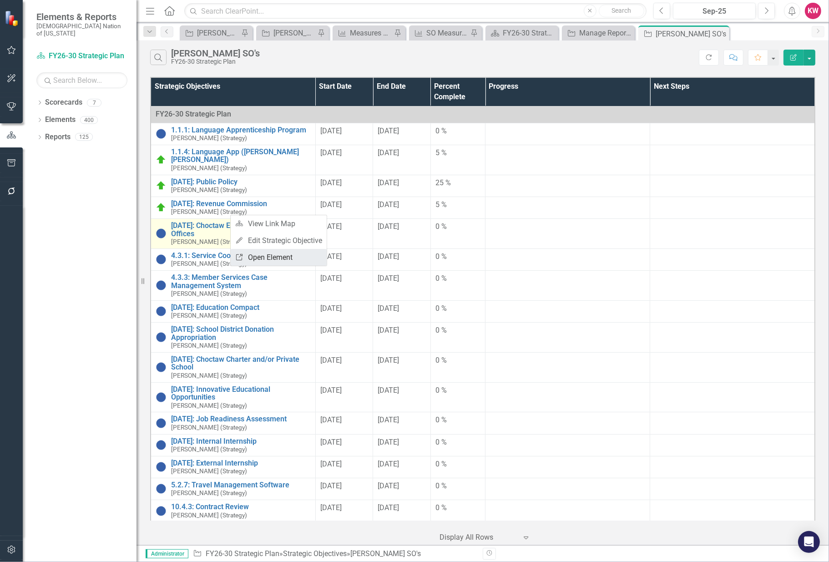
click at [268, 255] on link "Link Open Element" at bounding box center [279, 257] width 96 height 17
drag, startPoint x: 165, startPoint y: 14, endPoint x: 162, endPoint y: 3, distance: 11.5
click at [165, 14] on icon "Home" at bounding box center [169, 11] width 12 height 10
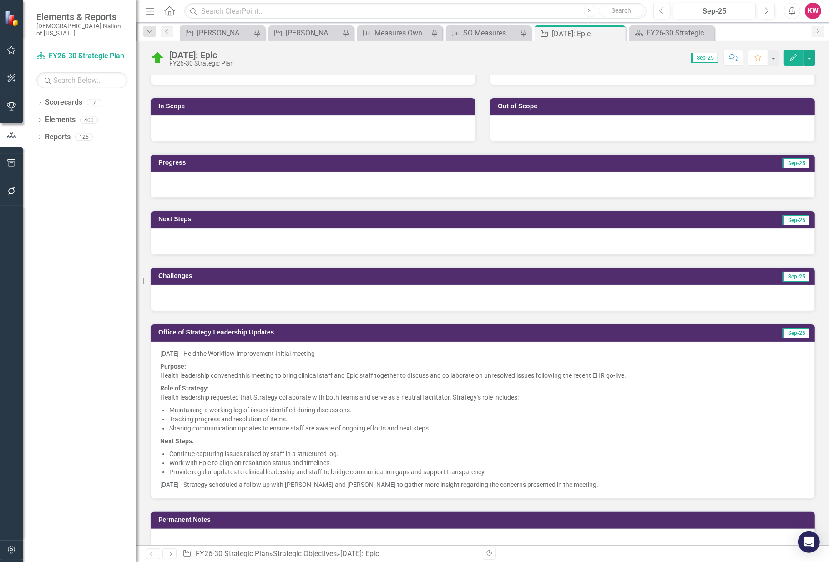
scroll to position [202, 0]
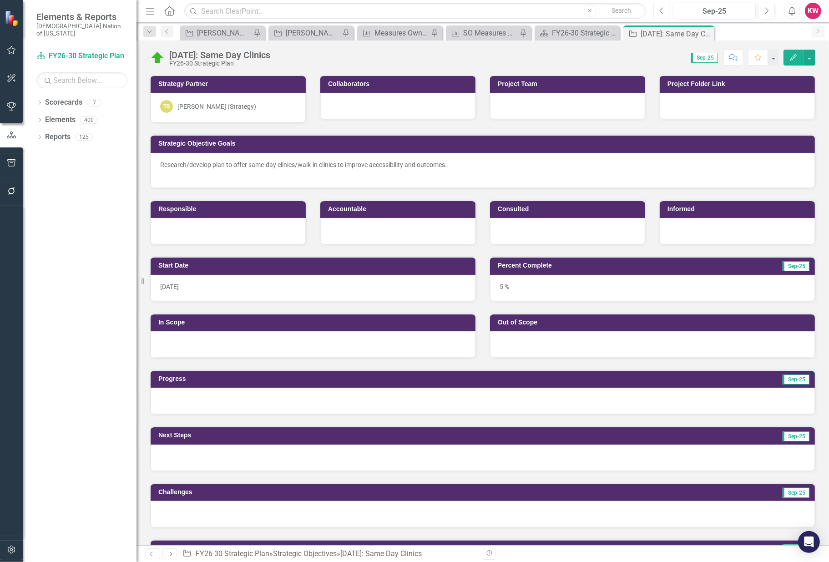
click at [659, 11] on button "Previous" at bounding box center [662, 11] width 17 height 16
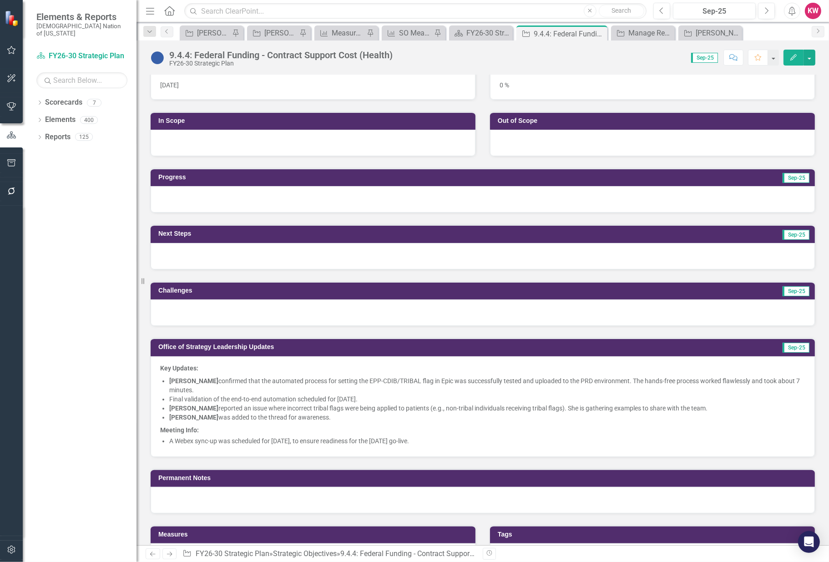
scroll to position [253, 0]
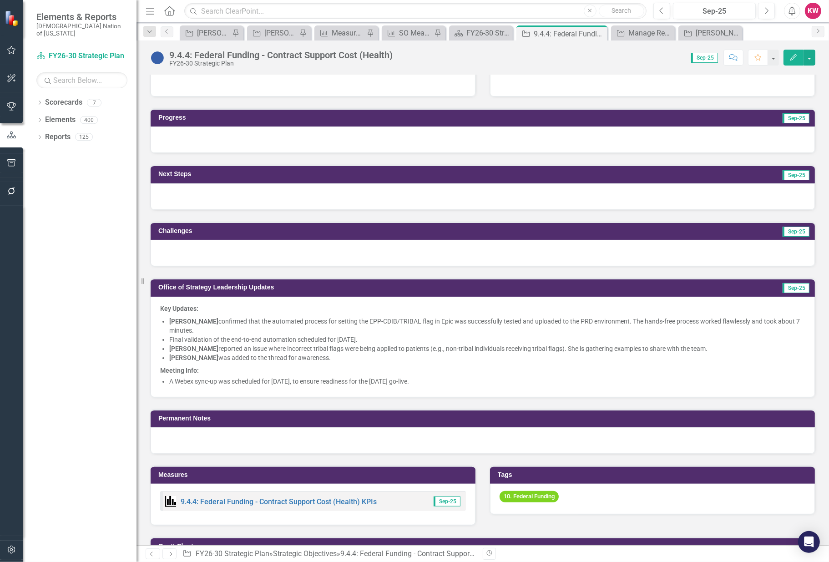
click at [316, 378] on li "A Webex sync-up was scheduled for [DATE], to ensure readiness for the [DATE] go…" at bounding box center [487, 381] width 636 height 9
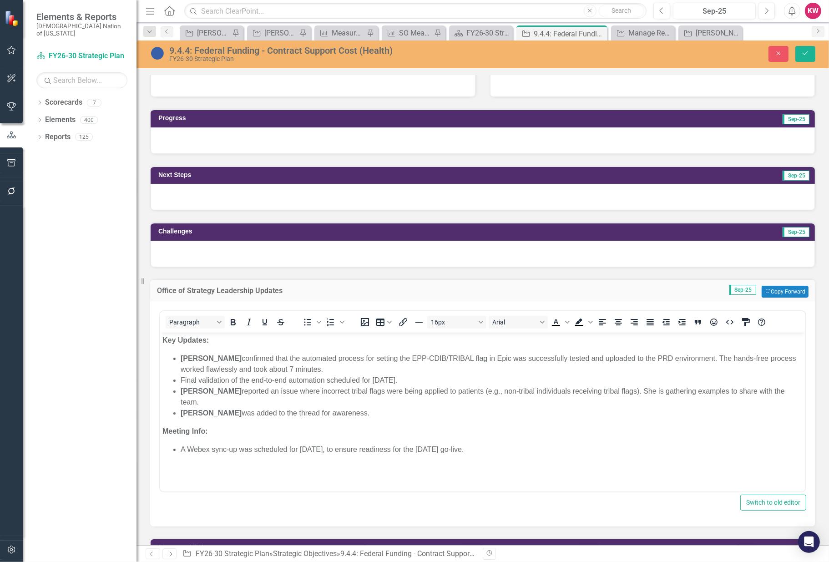
scroll to position [0, 0]
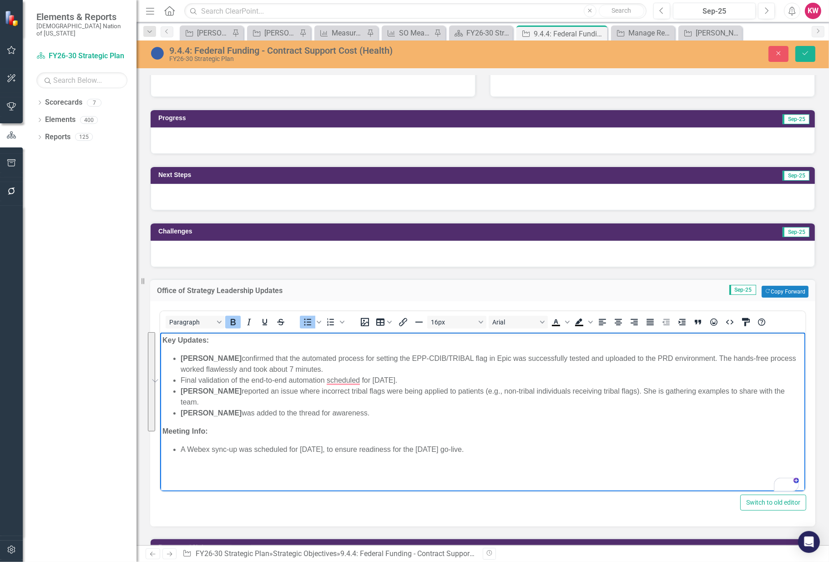
drag, startPoint x: 538, startPoint y: 450, endPoint x: 164, endPoint y: 347, distance: 388.0
click at [164, 347] on body "Key Updates: David Hamman confirmed that the automated process for setting the …" at bounding box center [482, 400] width 645 height 137
copy body "David Hamman confirmed that the automated process for setting the EPP-CDIB/TRIB…"
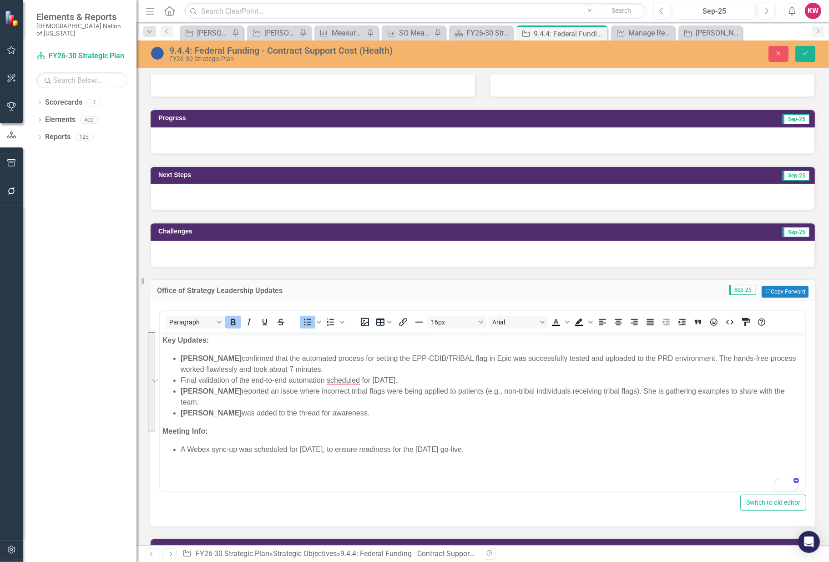
click at [189, 137] on div at bounding box center [483, 140] width 664 height 26
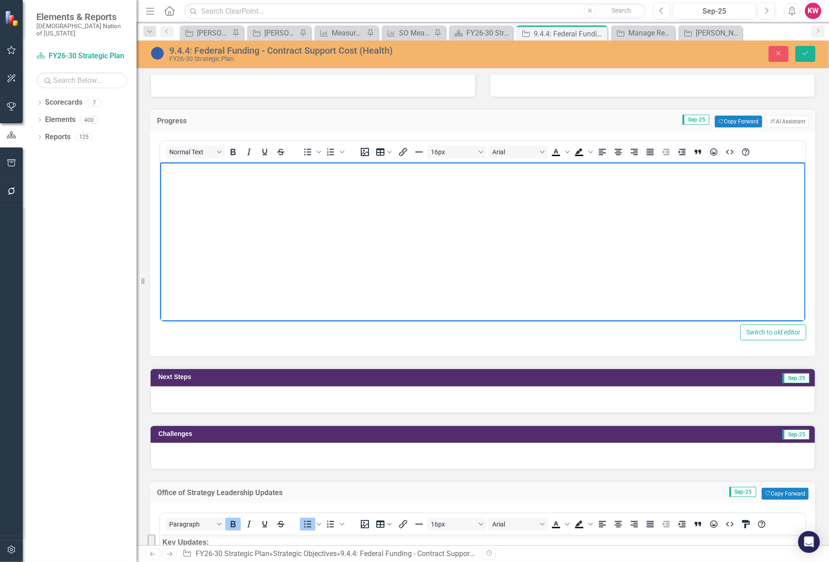
click at [183, 189] on body "Rich Text Area. Press ALT-0 for help." at bounding box center [482, 230] width 645 height 137
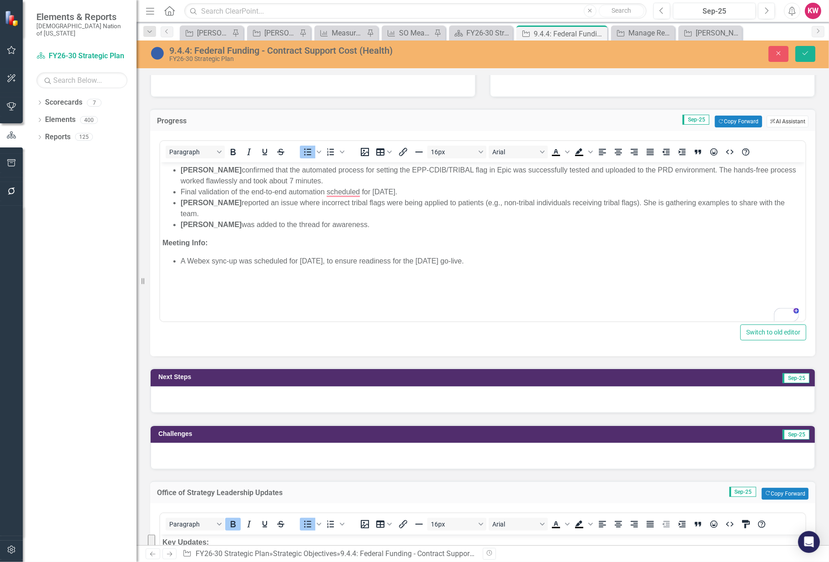
click at [781, 121] on button "ClearPoint AI AI Assistant" at bounding box center [788, 122] width 42 height 12
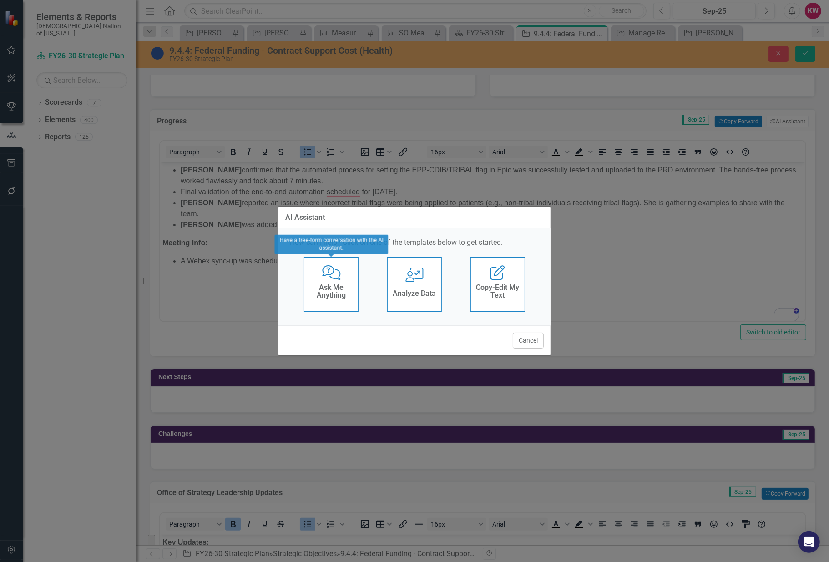
click at [330, 290] on h4 "Ask Me Anything" at bounding box center [331, 292] width 45 height 16
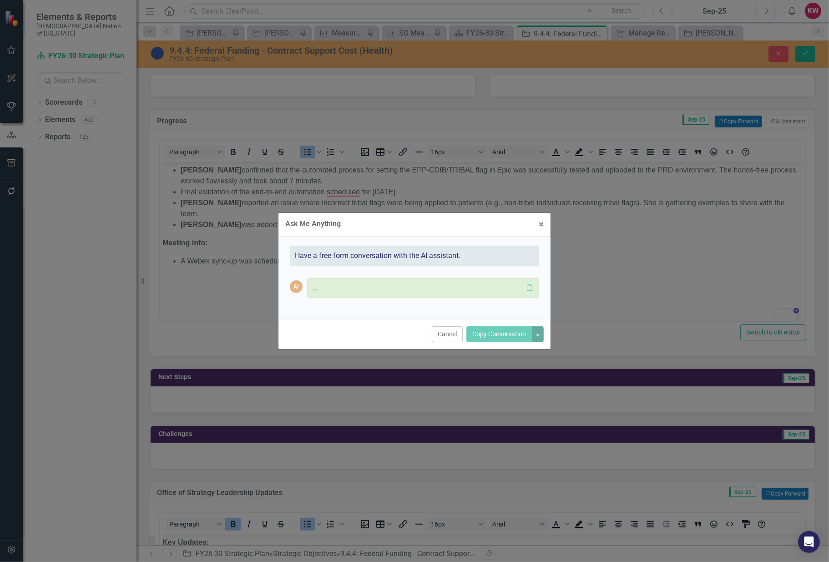
click at [333, 288] on p "..." at bounding box center [417, 288] width 211 height 10
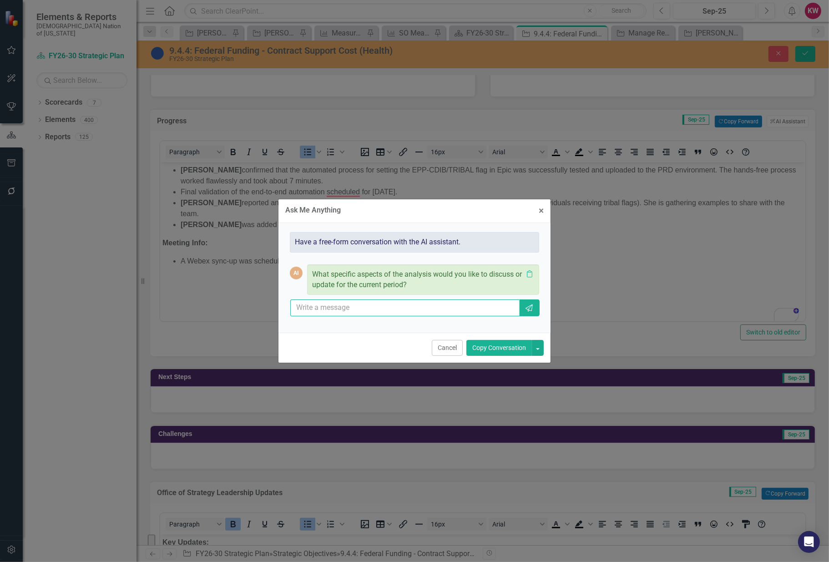
click at [326, 303] on input "text" at bounding box center [404, 307] width 229 height 17
click at [459, 304] on input "Please summarize the following information" at bounding box center [404, 307] width 229 height 17
paste input "David Hamman confirmed that the automated process for setting the EPP-CDIB/TRIB…"
type input "Please summarize the following information: David Hamman confirmed that the aut…"
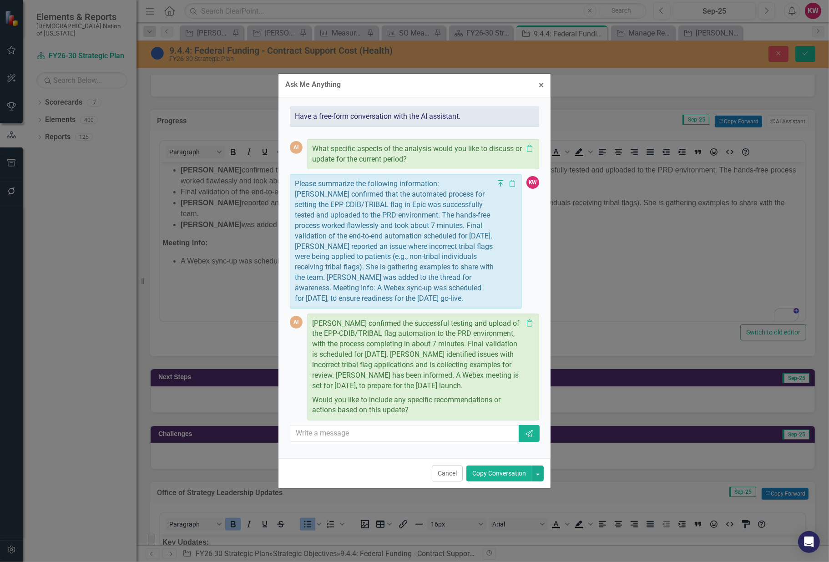
click at [352, 393] on p "David Hamman confirmed the successful testing and upload of the EPP-CDIB/TRIBAL…" at bounding box center [417, 356] width 211 height 75
drag, startPoint x: 352, startPoint y: 395, endPoint x: 306, endPoint y: 319, distance: 88.8
click at [306, 319] on div "AI David Hamman confirmed the successful testing and upload of the EPP-CDIB/TRI…" at bounding box center [414, 367] width 249 height 107
copy div "David Hamman confirmed the successful testing and upload of the EPP-CDIB/TRIBAL…"
click at [451, 482] on button "Cancel" at bounding box center [447, 474] width 31 height 16
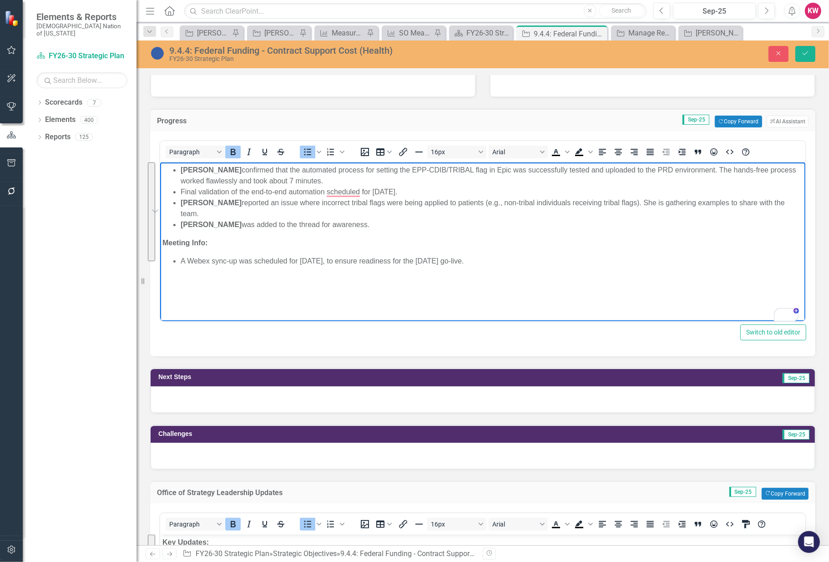
drag, startPoint x: 553, startPoint y: 266, endPoint x: 131, endPoint y: 149, distance: 438.1
click at [160, 162] on html "David Hamman confirmed that the automated process for setting the EPP-CDIB/TRIB…" at bounding box center [482, 230] width 645 height 137
drag, startPoint x: -29, startPoint y: -13, endPoint x: 131, endPoint y: 148, distance: 227.2
click at [131, 148] on div "Dropdown Scorecards 7 FY26-30 Strategic Plan Continuous Improvement FY26-30 Ope…" at bounding box center [80, 328] width 114 height 467
click at [528, 261] on li "A Webex sync-up was scheduled for September 11, 2025, to ensure readiness for t…" at bounding box center [491, 261] width 623 height 11
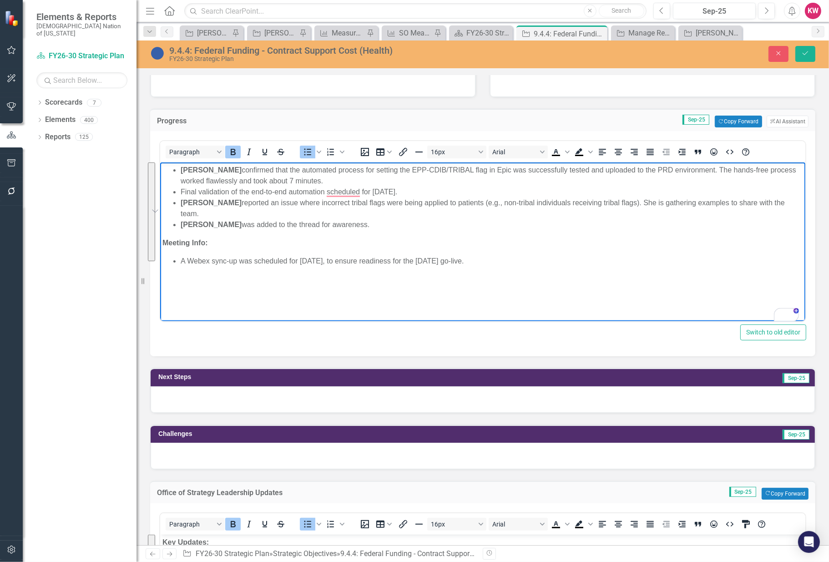
paste body "To enrich screen reader interactions, please activate Accessibility in Grammarl…"
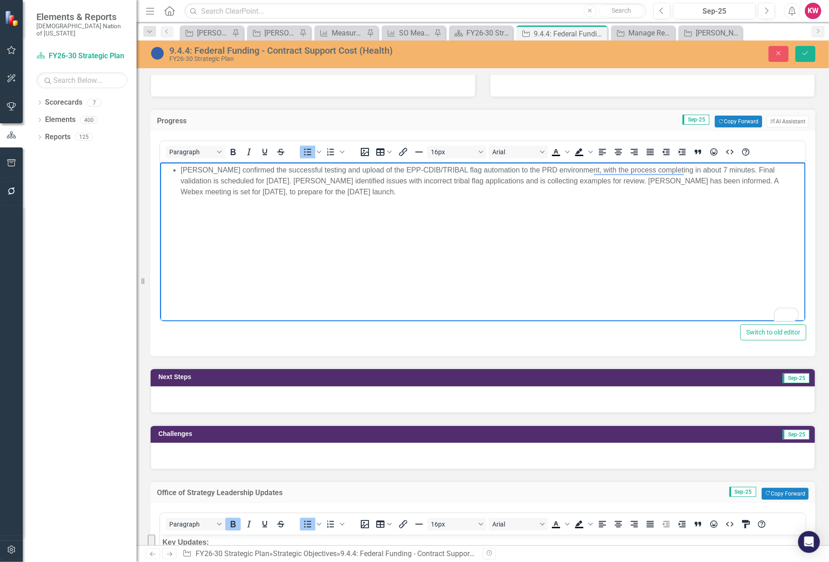
click at [180, 170] on li "David Hamman confirmed the successful testing and upload of the EPP-CDIB/TRIBAL…" at bounding box center [491, 181] width 623 height 33
drag, startPoint x: 730, startPoint y: 169, endPoint x: 277, endPoint y: 183, distance: 453.0
click at [278, 183] on p "David Hamman confirmed the successful testing and upload of the EPP-CDIB/TRIBAL…" at bounding box center [482, 181] width 641 height 33
click at [226, 403] on div at bounding box center [483, 399] width 664 height 26
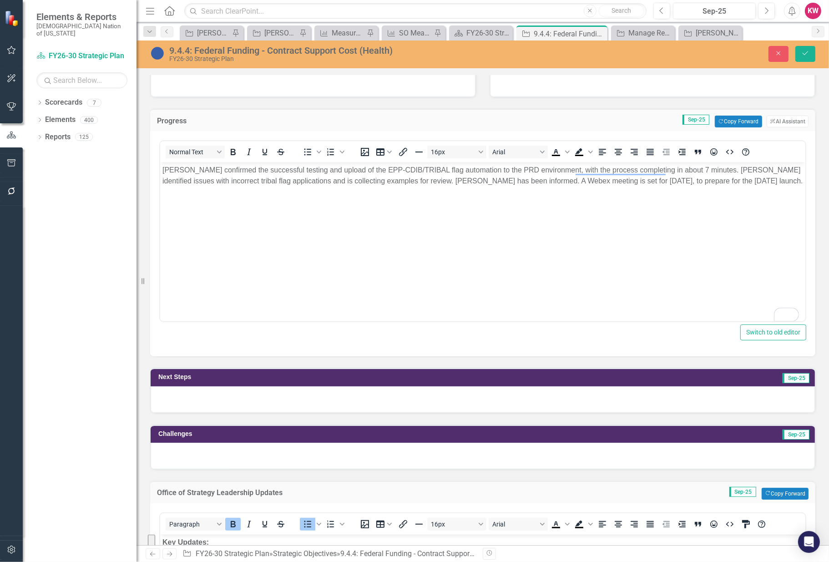
click at [226, 403] on div at bounding box center [483, 399] width 664 height 26
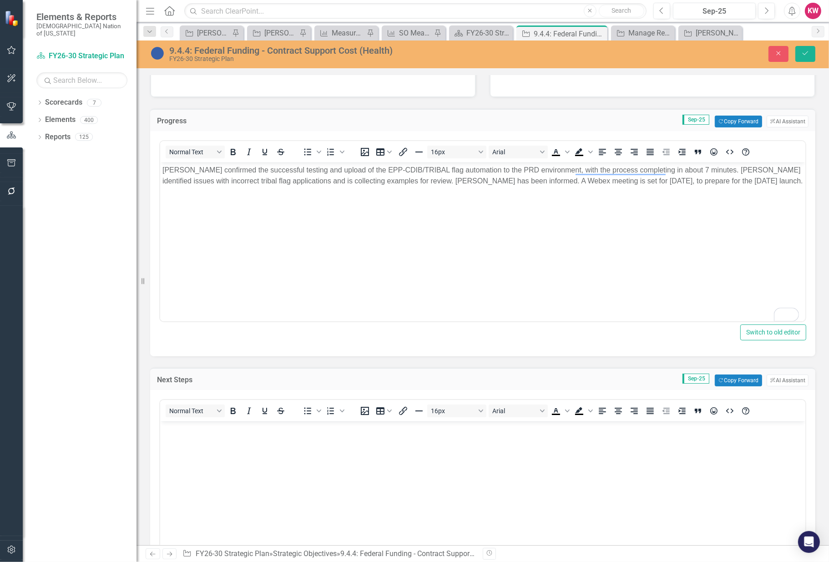
click at [192, 438] on body "Rich Text Area. Press ALT-0 for help." at bounding box center [482, 489] width 645 height 137
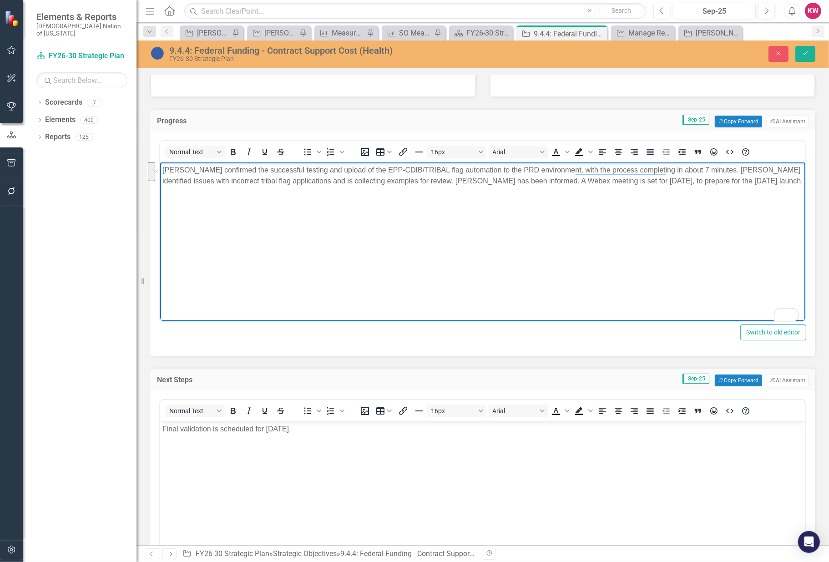
drag, startPoint x: 568, startPoint y: 182, endPoint x: 605, endPoint y: 190, distance: 37.8
click at [605, 187] on p "David Hamman confirmed the successful testing and upload of the EPP-CDIB/TRIBAL…" at bounding box center [482, 176] width 641 height 22
click at [477, 248] on body "David Hamman confirmed the successful testing and upload of the EPP-CDIB/TRIBAL…" at bounding box center [482, 230] width 645 height 137
drag, startPoint x: 627, startPoint y: 180, endPoint x: 652, endPoint y: 180, distance: 25.0
click at [653, 180] on p "David Hamman confirmed the successful testing and upload of the EPP-CDIB/TRIBAL…" at bounding box center [482, 176] width 641 height 22
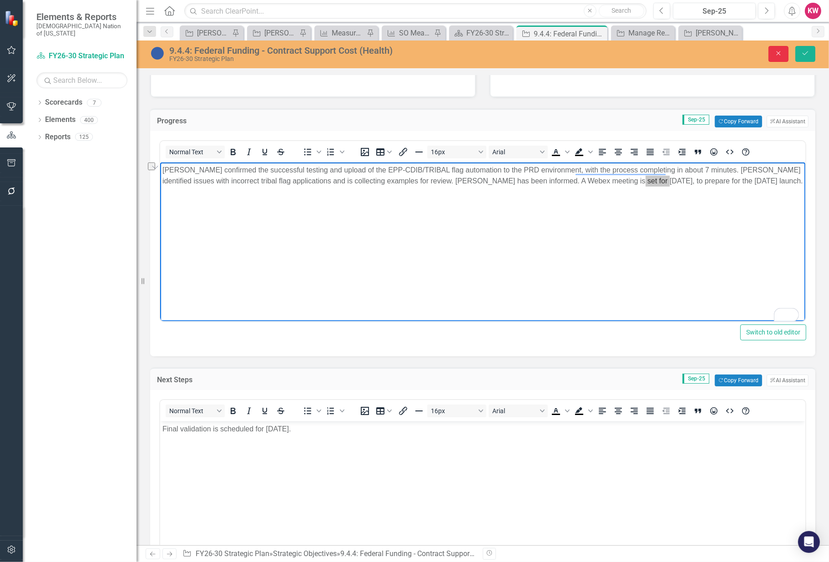
click at [780, 52] on icon "button" at bounding box center [779, 53] width 4 height 4
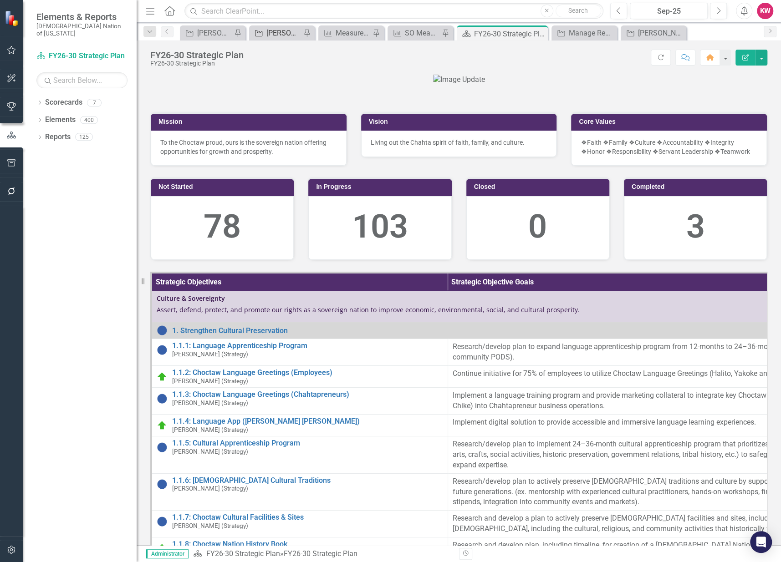
drag, startPoint x: 0, startPoint y: 0, endPoint x: 282, endPoint y: 30, distance: 283.3
click at [282, 30] on div "[PERSON_NAME]'s Team SO's" at bounding box center [283, 32] width 35 height 11
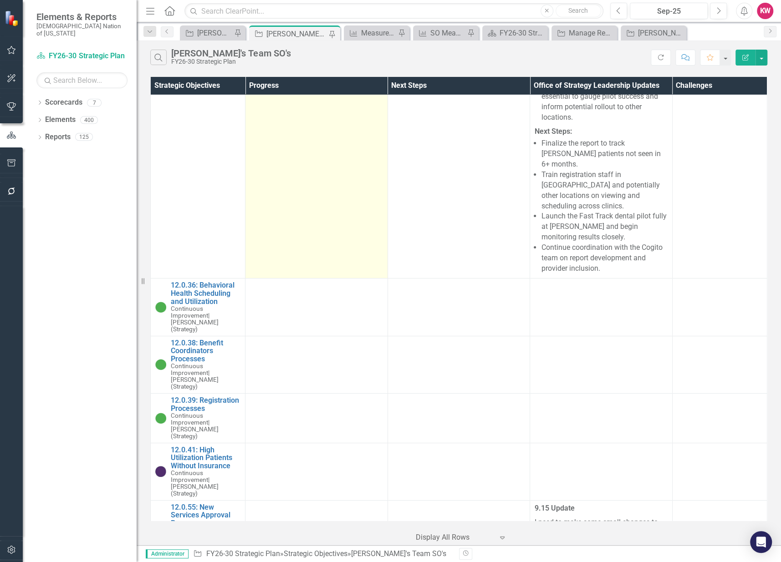
scroll to position [9153, 0]
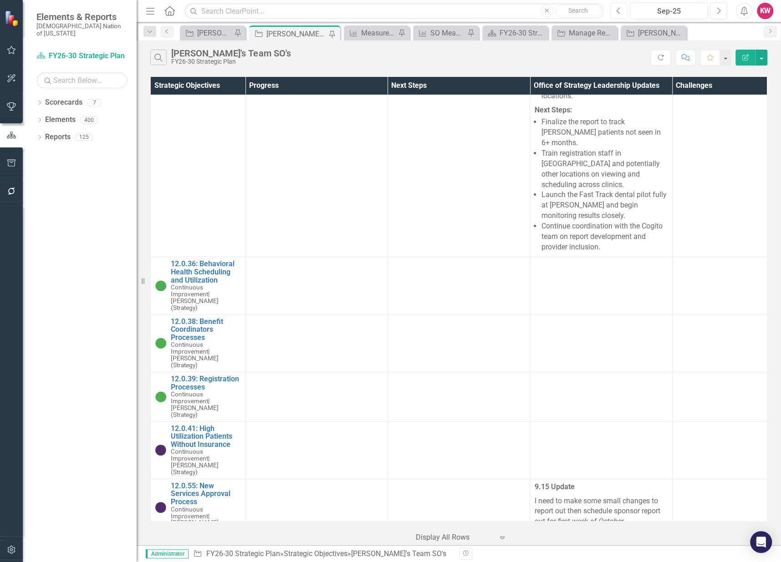
click at [618, 14] on icon "Previous" at bounding box center [618, 11] width 5 height 8
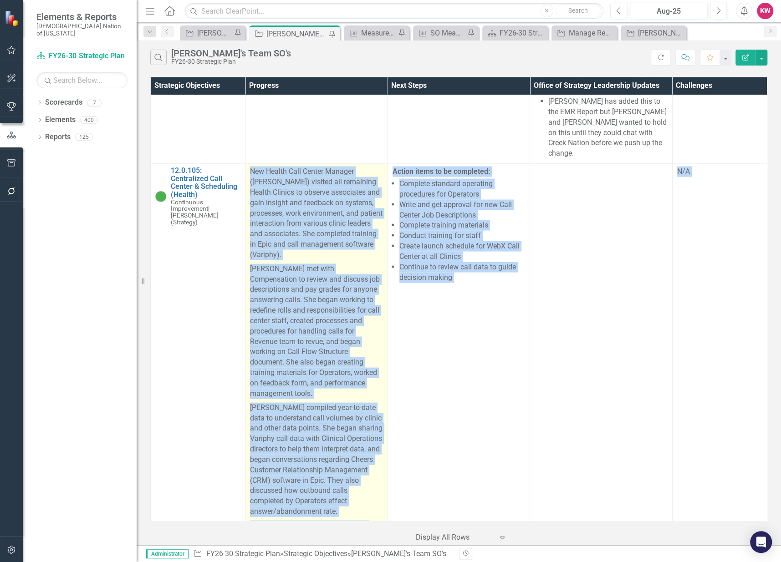
scroll to position [24576, 0]
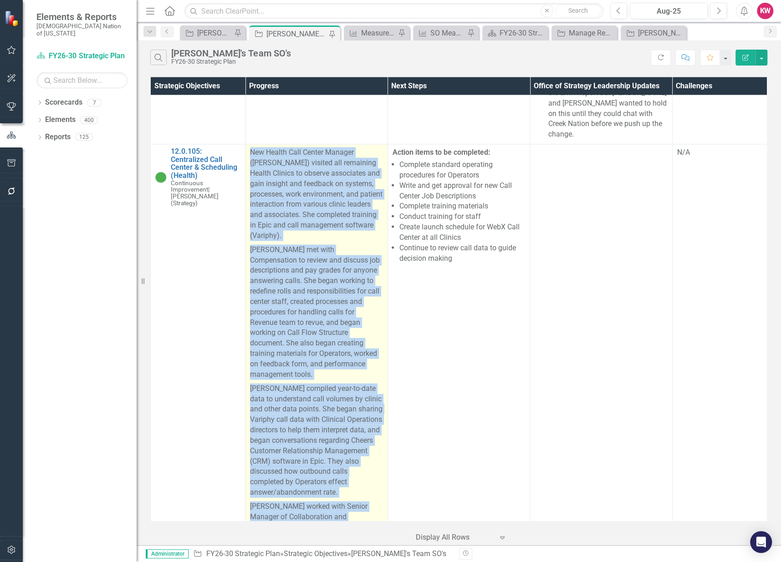
drag, startPoint x: 250, startPoint y: 354, endPoint x: 320, endPoint y: 221, distance: 149.8
click at [320, 221] on span "New Health Call Center Manager (Paula Wicker) visited all remaining Health Clin…" at bounding box center [316, 417] width 132 height 541
copy span "New Health Call Center Manager (Paula Wicker) visited all remaining Health Clin…"
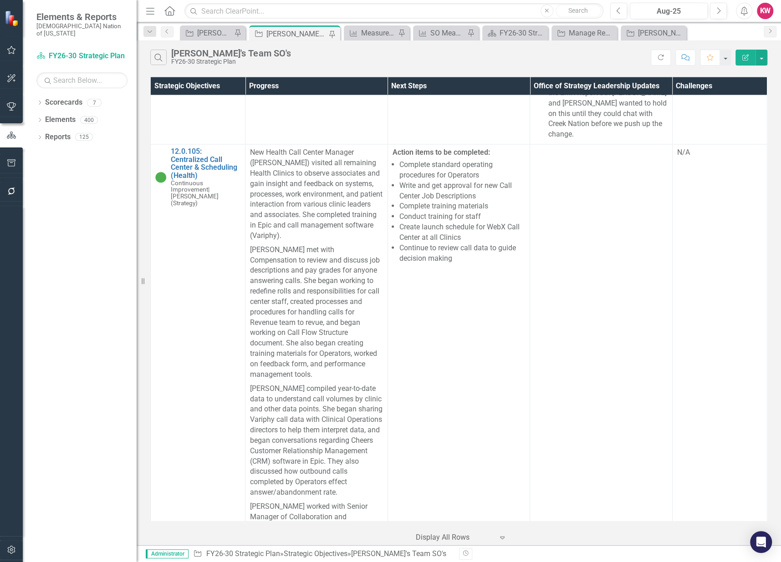
drag, startPoint x: 84, startPoint y: 221, endPoint x: 15, endPoint y: 211, distance: 69.0
click at [84, 221] on div "Dropdown Scorecards 7 FY26-30 Strategic Plan Continuous Improvement FY26-30 Ope…" at bounding box center [80, 328] width 114 height 467
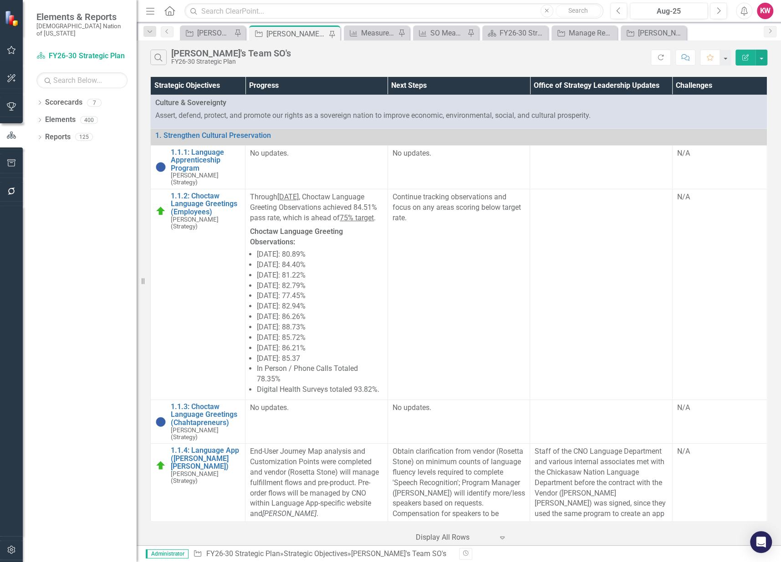
scroll to position [24576, 0]
